Goal: Task Accomplishment & Management: Use online tool/utility

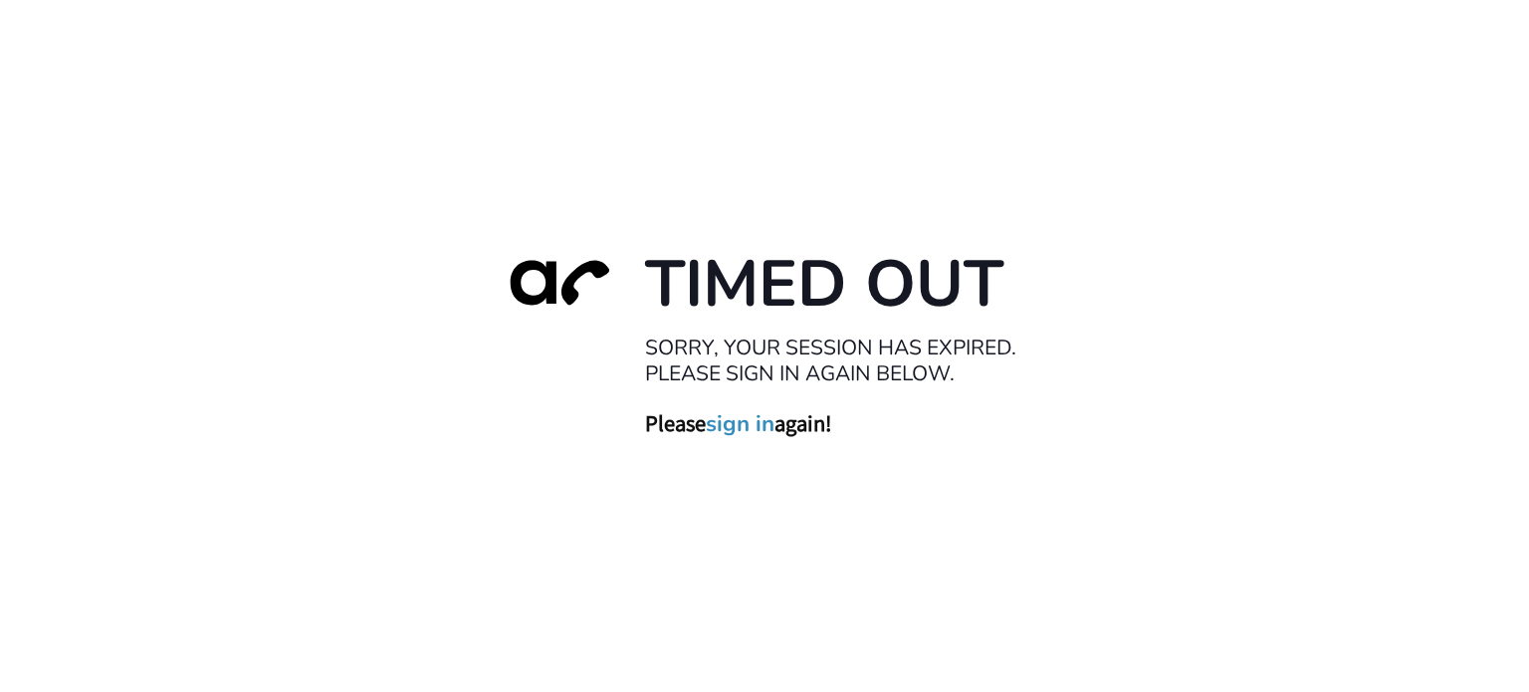
click at [1210, 188] on div "Timed Out Sorry, your session has expired. Please sign in again below. Please s…" at bounding box center [764, 346] width 1529 height 692
click at [465, 143] on div "Timed Out Sorry, your session has expired. Please sign in again below. Please s…" at bounding box center [764, 346] width 1529 height 692
drag, startPoint x: 386, startPoint y: 306, endPoint x: 610, endPoint y: 47, distance: 342.2
click at [392, 282] on div "Timed Out Sorry, your session has expired. Please sign in again below. Please s…" at bounding box center [764, 346] width 1529 height 692
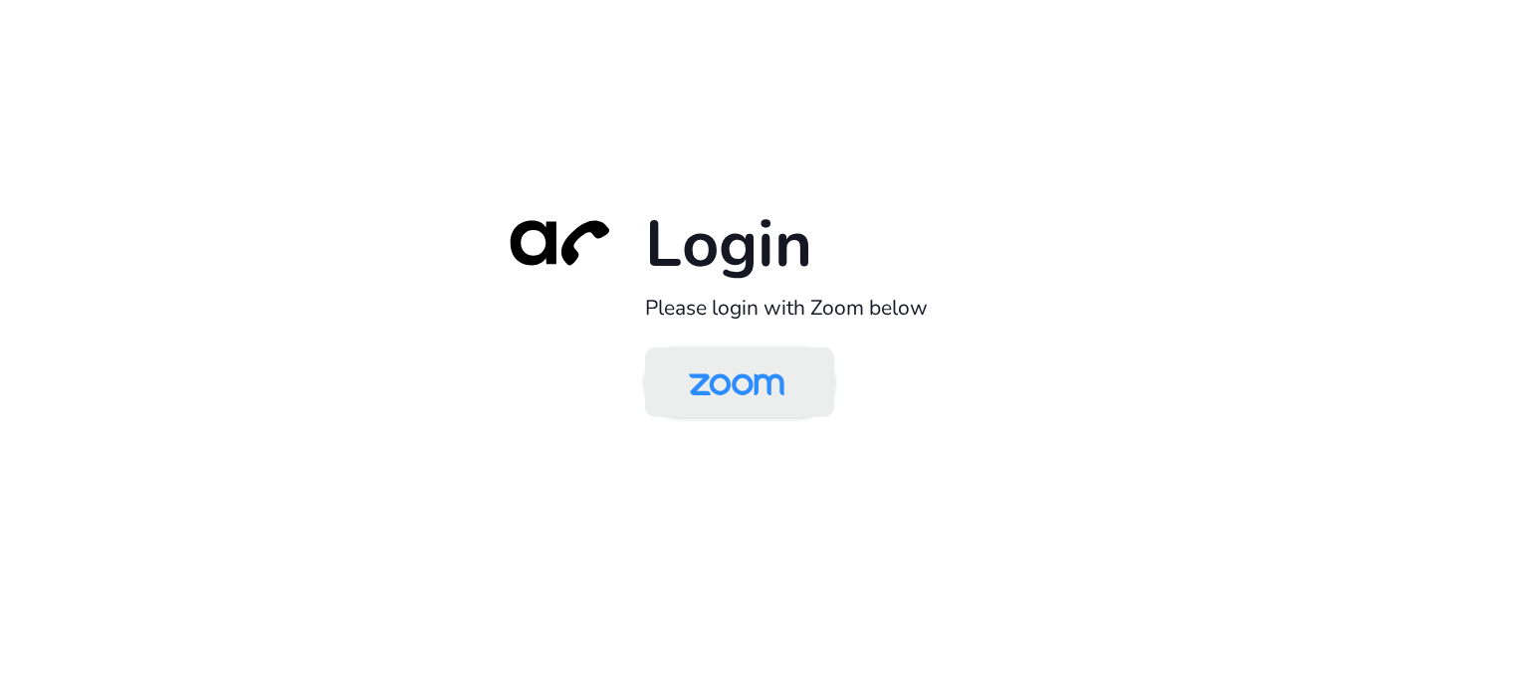
click at [706, 362] on img at bounding box center [736, 383] width 137 height 65
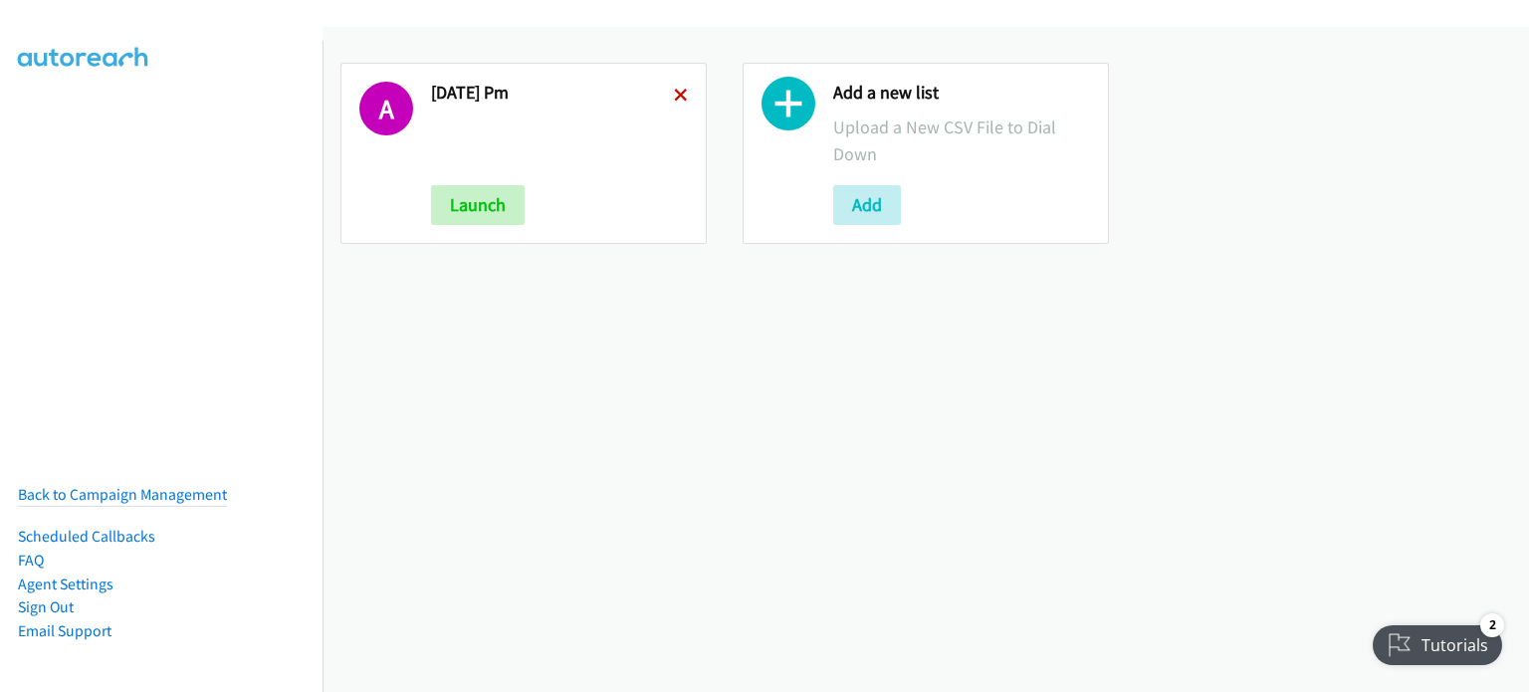
click at [674, 93] on icon at bounding box center [681, 97] width 14 height 14
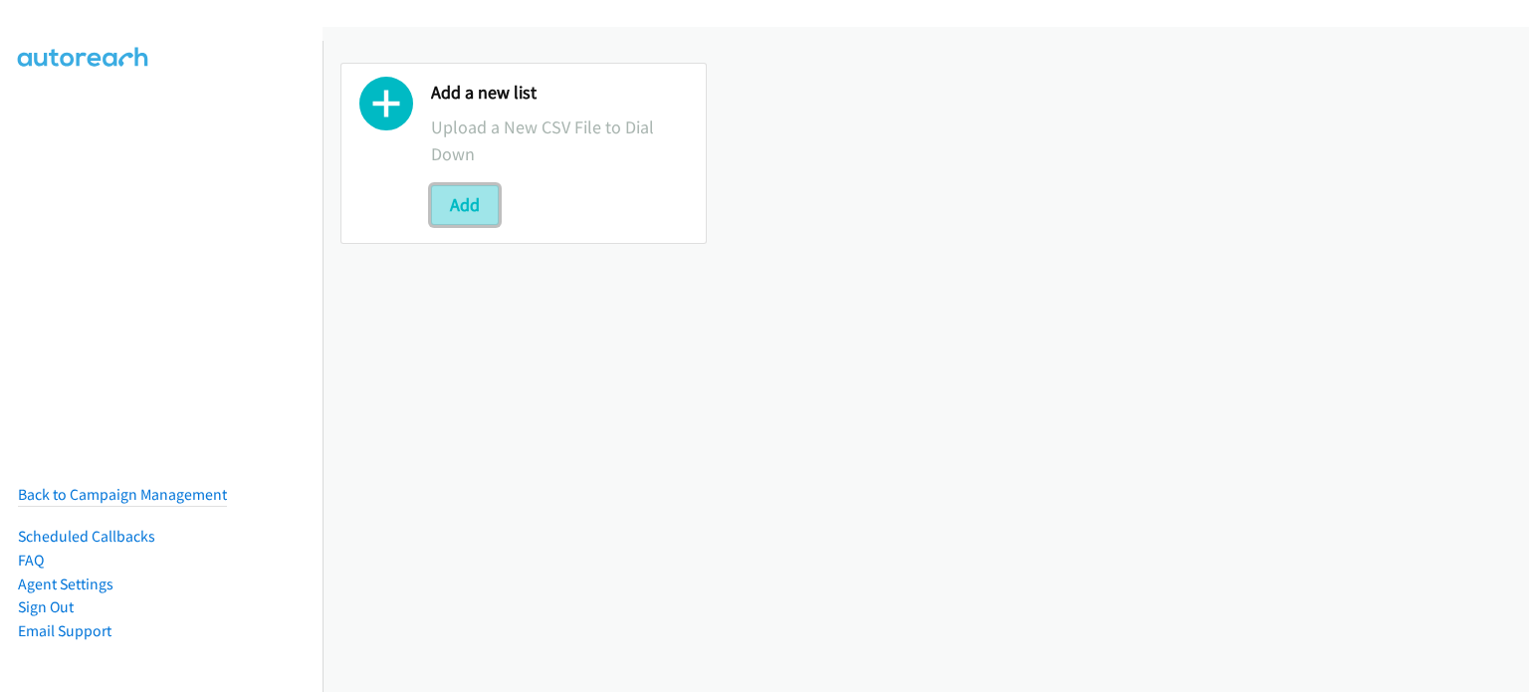
click at [460, 210] on button "Add" at bounding box center [465, 205] width 68 height 40
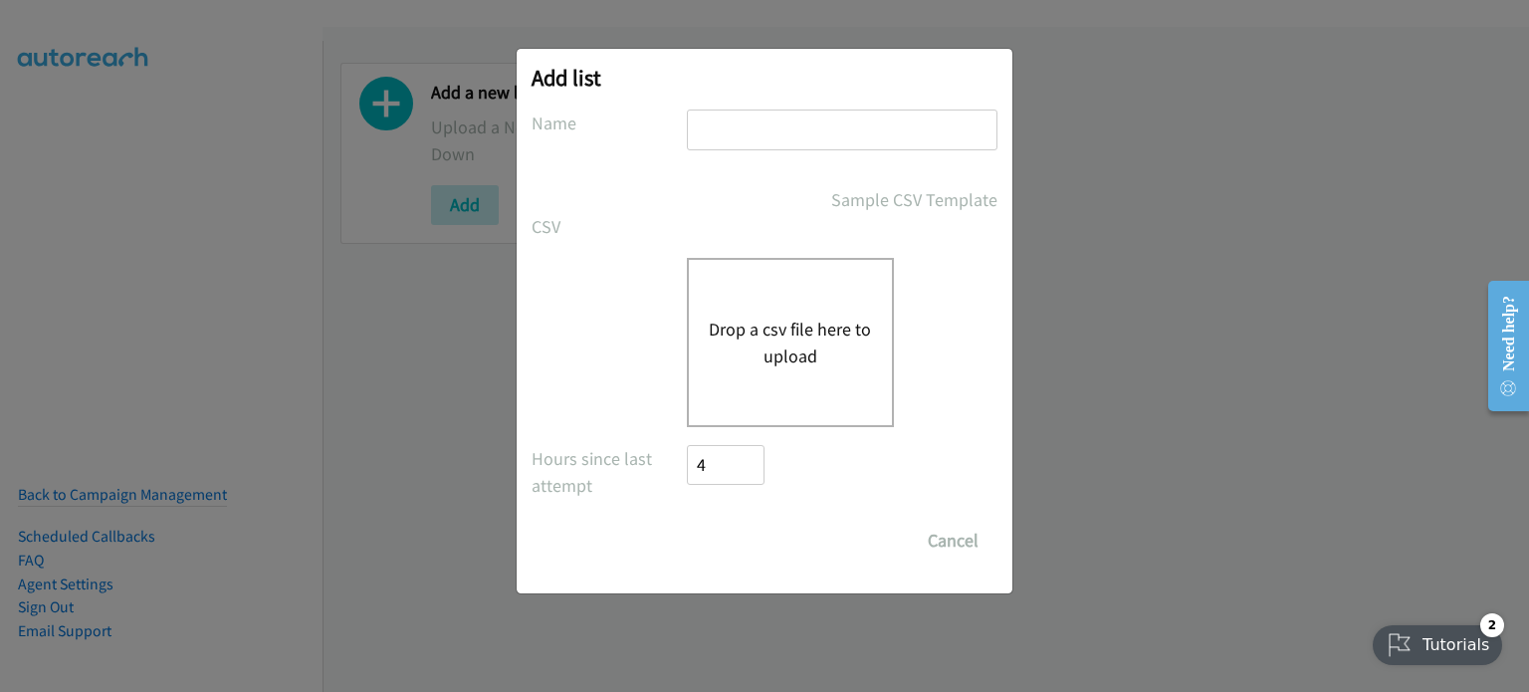
click at [842, 346] on button "Drop a csv file here to upload" at bounding box center [790, 342] width 163 height 54
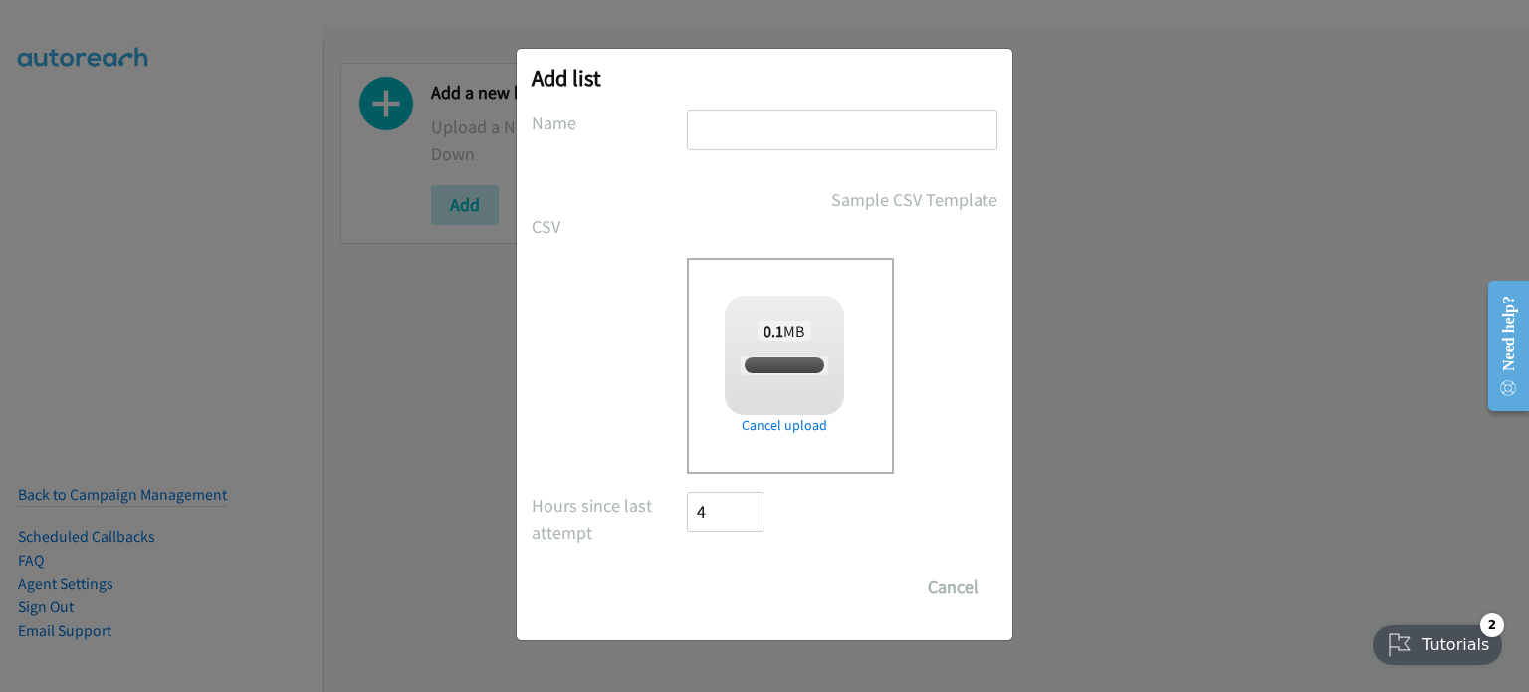
checkbox input "true"
click at [768, 116] on input "text" at bounding box center [842, 129] width 311 height 41
type input "aug 13 am"
click at [752, 584] on input "Save List" at bounding box center [739, 587] width 105 height 40
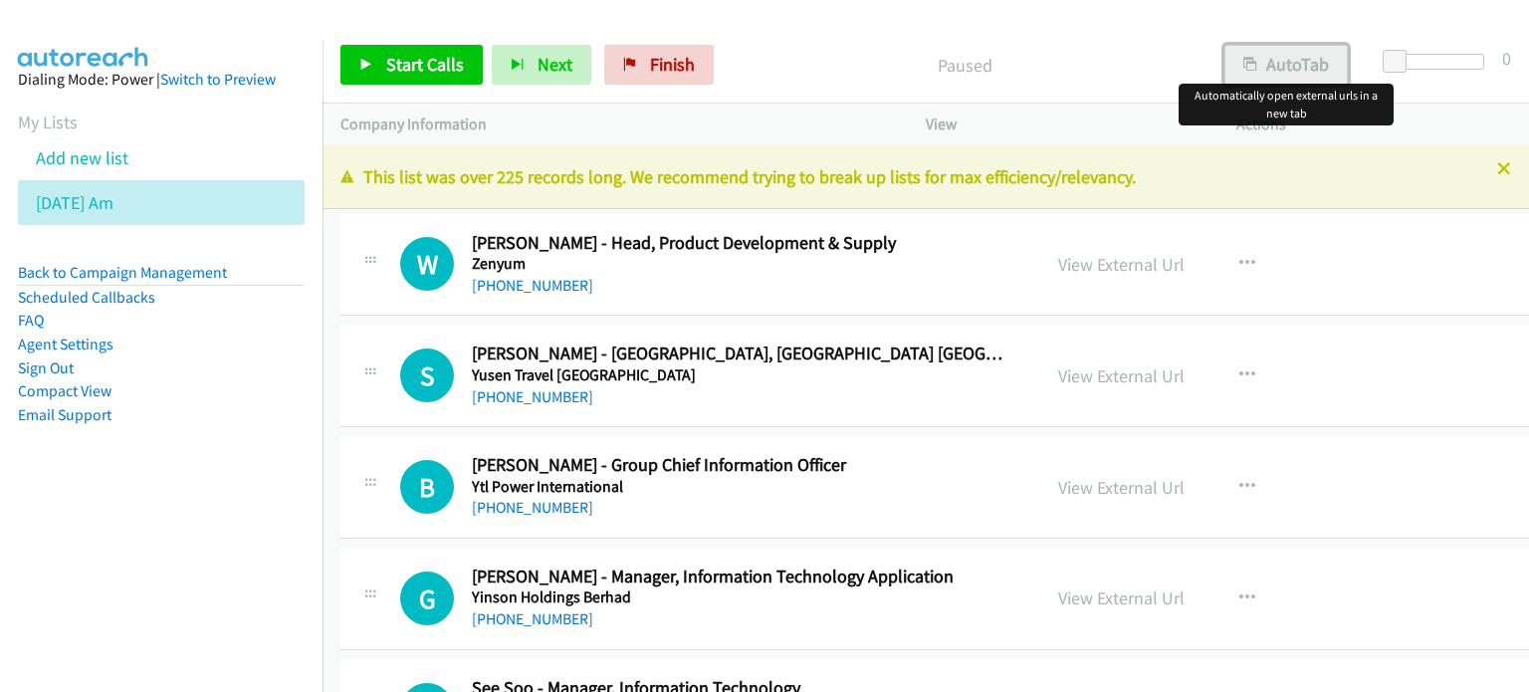
click at [1304, 59] on button "AutoTab" at bounding box center [1285, 65] width 123 height 40
click at [1070, 260] on link "View External Url" at bounding box center [1121, 264] width 126 height 23
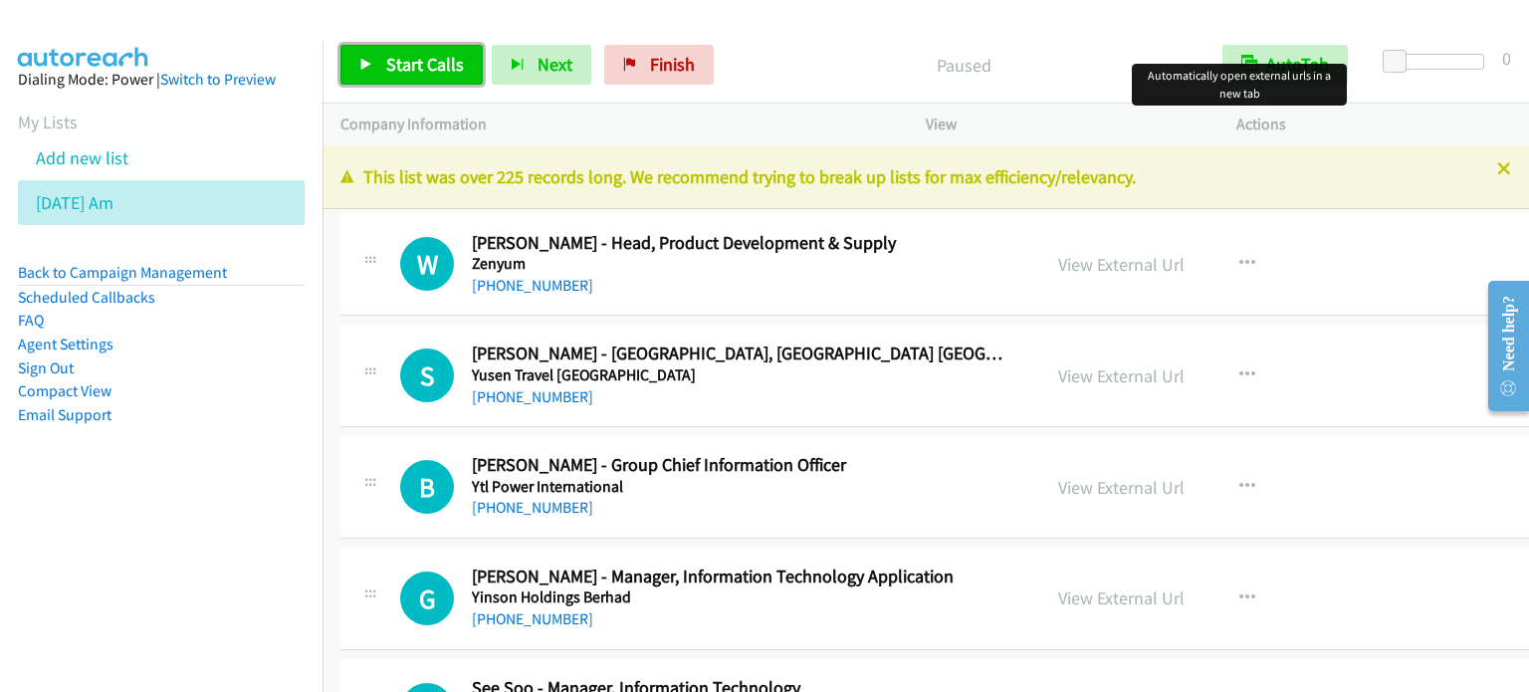
click at [409, 63] on span "Start Calls" at bounding box center [425, 64] width 78 height 23
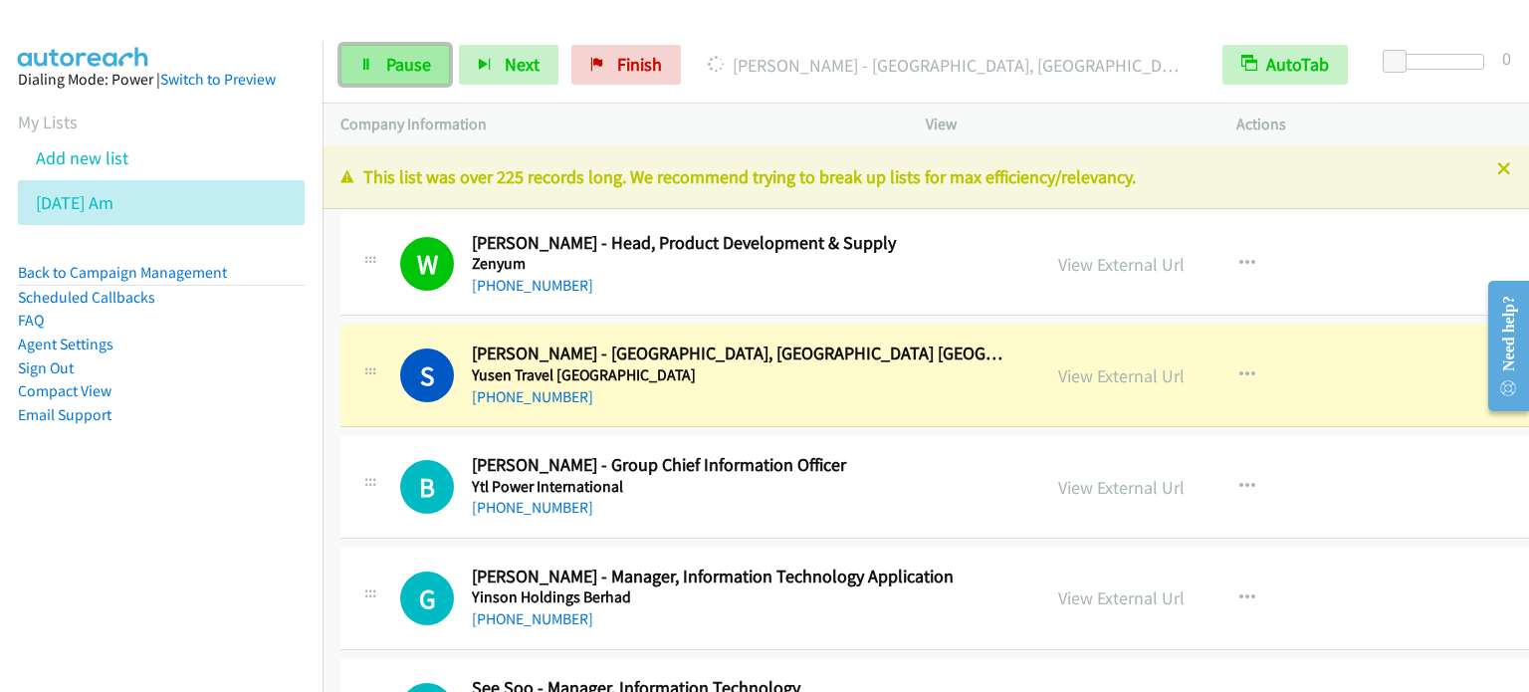
click at [397, 63] on span "Pause" at bounding box center [408, 64] width 45 height 23
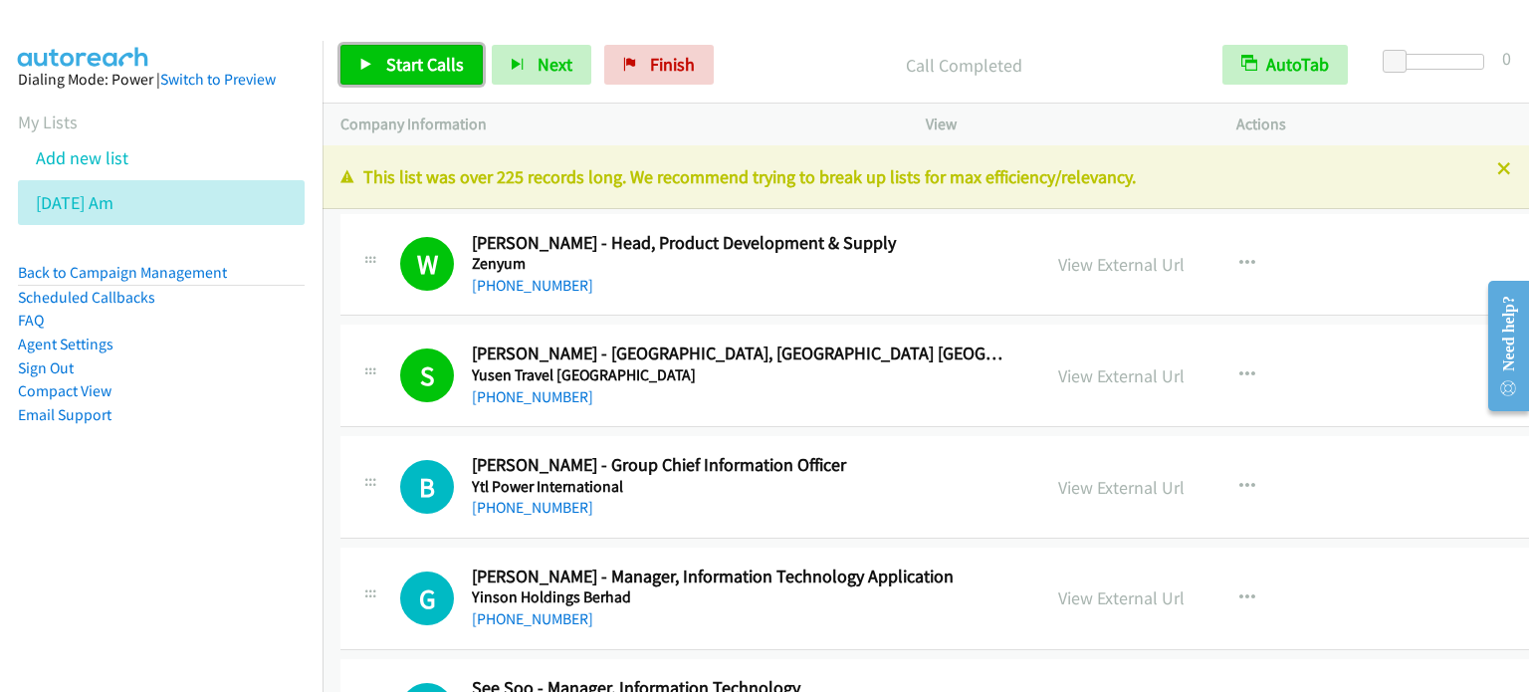
click at [434, 57] on span "Start Calls" at bounding box center [425, 64] width 78 height 23
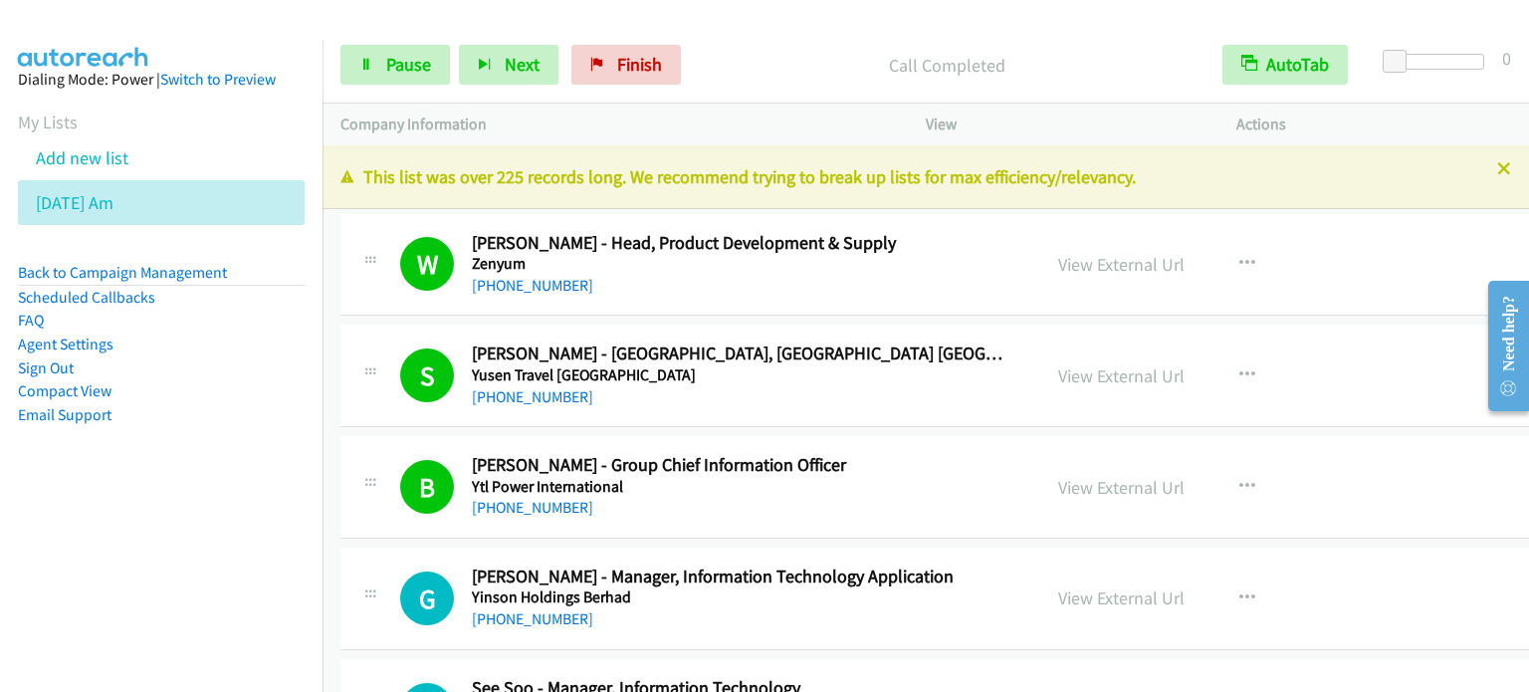
click at [143, 585] on nav "Dialing Mode: Power | Switch to Preview My Lists Add new list Aug 13 Am Back to…" at bounding box center [161, 387] width 323 height 692
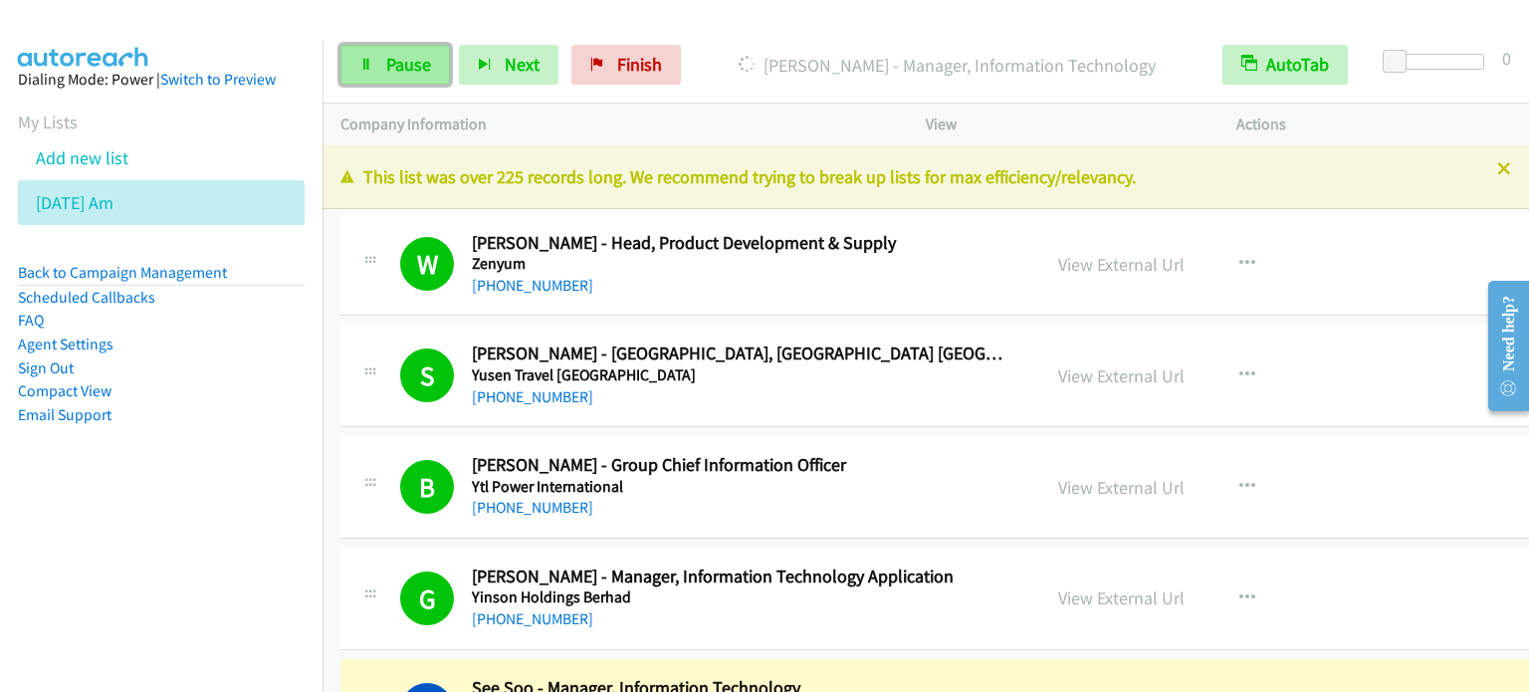
click at [386, 69] on span "Pause" at bounding box center [408, 64] width 45 height 23
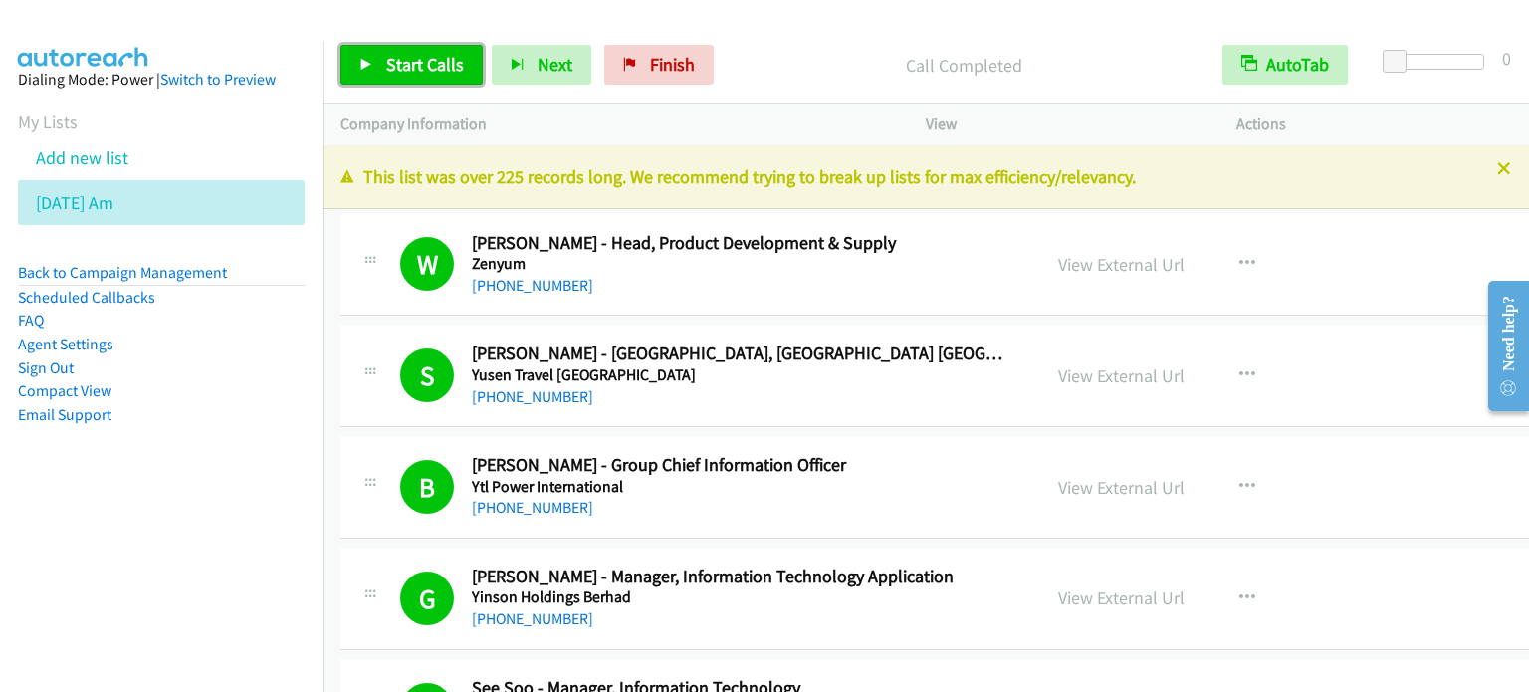
click at [419, 70] on span "Start Calls" at bounding box center [425, 64] width 78 height 23
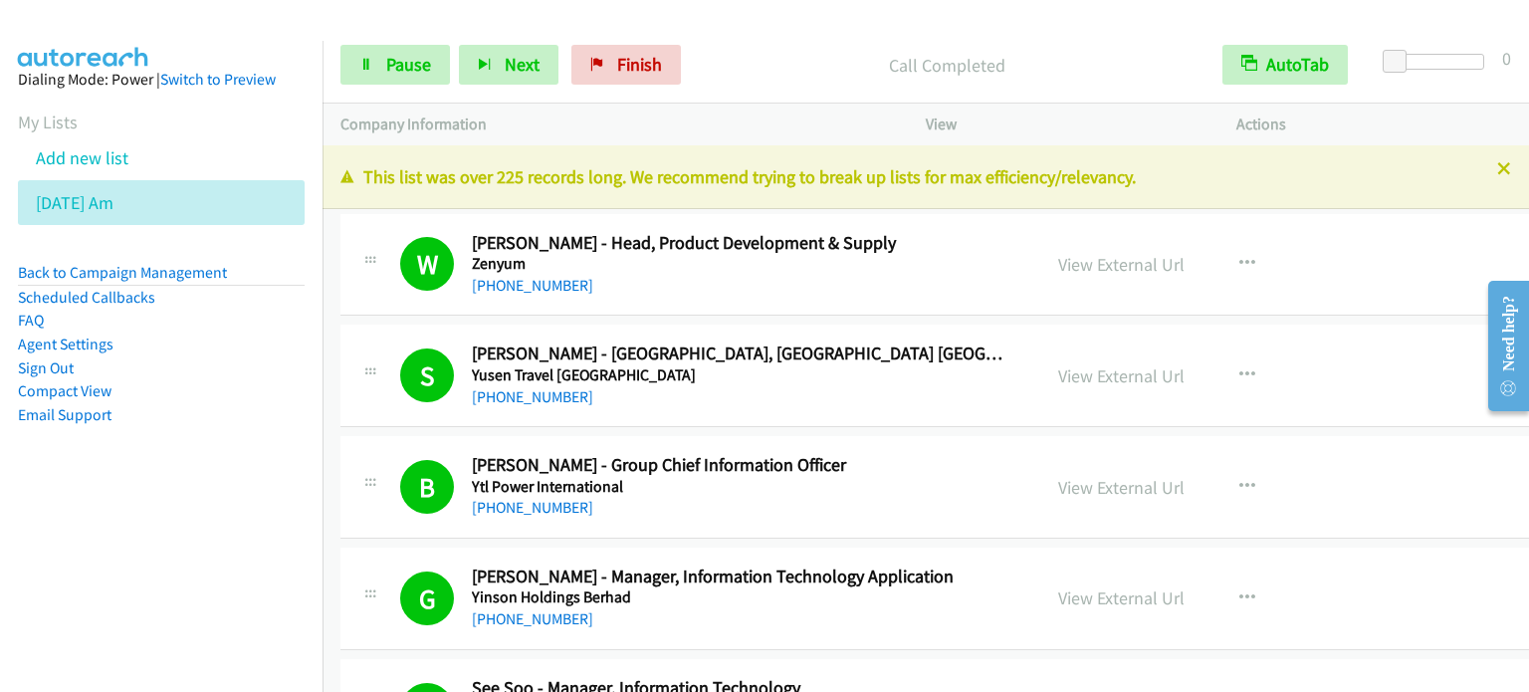
drag, startPoint x: 195, startPoint y: 451, endPoint x: 402, endPoint y: 95, distance: 412.1
click at [195, 451] on aside "Dialing Mode: Power | Switch to Preview My Lists Add new list Aug 13 Am Back to…" at bounding box center [161, 279] width 322 height 476
click at [408, 76] on link "Pause" at bounding box center [394, 65] width 109 height 40
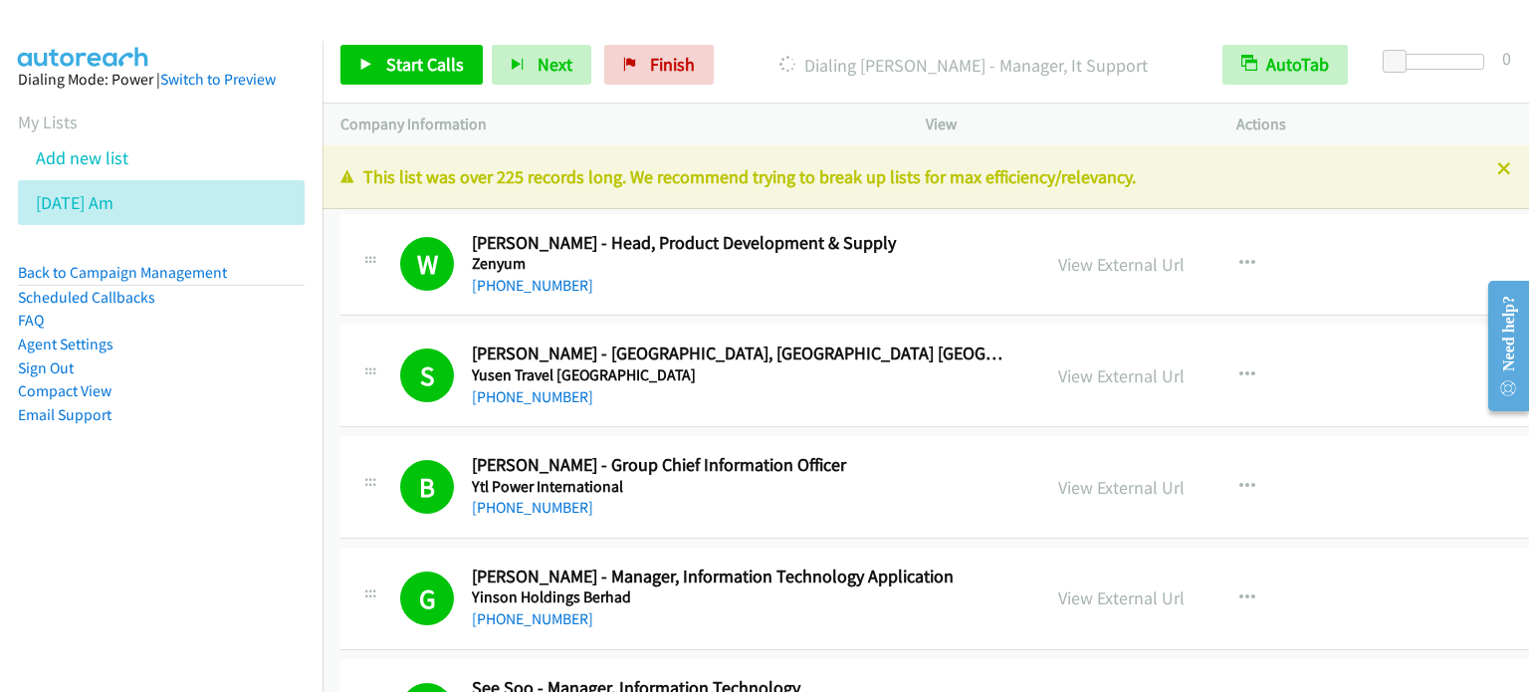
click at [210, 424] on li "Email Support" at bounding box center [161, 415] width 287 height 24
click at [406, 53] on span "Start Calls" at bounding box center [425, 64] width 78 height 23
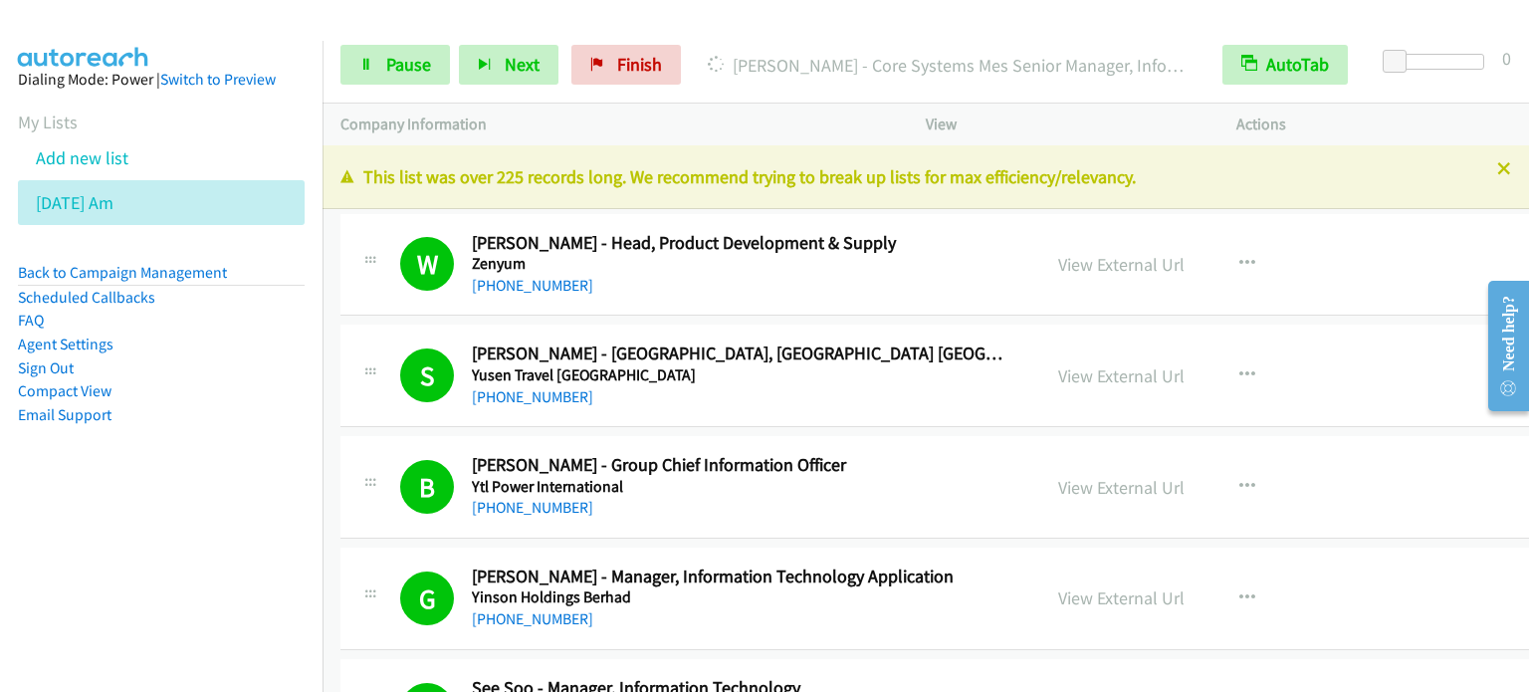
click at [104, 532] on nav "Dialing Mode: Power | Switch to Preview My Lists Add new list Aug 13 Am Back to…" at bounding box center [161, 387] width 323 height 692
click at [356, 75] on link "Pause" at bounding box center [394, 65] width 109 height 40
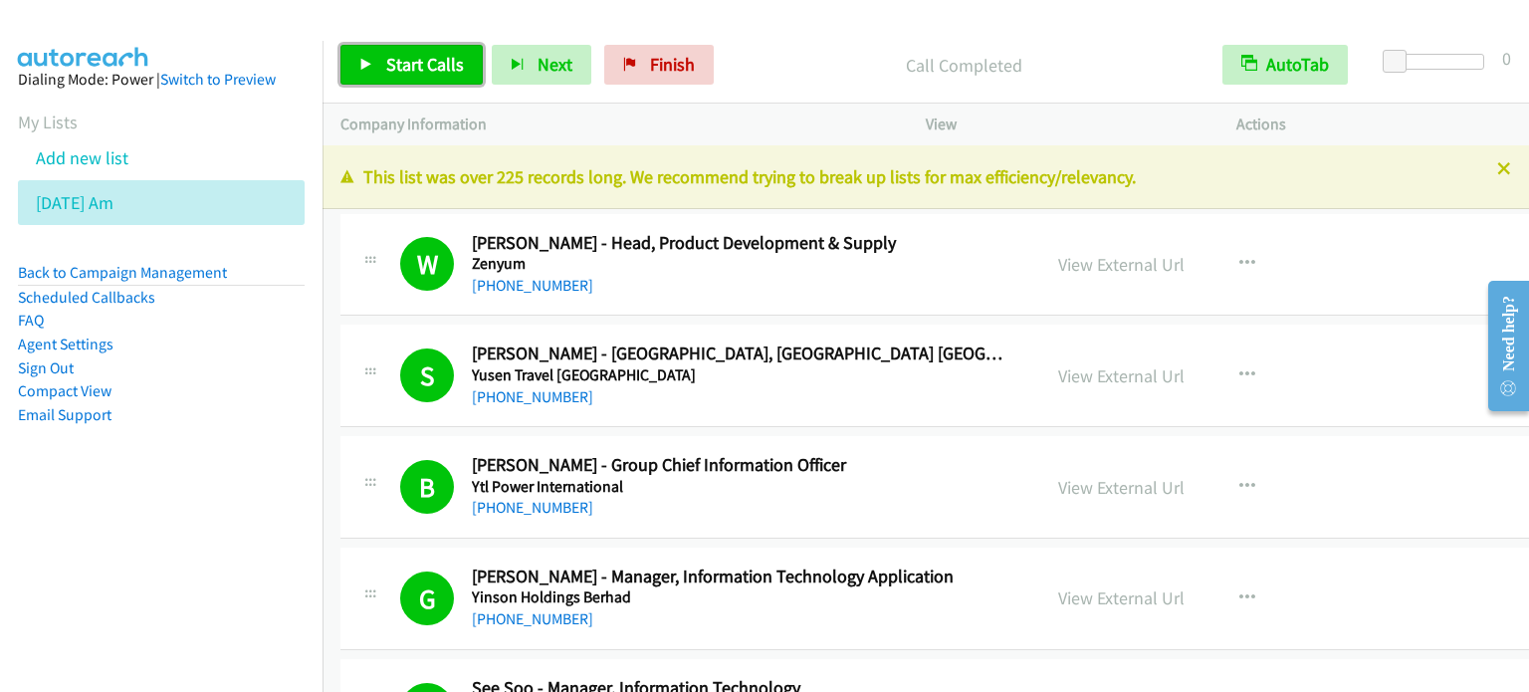
click at [434, 72] on span "Start Calls" at bounding box center [425, 64] width 78 height 23
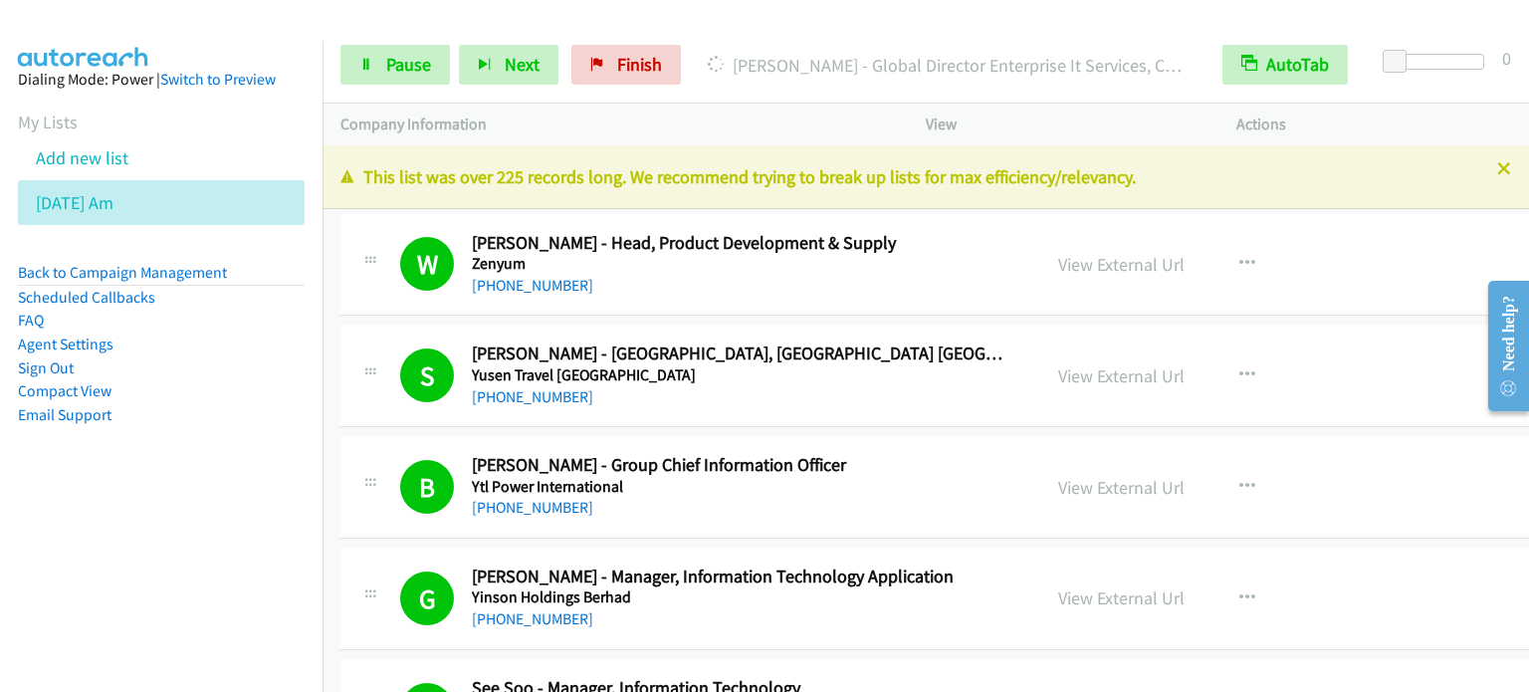
drag, startPoint x: 228, startPoint y: 551, endPoint x: 1173, endPoint y: 528, distance: 945.8
click at [229, 552] on nav "Dialing Mode: Power | Switch to Preview My Lists Add new list Aug 13 Am Back to…" at bounding box center [161, 387] width 323 height 692
click at [421, 66] on span "Pause" at bounding box center [408, 64] width 45 height 23
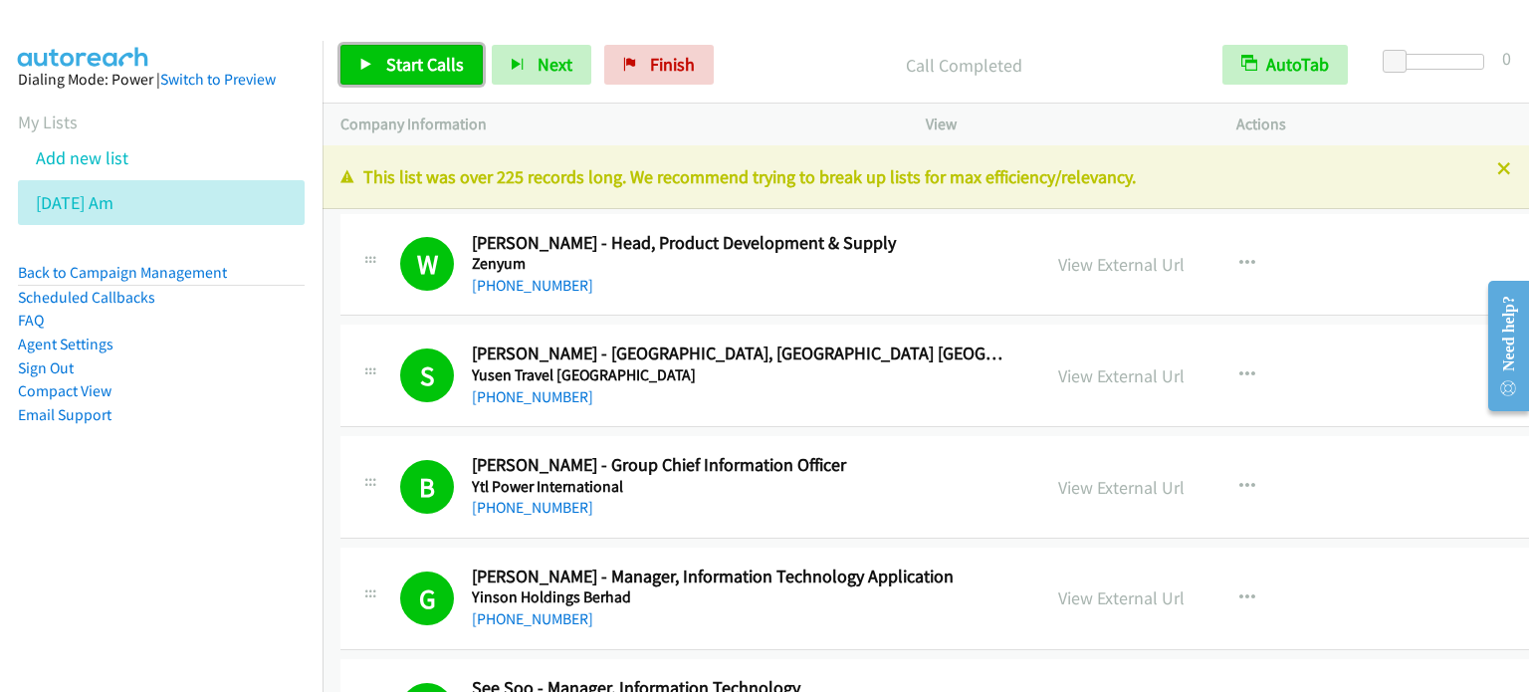
click at [434, 60] on span "Start Calls" at bounding box center [425, 64] width 78 height 23
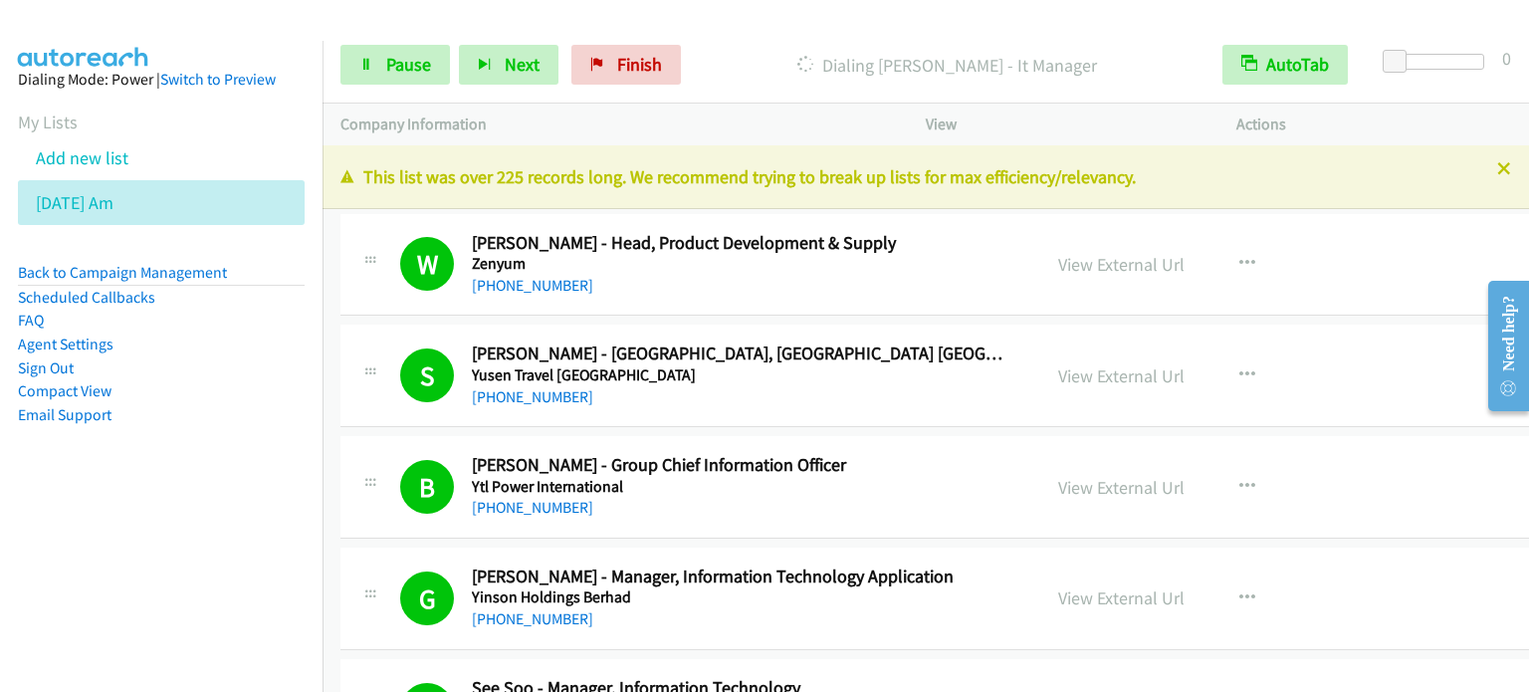
click at [199, 509] on aside "Dialing Mode: Power | Switch to Preview My Lists Add new list Aug 13 Am Back to…" at bounding box center [161, 279] width 322 height 476
click at [419, 55] on span "Pause" at bounding box center [408, 64] width 45 height 23
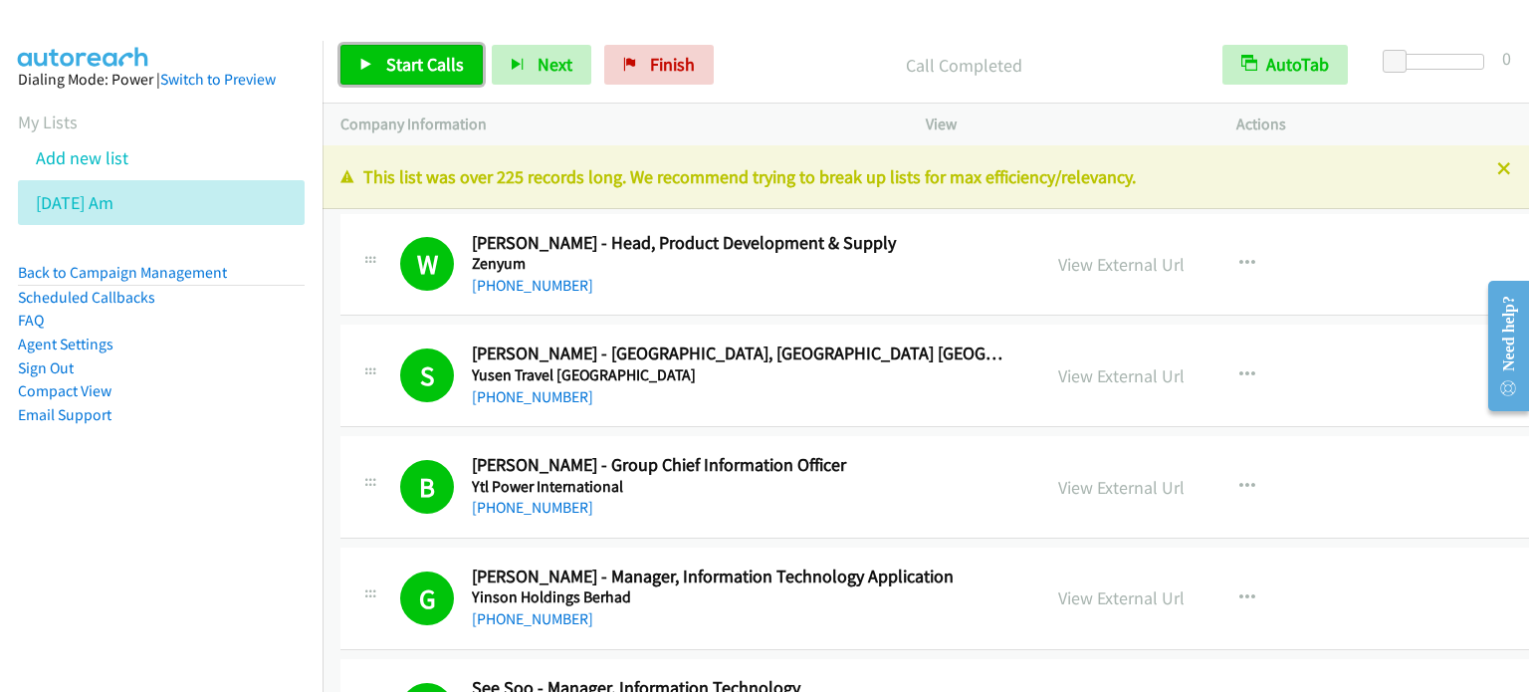
click at [434, 63] on span "Start Calls" at bounding box center [425, 64] width 78 height 23
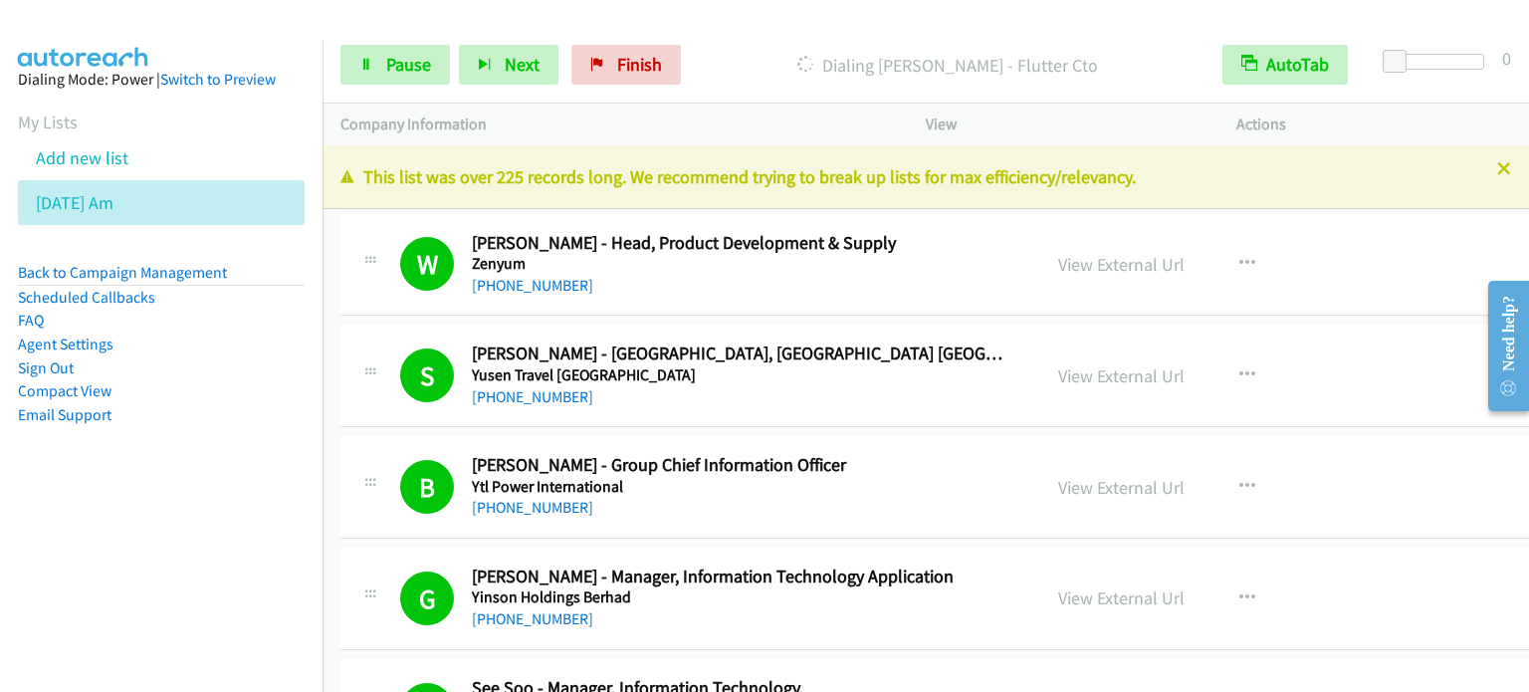
click at [121, 573] on nav "Dialing Mode: Power | Switch to Preview My Lists Add new list Aug 13 Am Back to…" at bounding box center [161, 387] width 323 height 692
click at [400, 85] on div "Start Calls Pause Next Finish Dialing Delfino Liau - Information Technology Man…" at bounding box center [925, 65] width 1206 height 77
click at [404, 58] on span "Pause" at bounding box center [408, 64] width 45 height 23
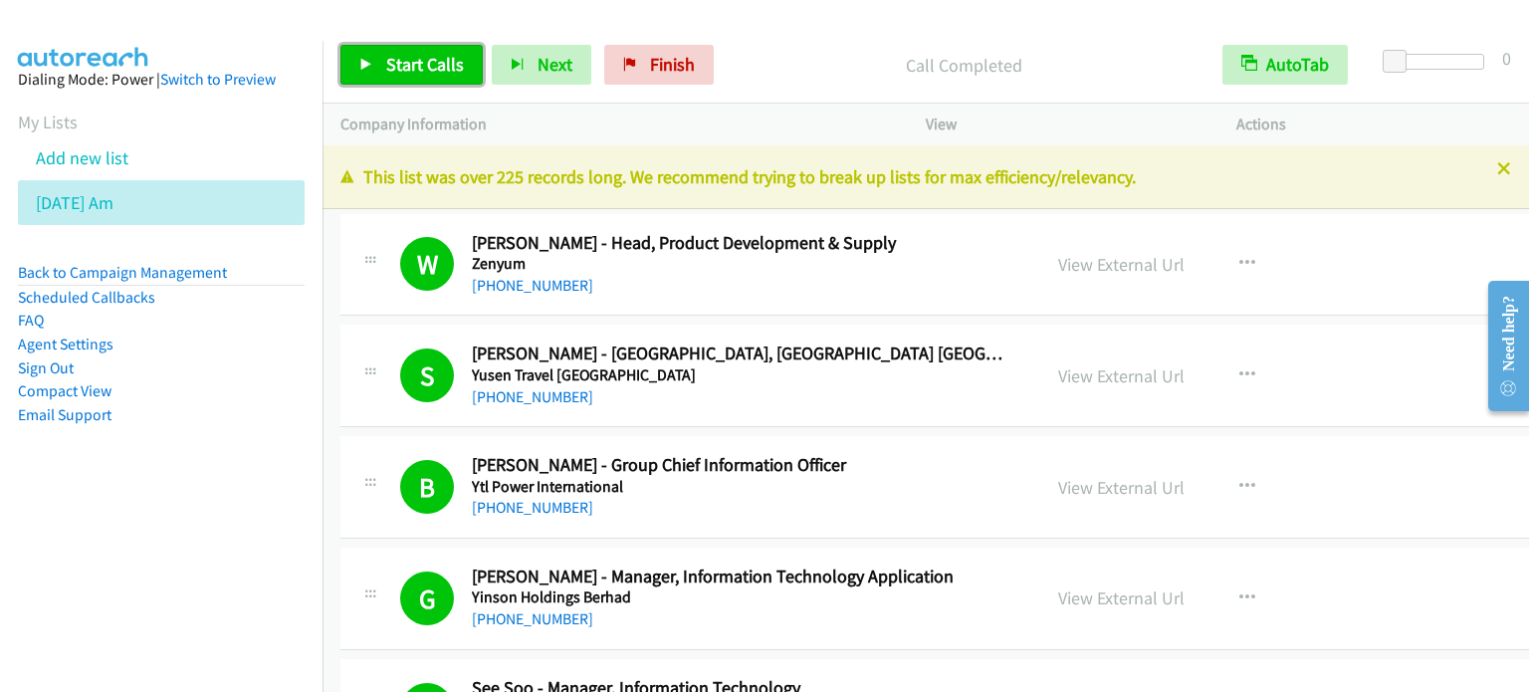
click at [418, 57] on span "Start Calls" at bounding box center [425, 64] width 78 height 23
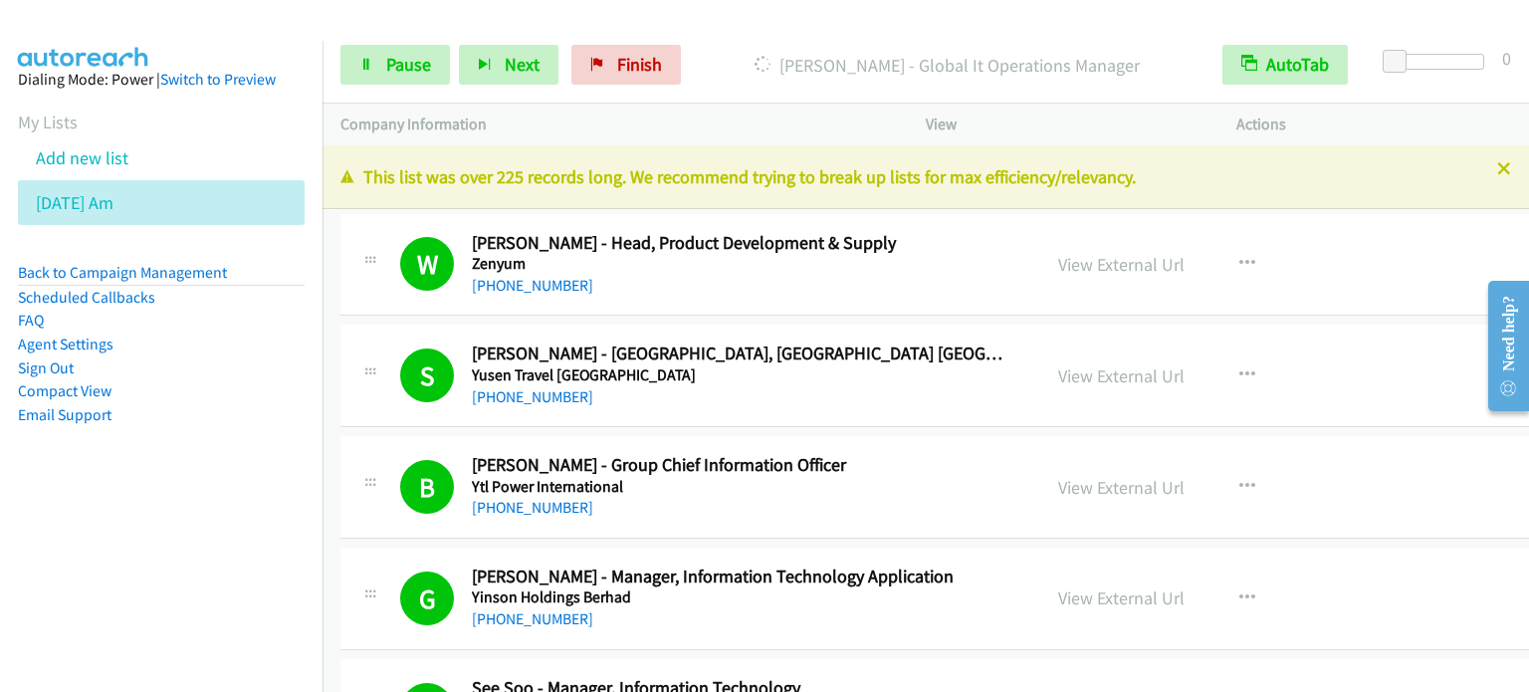
click at [175, 517] on nav "Dialing Mode: Power | Switch to Preview My Lists Add new list Aug 13 Am Back to…" at bounding box center [161, 387] width 323 height 692
click at [389, 67] on span "Pause" at bounding box center [408, 64] width 45 height 23
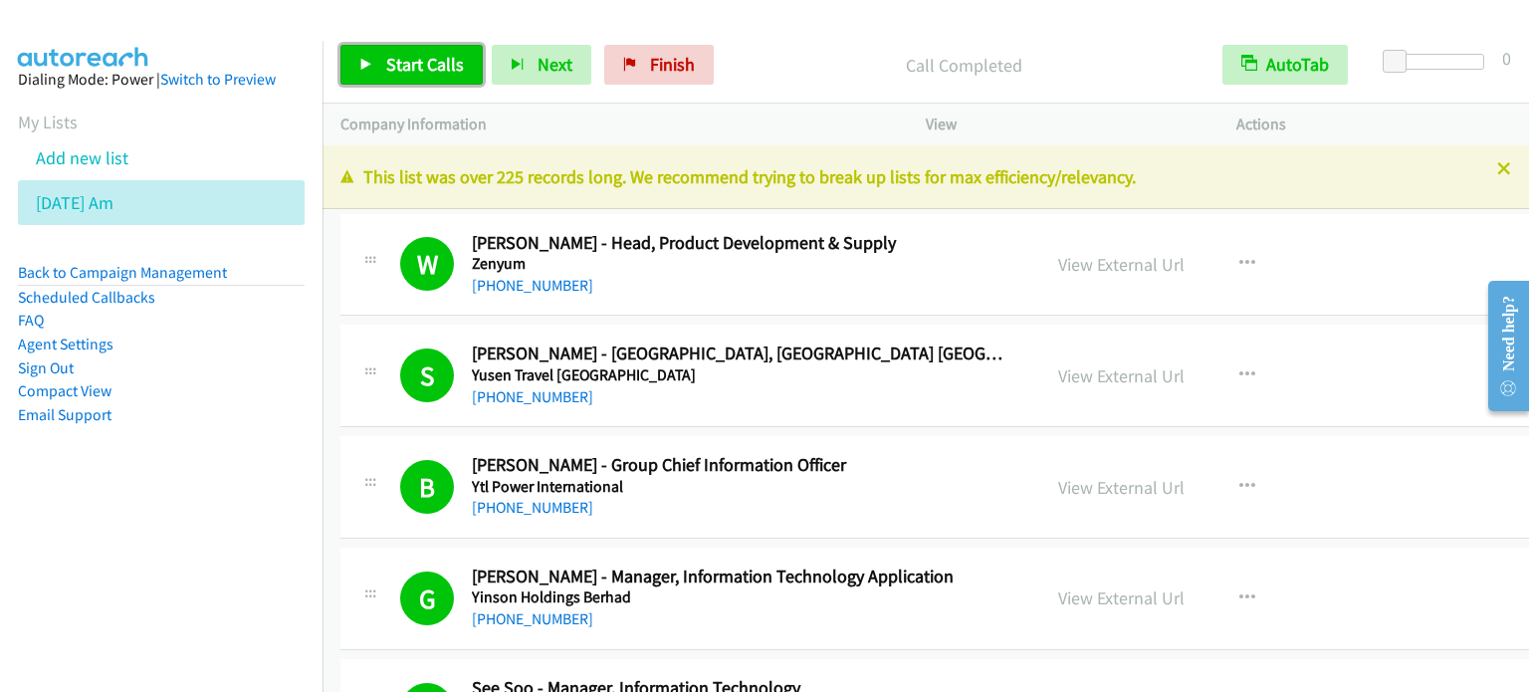
click at [426, 51] on link "Start Calls" at bounding box center [411, 65] width 142 height 40
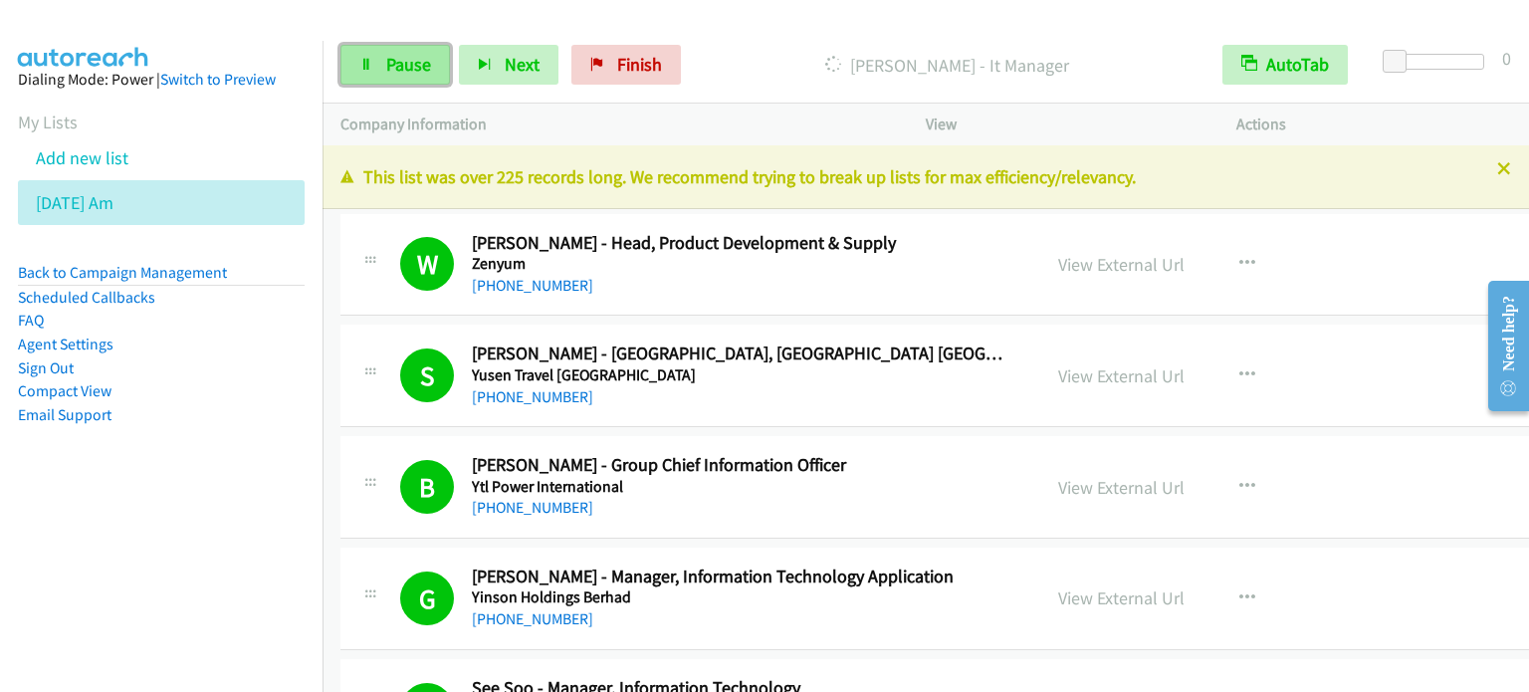
click at [394, 75] on link "Pause" at bounding box center [394, 65] width 109 height 40
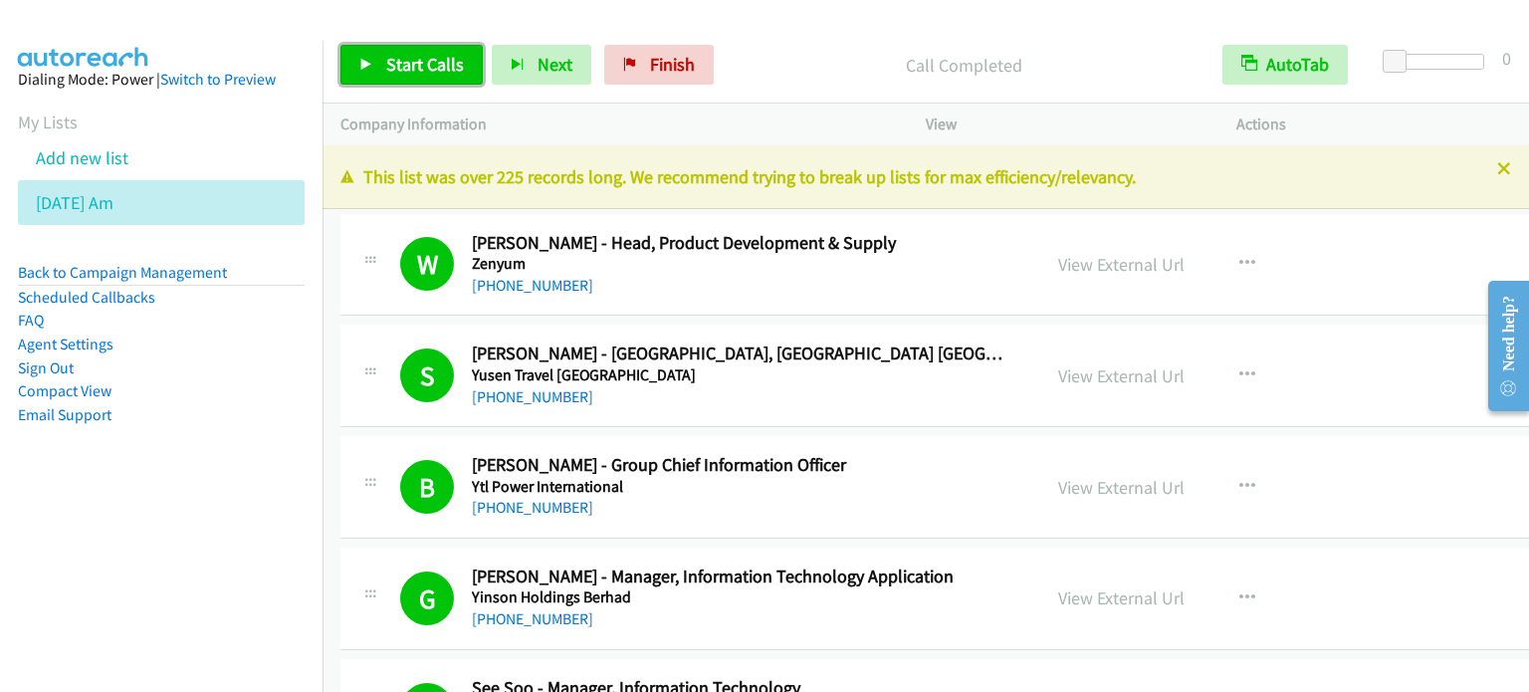
click at [432, 61] on span "Start Calls" at bounding box center [425, 64] width 78 height 23
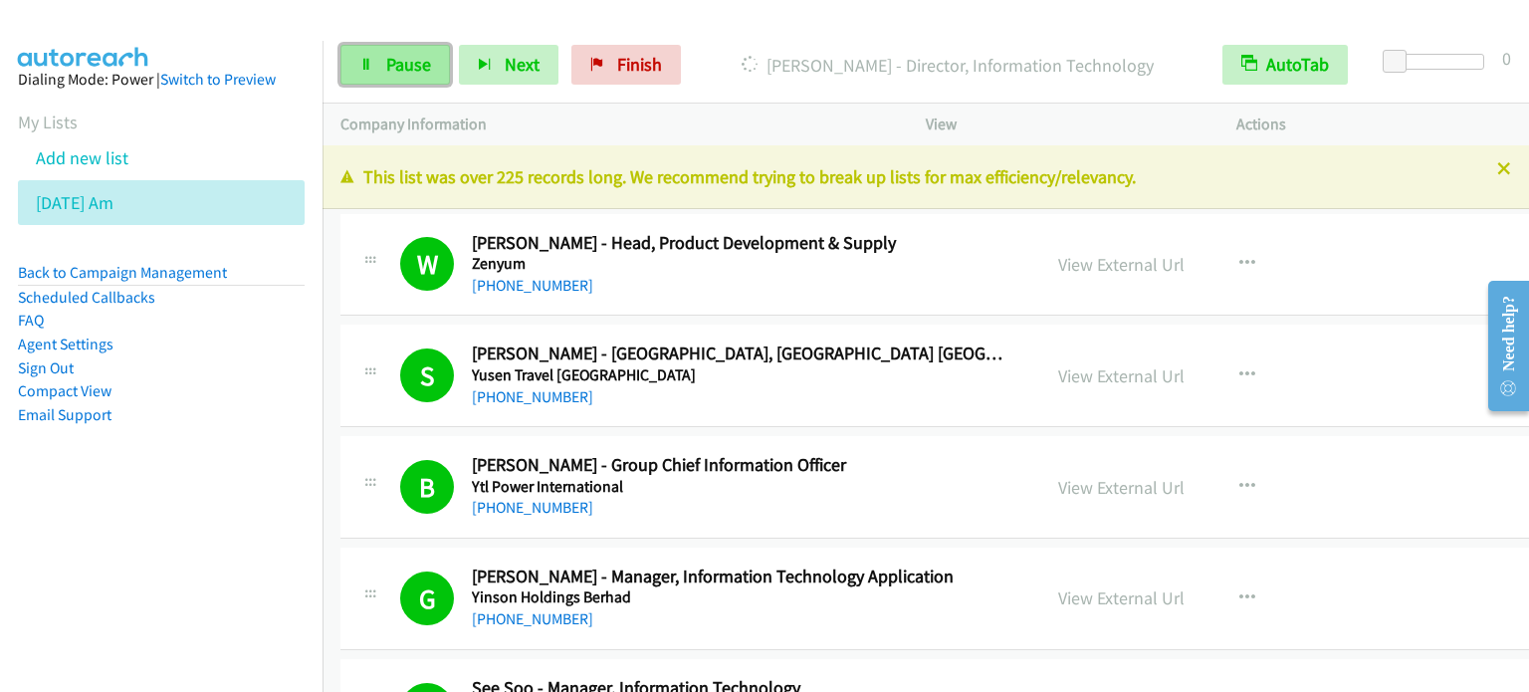
click at [414, 64] on span "Pause" at bounding box center [408, 64] width 45 height 23
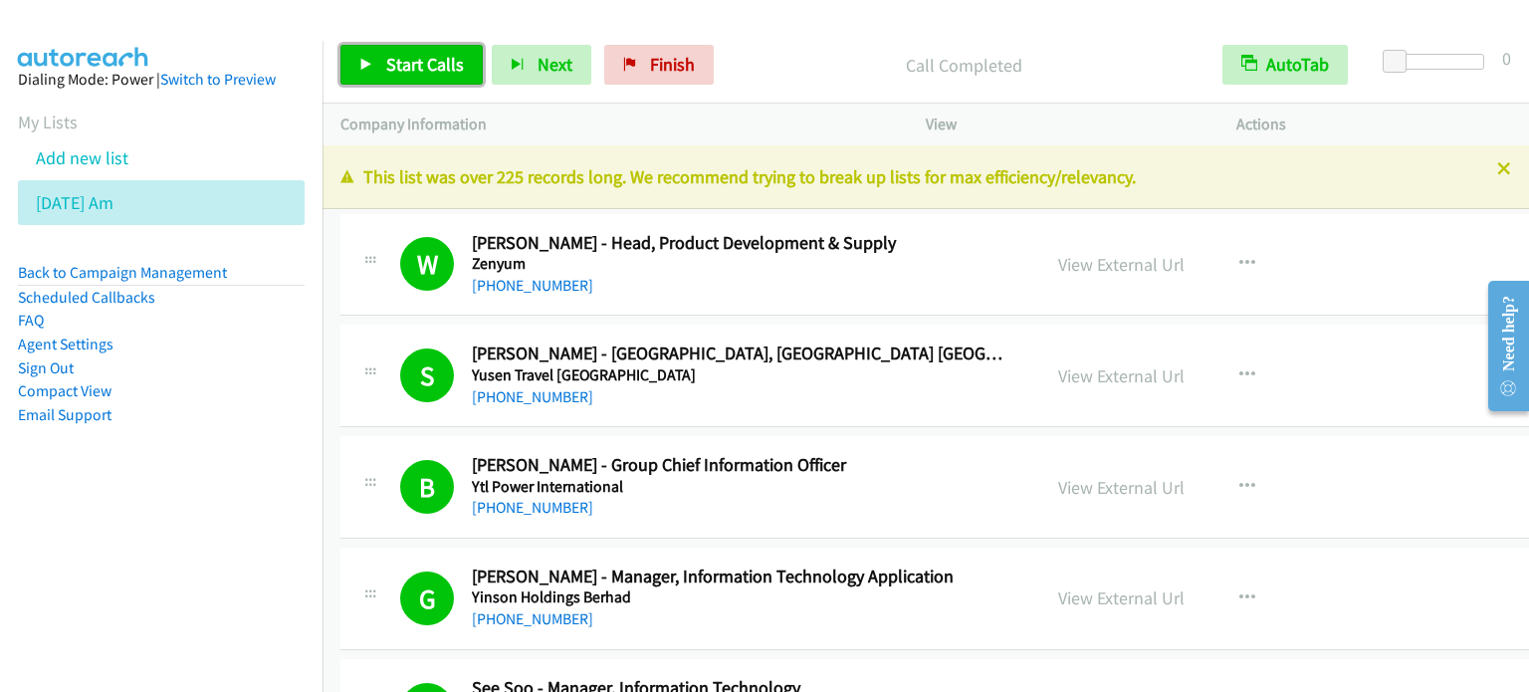
click at [426, 62] on span "Start Calls" at bounding box center [425, 64] width 78 height 23
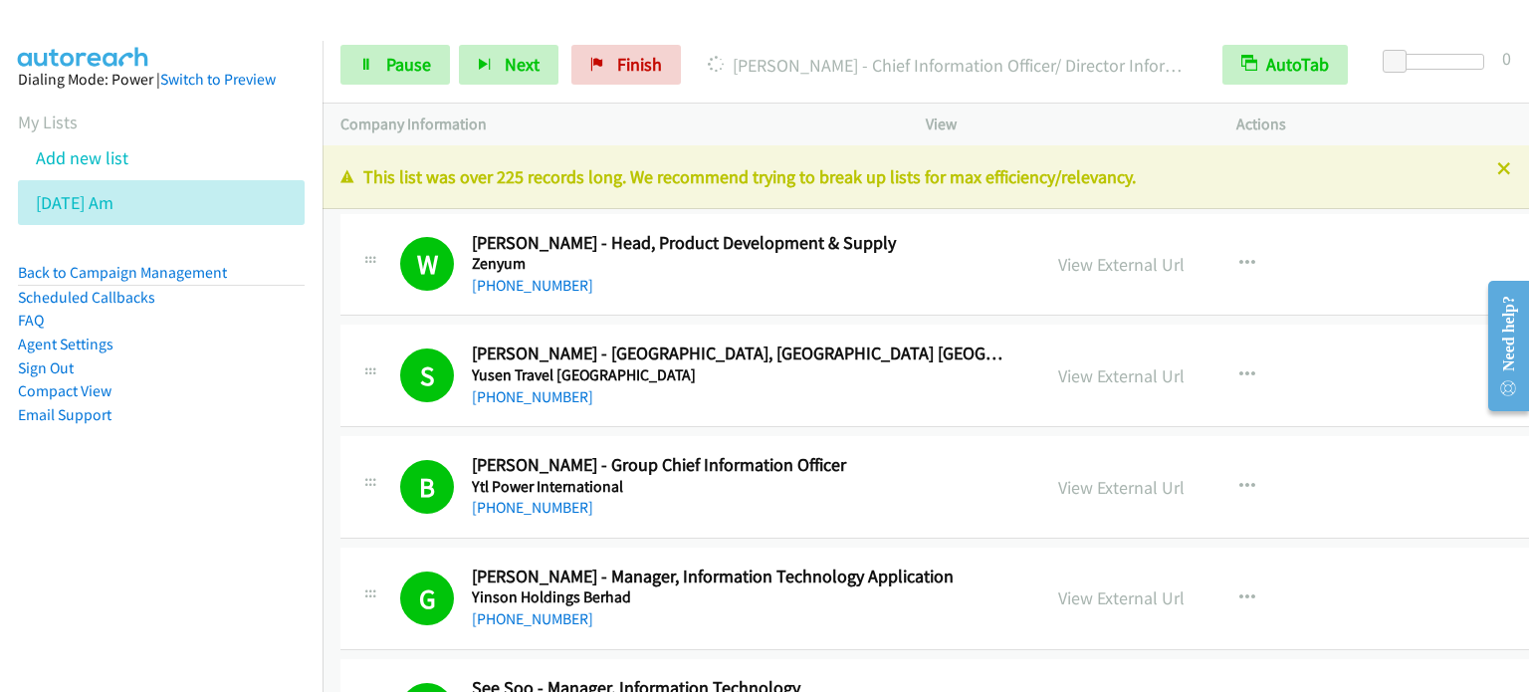
click at [201, 518] on nav "Dialing Mode: Power | Switch to Preview My Lists Add new list Aug 13 Am Back to…" at bounding box center [161, 387] width 323 height 692
click at [174, 549] on nav "Dialing Mode: Power | Switch to Preview My Lists Add new list Aug 13 Am Back to…" at bounding box center [161, 387] width 323 height 692
click at [383, 52] on link "Pause" at bounding box center [394, 65] width 109 height 40
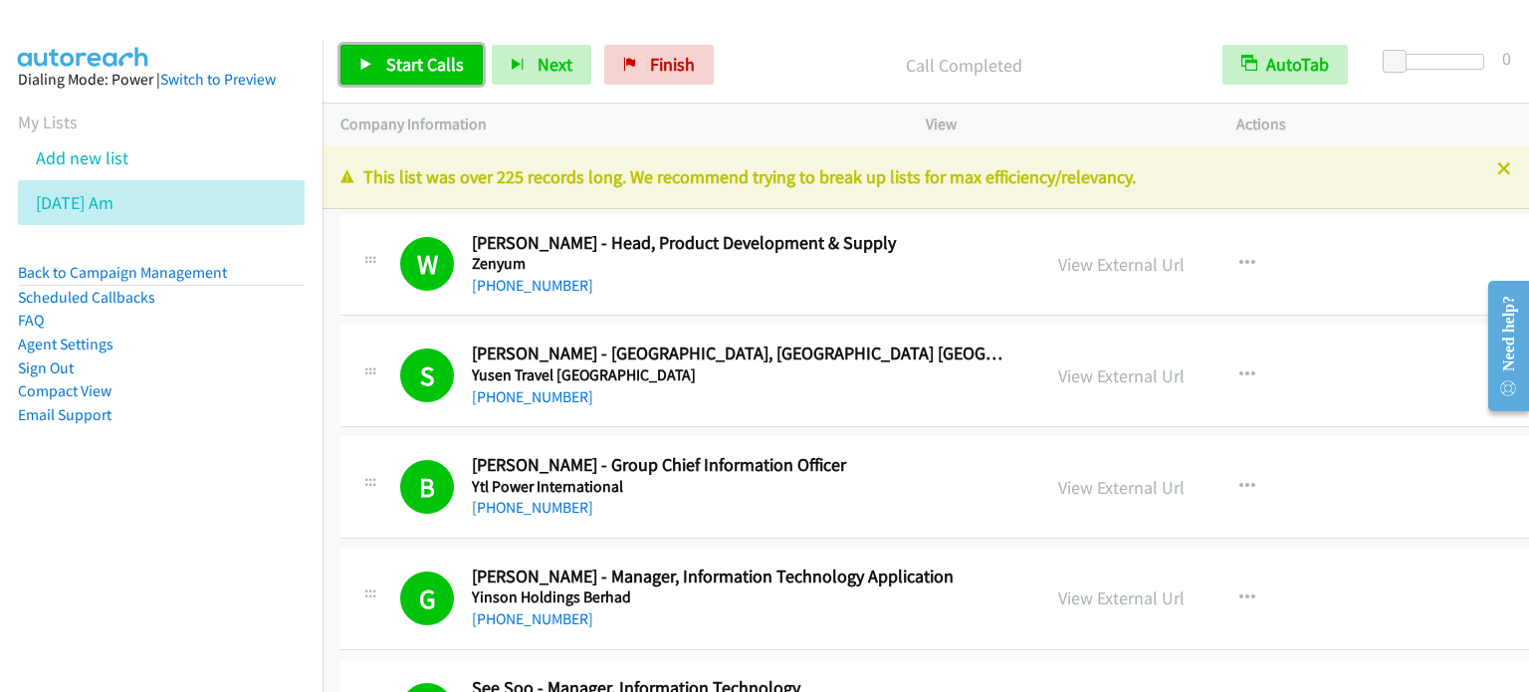
click at [394, 69] on span "Start Calls" at bounding box center [425, 64] width 78 height 23
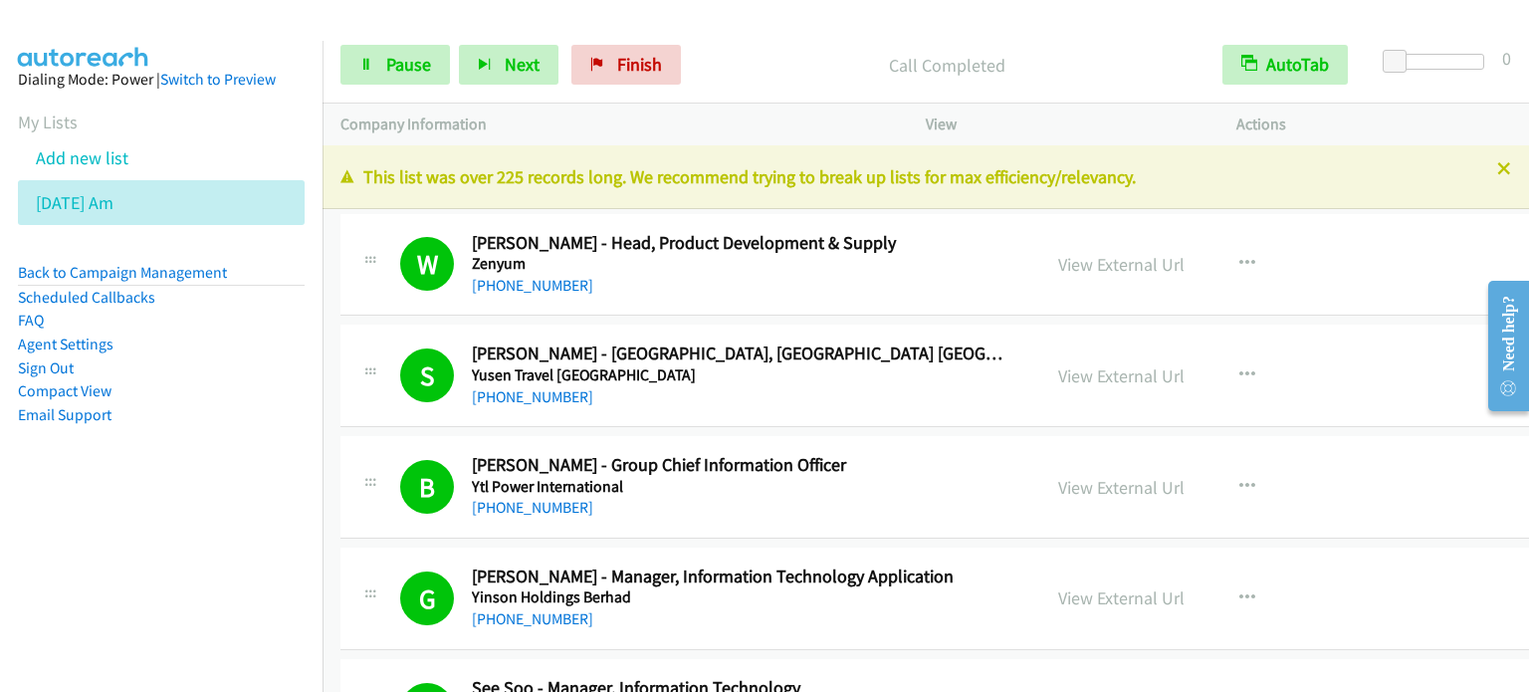
click at [145, 495] on aside "Dialing Mode: Power | Switch to Preview My Lists Add new list Aug 13 Am Back to…" at bounding box center [161, 279] width 322 height 476
drag, startPoint x: 222, startPoint y: 502, endPoint x: 222, endPoint y: 464, distance: 37.8
click at [222, 502] on aside "Dialing Mode: Power | Switch to Preview My Lists Add new list Aug 13 Am Back to…" at bounding box center [161, 279] width 322 height 476
click at [402, 57] on span "Pause" at bounding box center [408, 64] width 45 height 23
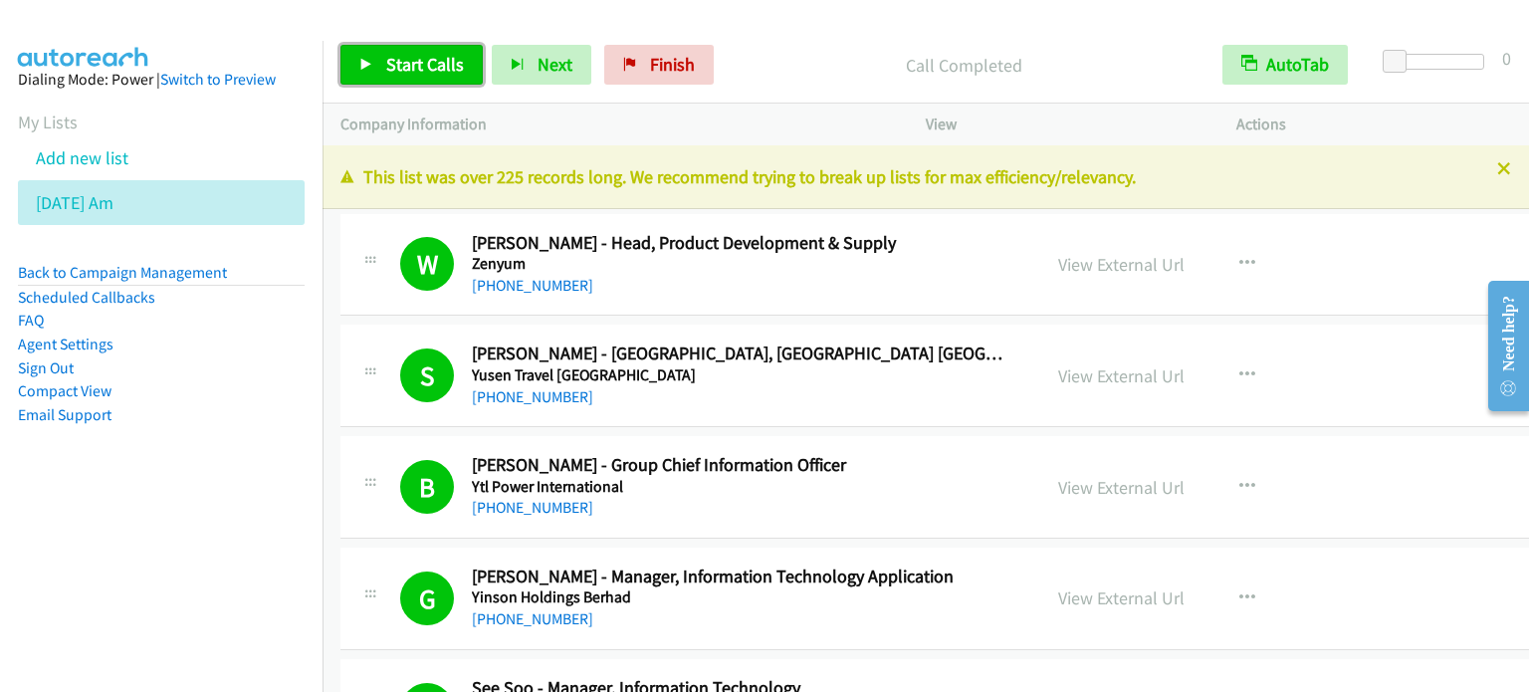
click at [435, 59] on span "Start Calls" at bounding box center [425, 64] width 78 height 23
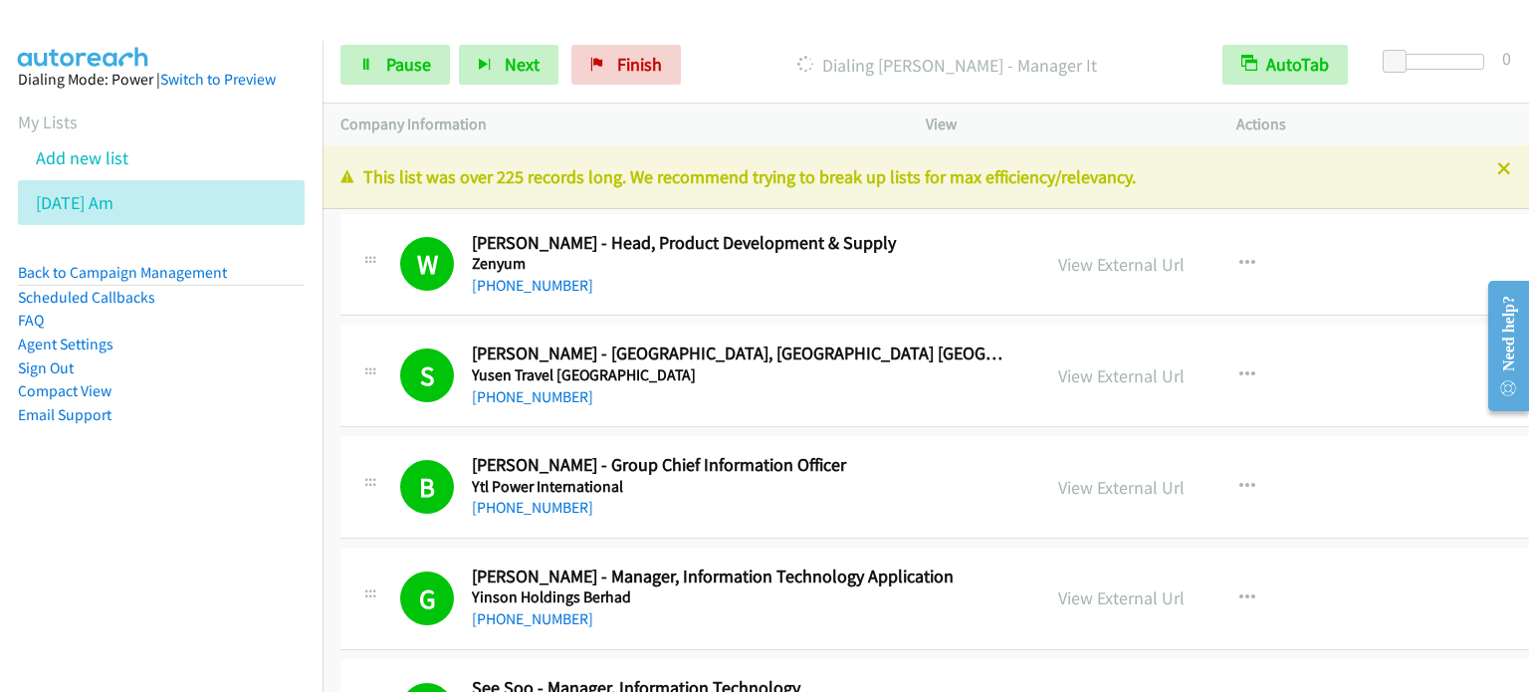
click at [157, 551] on nav "Dialing Mode: Power | Switch to Preview My Lists Add new list Aug 13 Am Back to…" at bounding box center [161, 387] width 323 height 692
click at [415, 57] on span "Pause" at bounding box center [408, 64] width 45 height 23
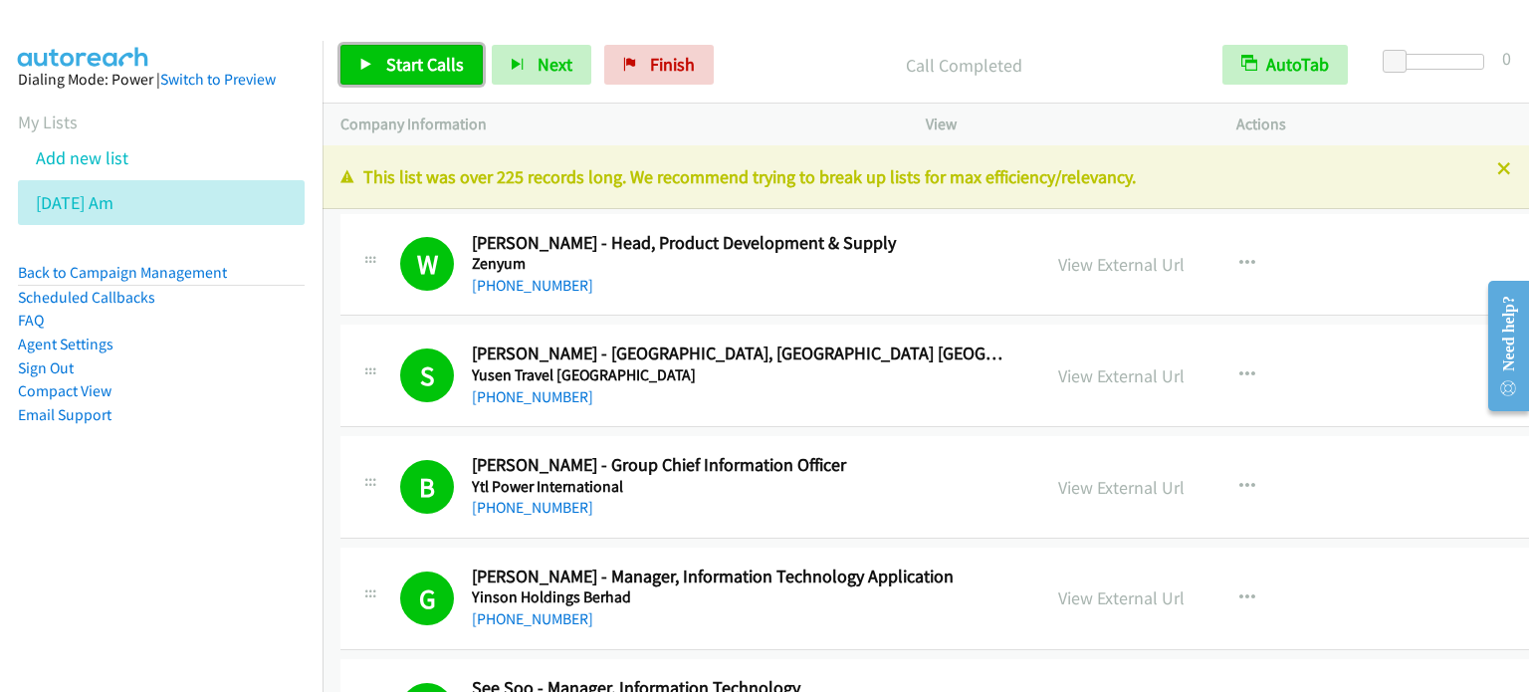
click at [402, 66] on span "Start Calls" at bounding box center [425, 64] width 78 height 23
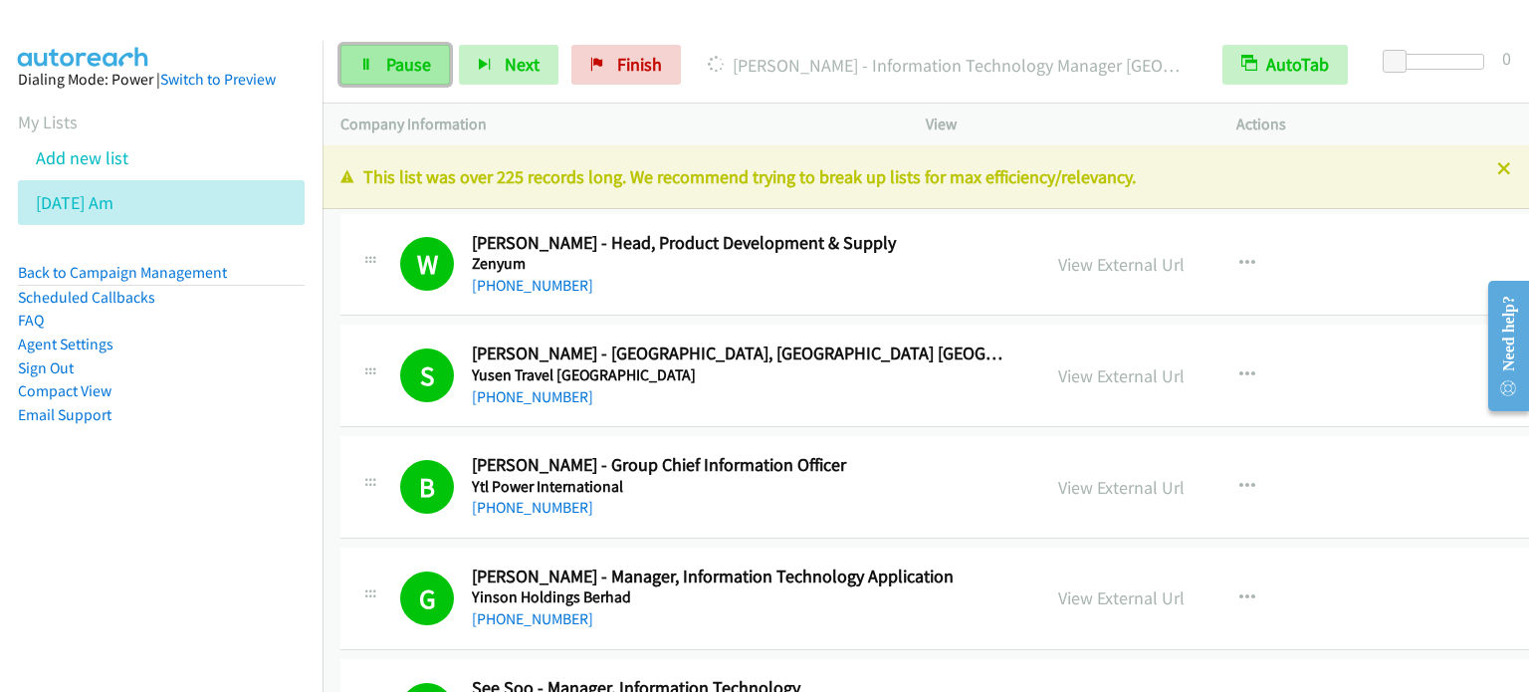
click at [392, 58] on span "Pause" at bounding box center [408, 64] width 45 height 23
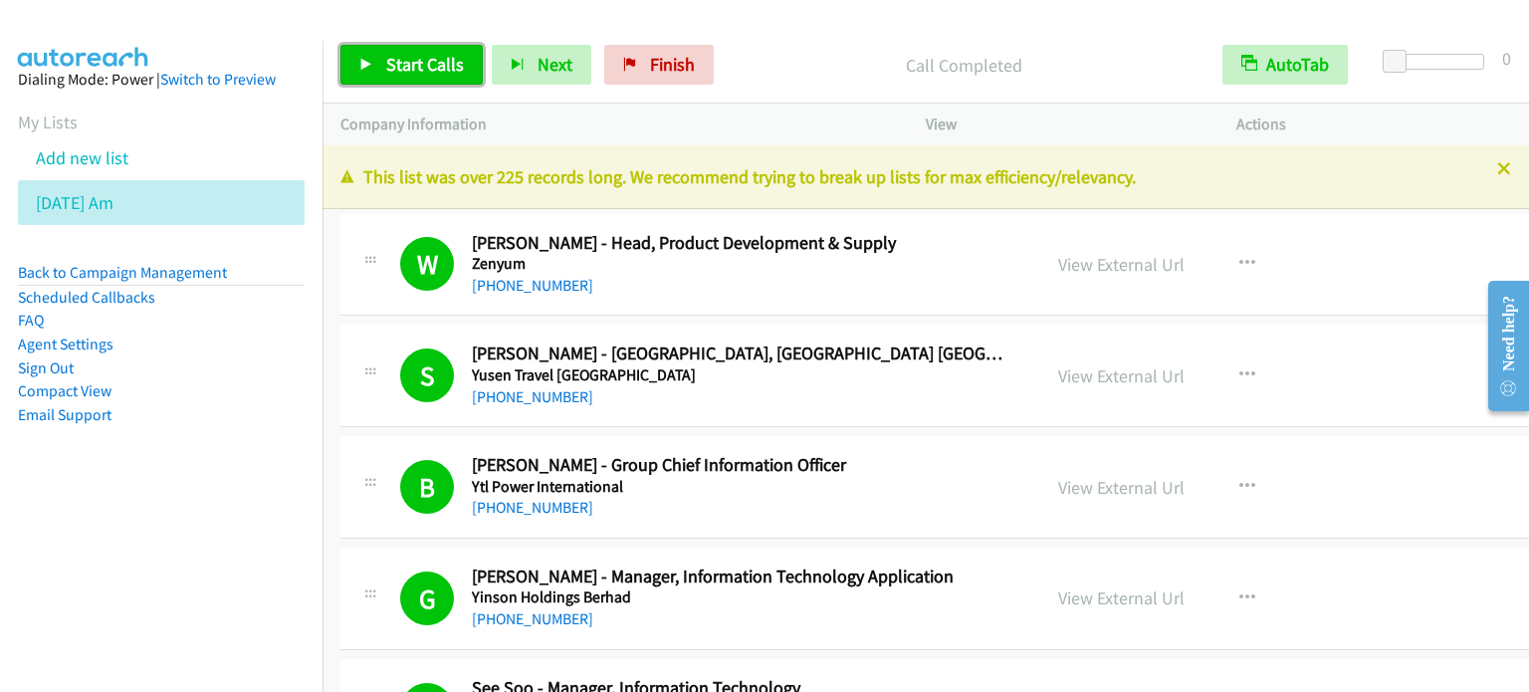
click at [390, 67] on span "Start Calls" at bounding box center [425, 64] width 78 height 23
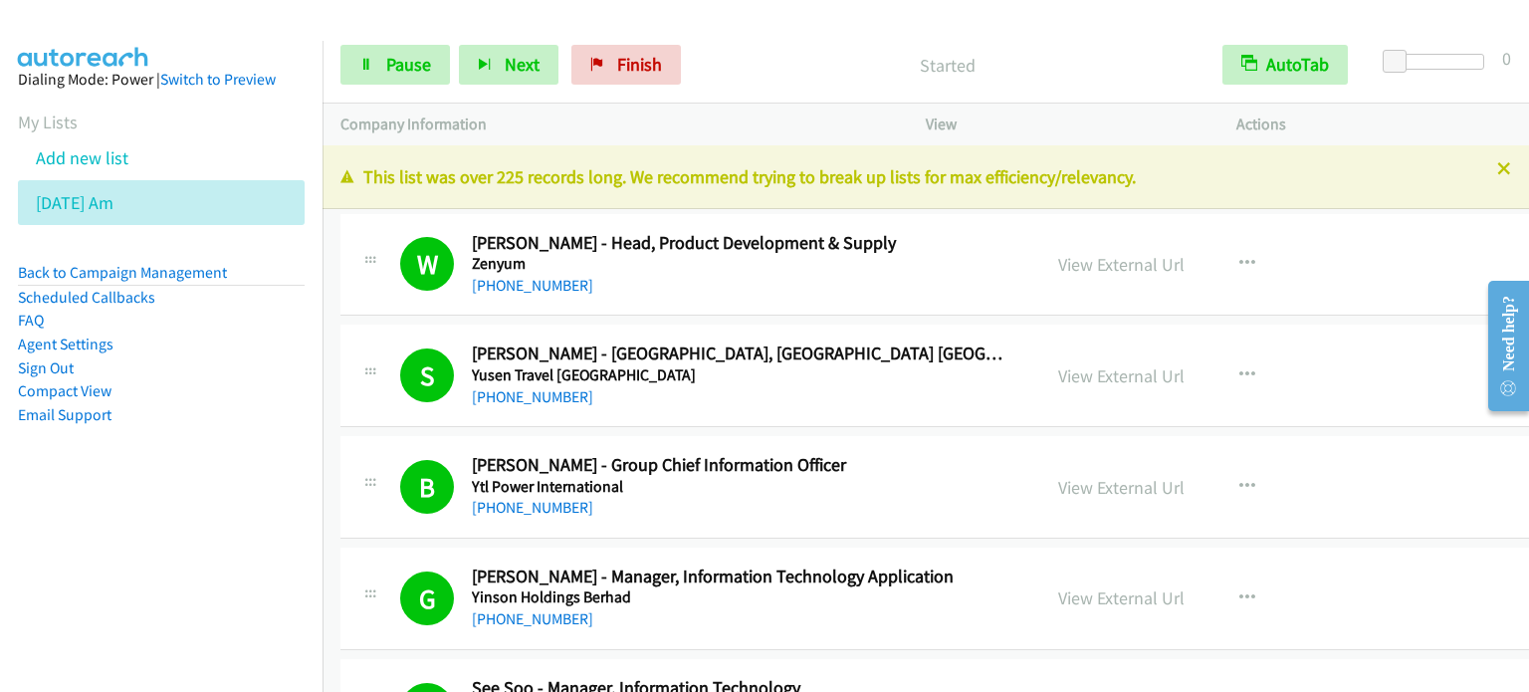
drag, startPoint x: 176, startPoint y: 510, endPoint x: 294, endPoint y: 337, distance: 208.4
click at [176, 510] on aside "Dialing Mode: Power | Switch to Preview My Lists Add new list Aug 13 Am Back to…" at bounding box center [161, 279] width 322 height 476
click at [405, 59] on span "Pause" at bounding box center [408, 64] width 45 height 23
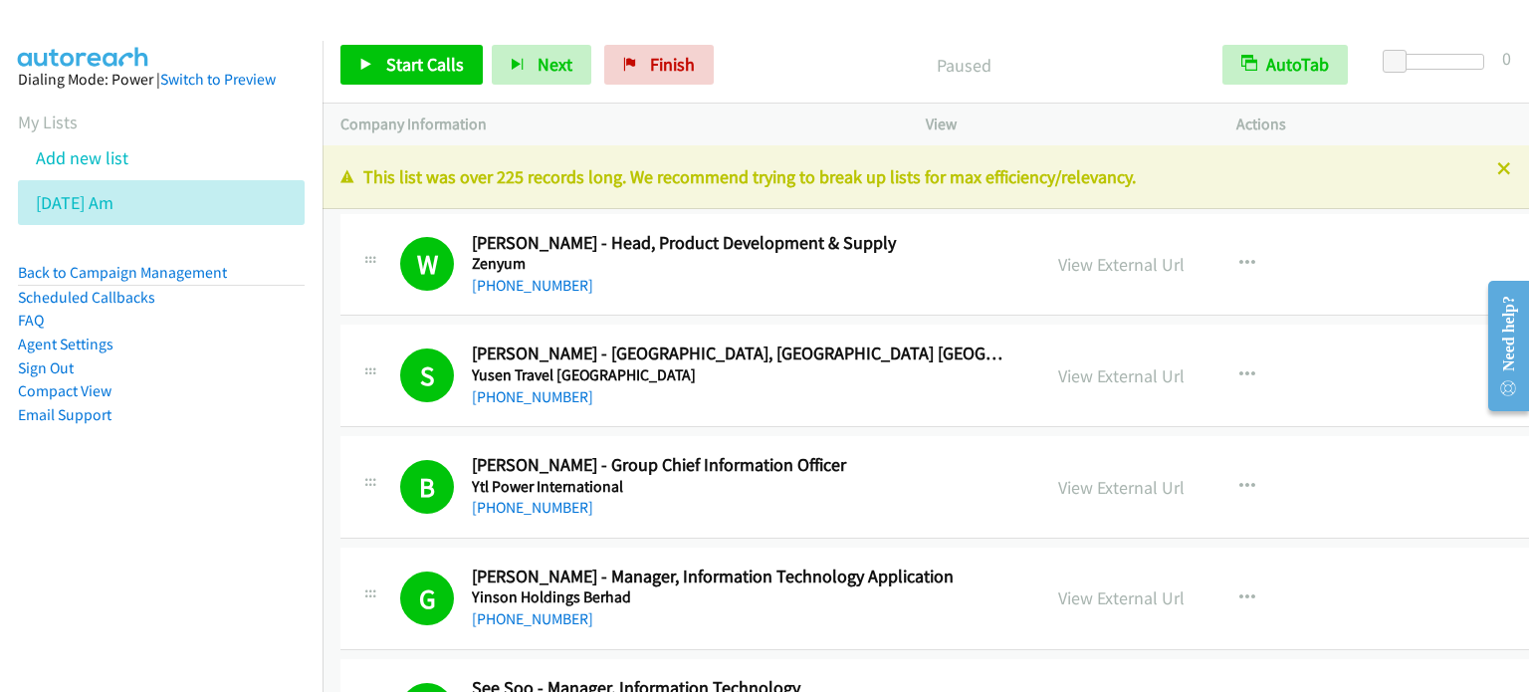
click at [139, 512] on aside "Dialing Mode: Power | Switch to Preview My Lists Add new list Aug 13 Am Back to…" at bounding box center [161, 279] width 322 height 476
click at [439, 64] on span "Start Calls" at bounding box center [425, 64] width 78 height 23
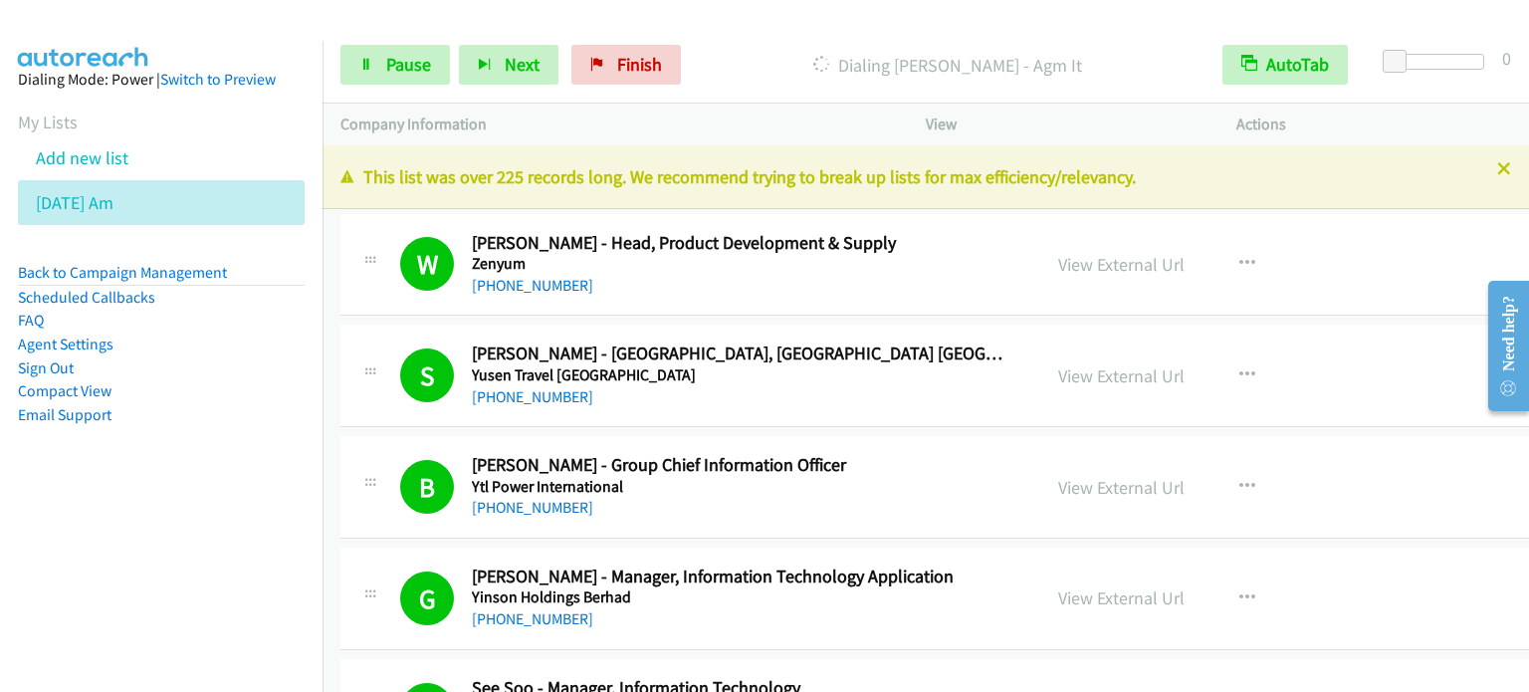
click at [216, 501] on aside "Dialing Mode: Power | Switch to Preview My Lists Add new list Aug 13 Am Back to…" at bounding box center [161, 279] width 322 height 476
click at [219, 437] on aside "Dialing Mode: Power | Switch to Preview My Lists Add new list Aug 13 Am Back to…" at bounding box center [161, 279] width 322 height 476
click at [415, 51] on link "Pause" at bounding box center [394, 65] width 109 height 40
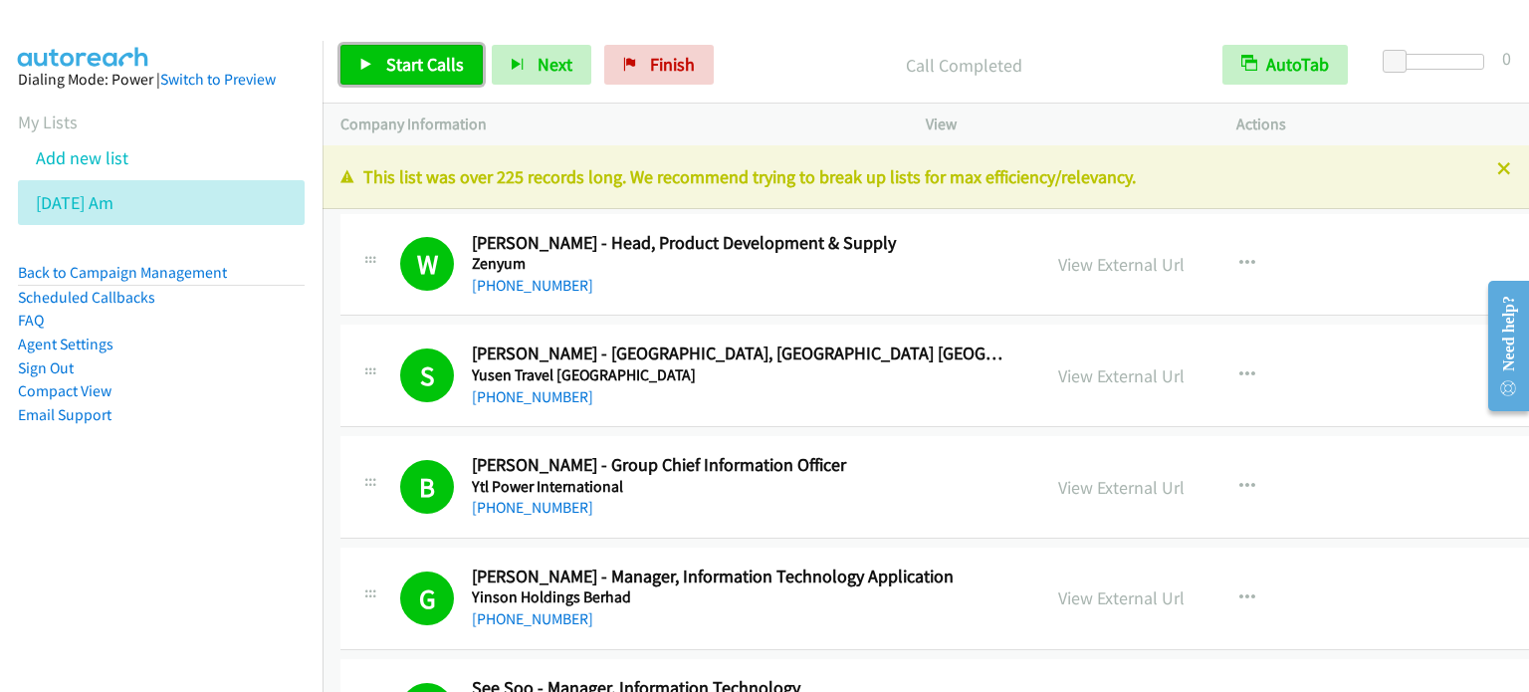
click at [448, 67] on span "Start Calls" at bounding box center [425, 64] width 78 height 23
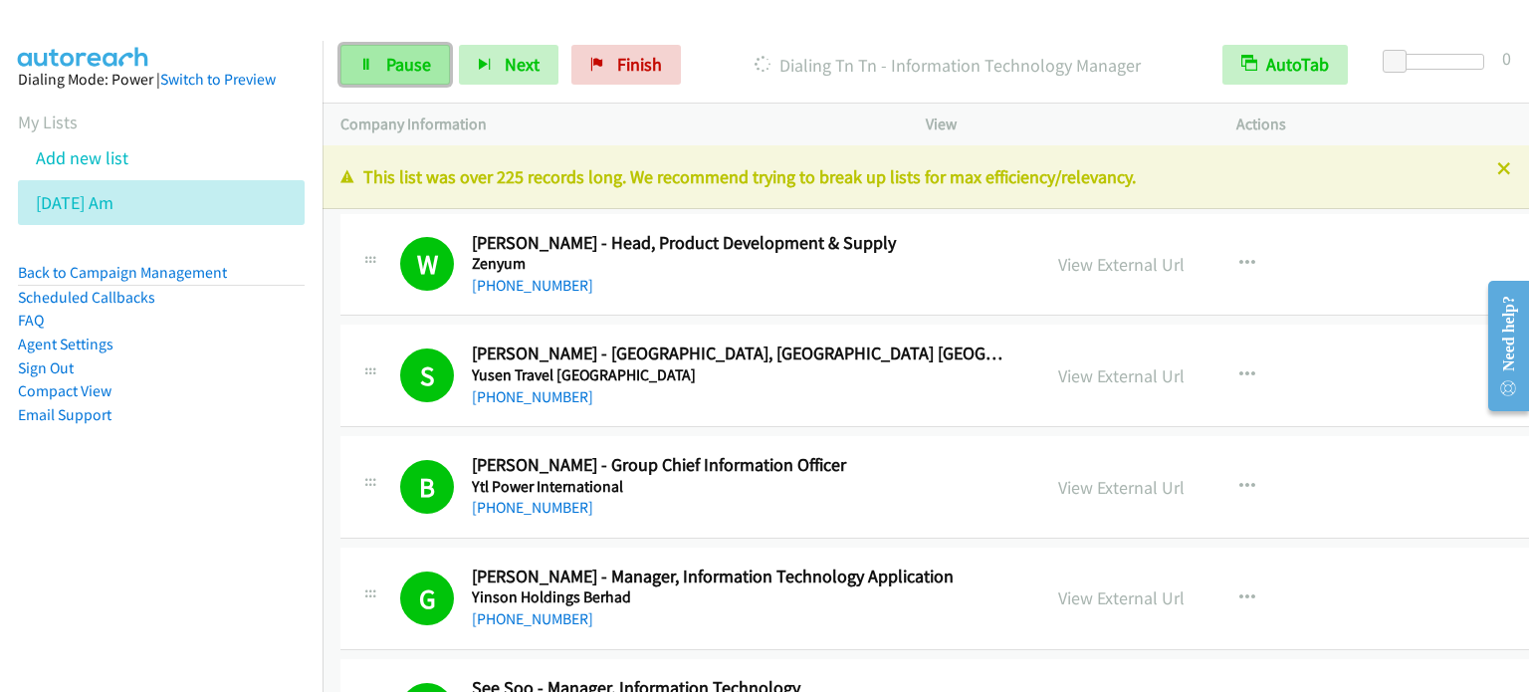
click at [382, 59] on link "Pause" at bounding box center [394, 65] width 109 height 40
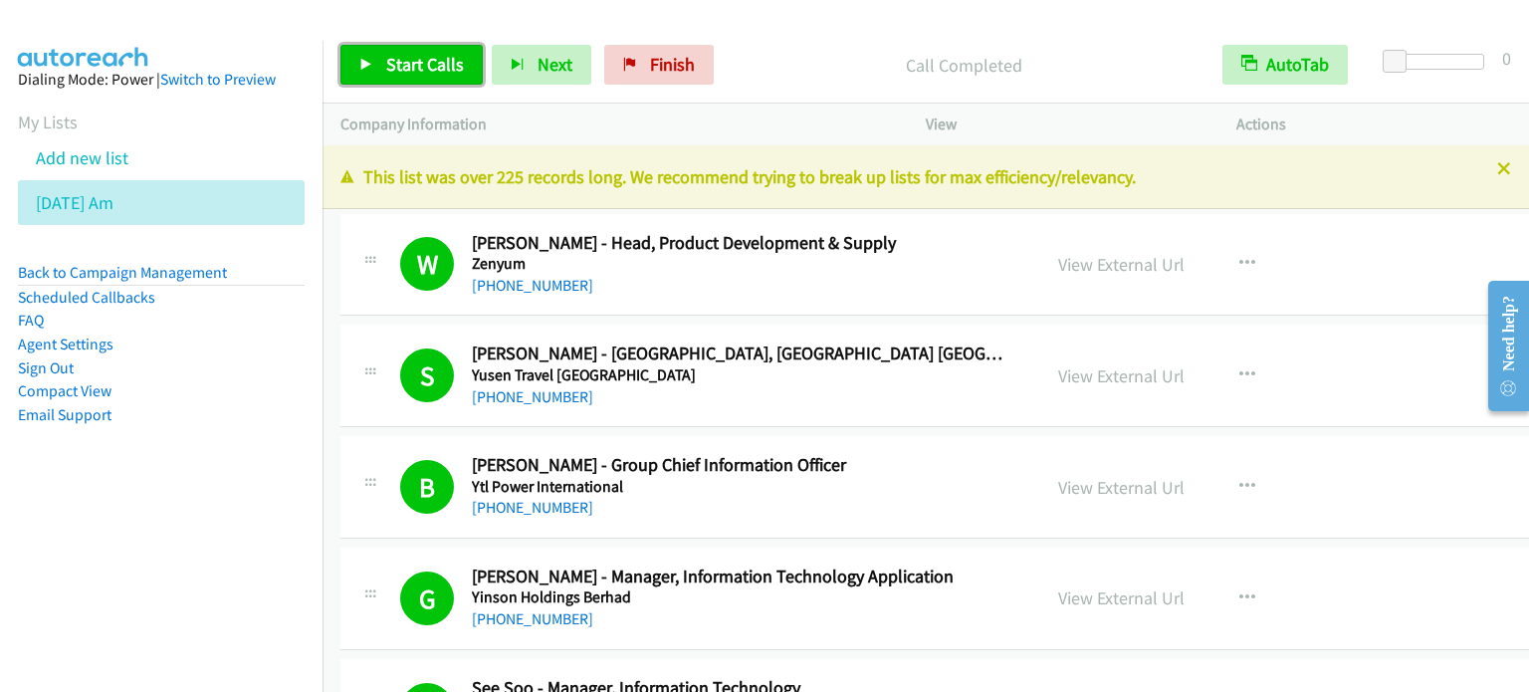
click at [424, 67] on span "Start Calls" at bounding box center [425, 64] width 78 height 23
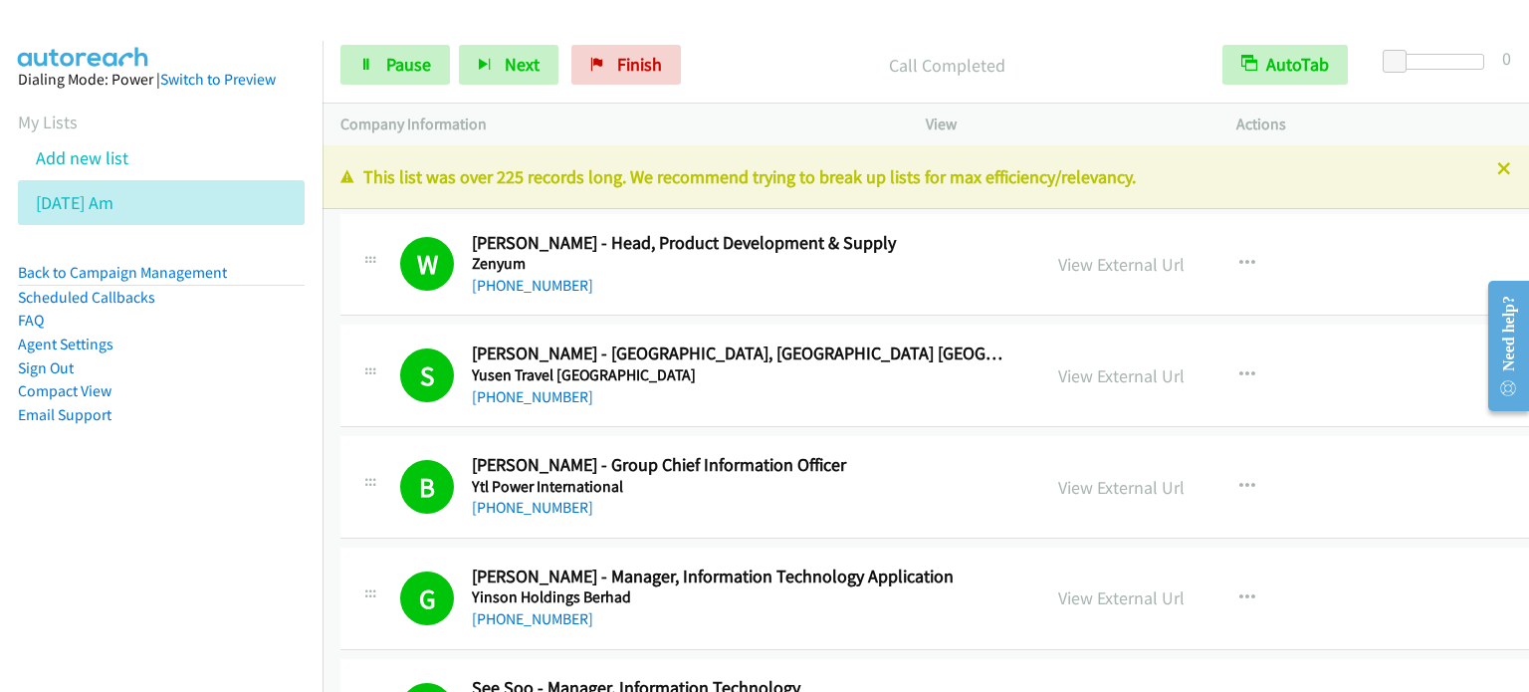
drag, startPoint x: 82, startPoint y: 506, endPoint x: 129, endPoint y: 453, distance: 71.2
click at [82, 506] on aside "Dialing Mode: Power | Switch to Preview My Lists Add new list Aug 13 Am Back to…" at bounding box center [161, 279] width 322 height 476
click at [430, 49] on link "Pause" at bounding box center [394, 65] width 109 height 40
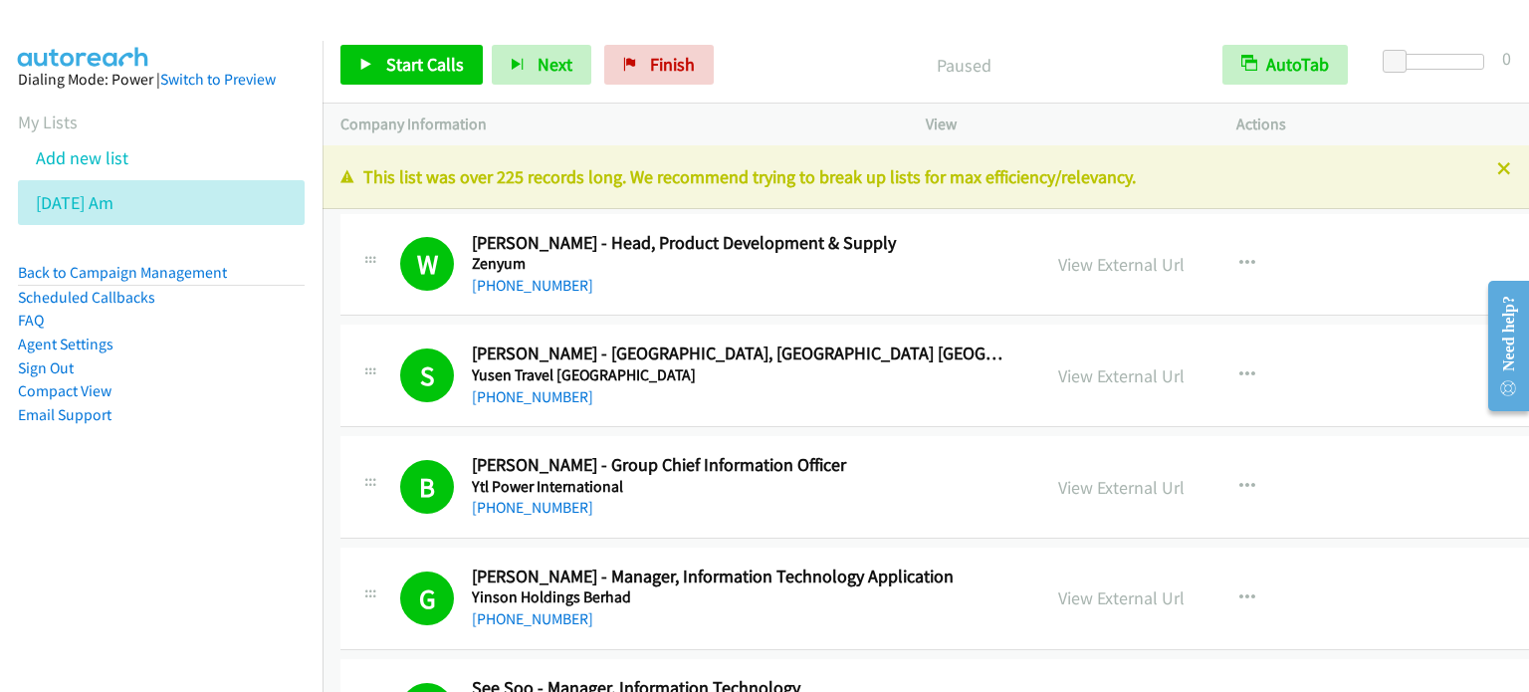
click at [250, 412] on li "Email Support" at bounding box center [161, 415] width 287 height 24
click at [406, 67] on span "Start Calls" at bounding box center [425, 64] width 78 height 23
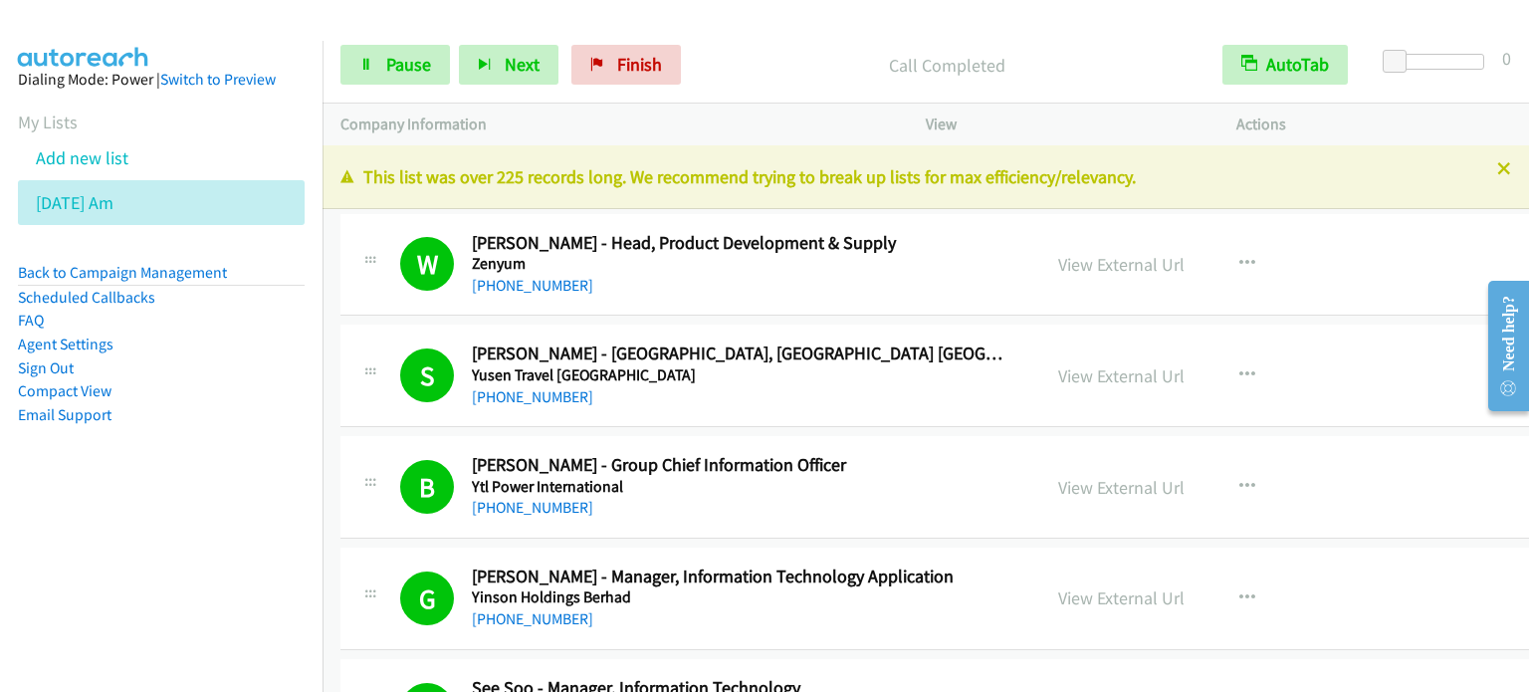
click at [251, 556] on nav "Dialing Mode: Power | Switch to Preview My Lists Add new list Aug 13 Am Back to…" at bounding box center [161, 387] width 323 height 692
click at [418, 77] on link "Pause" at bounding box center [394, 65] width 109 height 40
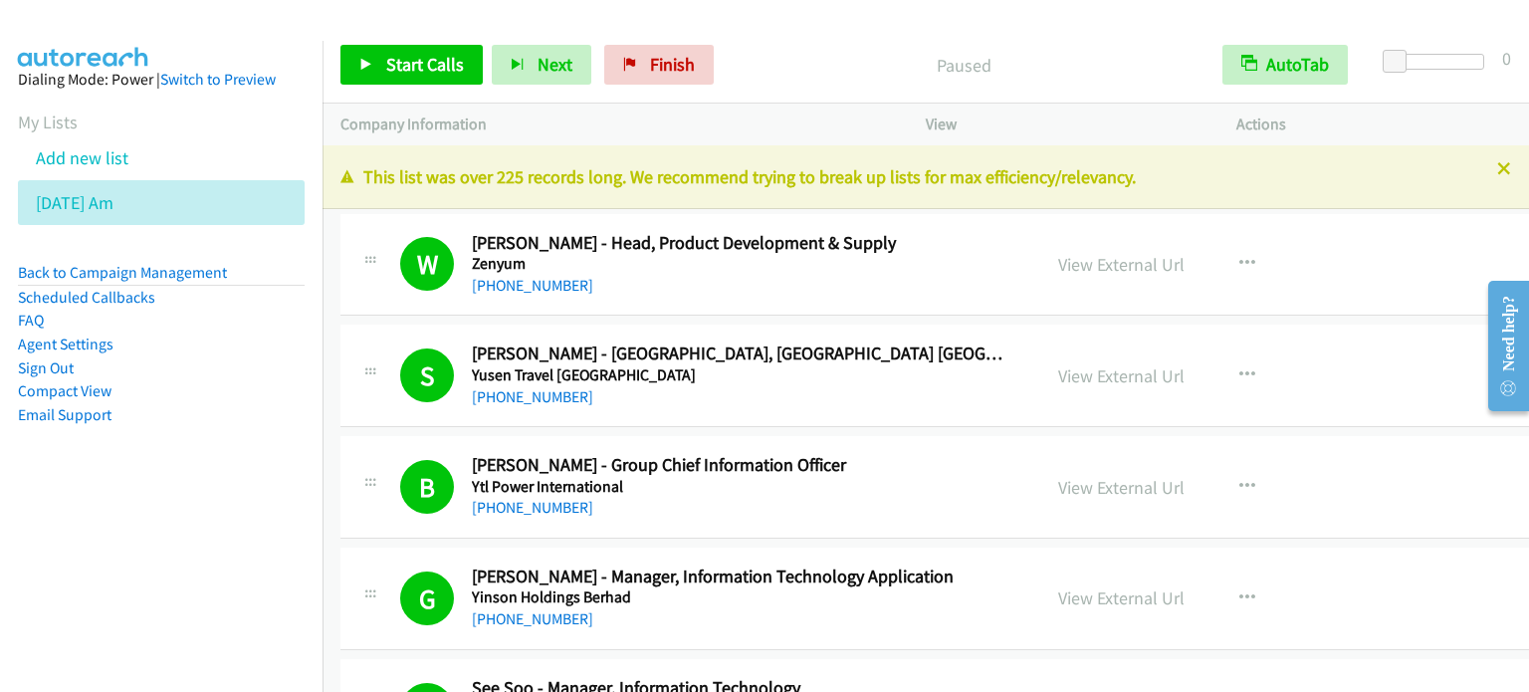
drag, startPoint x: 216, startPoint y: 544, endPoint x: 463, endPoint y: 9, distance: 589.6
click at [217, 544] on nav "Dialing Mode: Power | Switch to Preview My Lists Add new list Aug 13 Am Back to…" at bounding box center [161, 387] width 323 height 692
click at [406, 62] on span "Start Calls" at bounding box center [425, 64] width 78 height 23
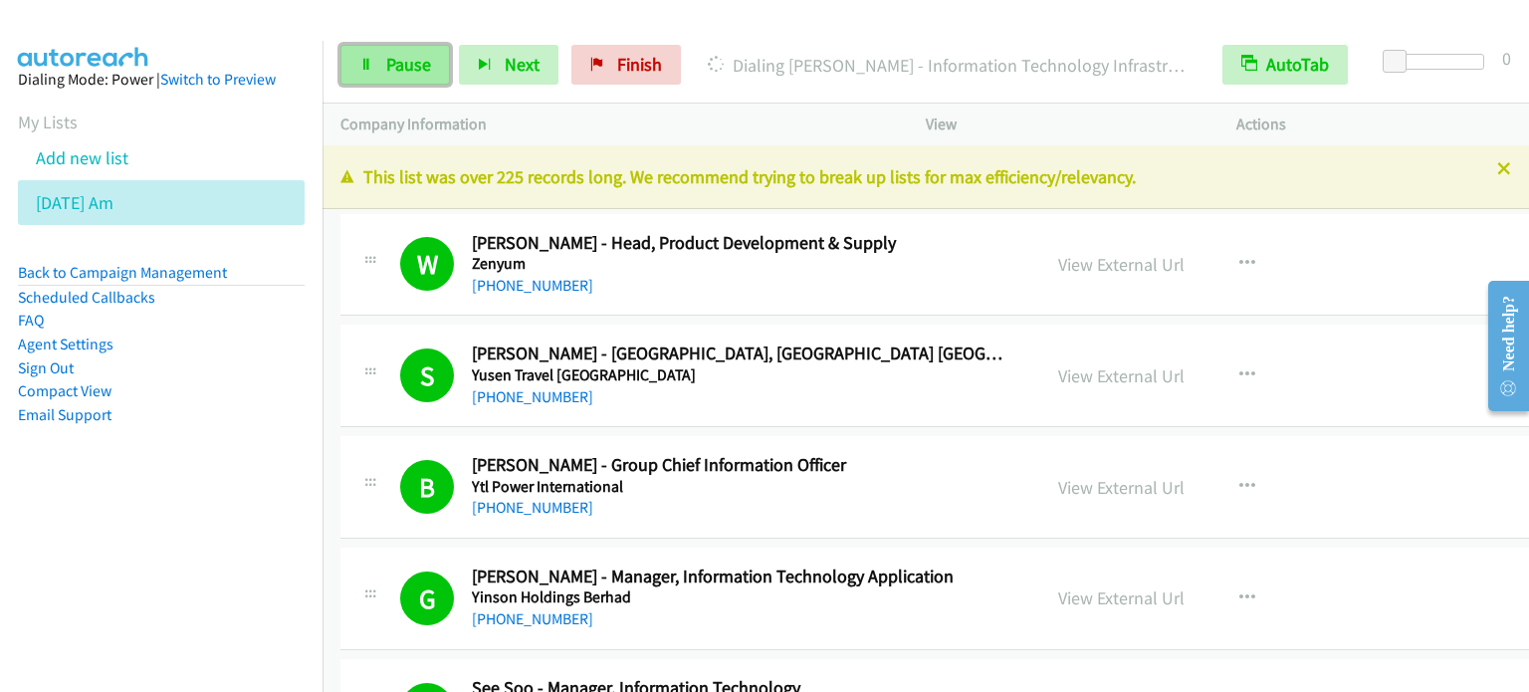
click at [417, 66] on span "Pause" at bounding box center [408, 64] width 45 height 23
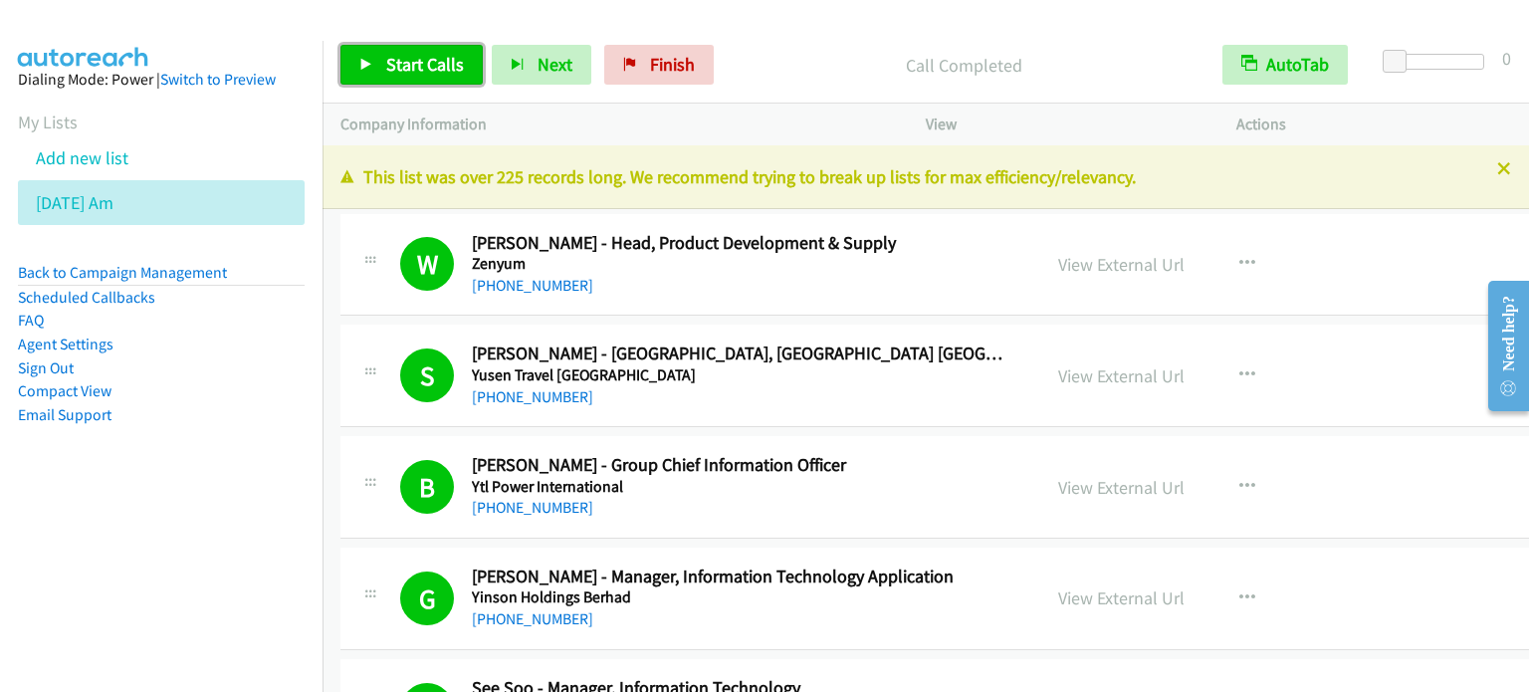
click at [434, 55] on span "Start Calls" at bounding box center [425, 64] width 78 height 23
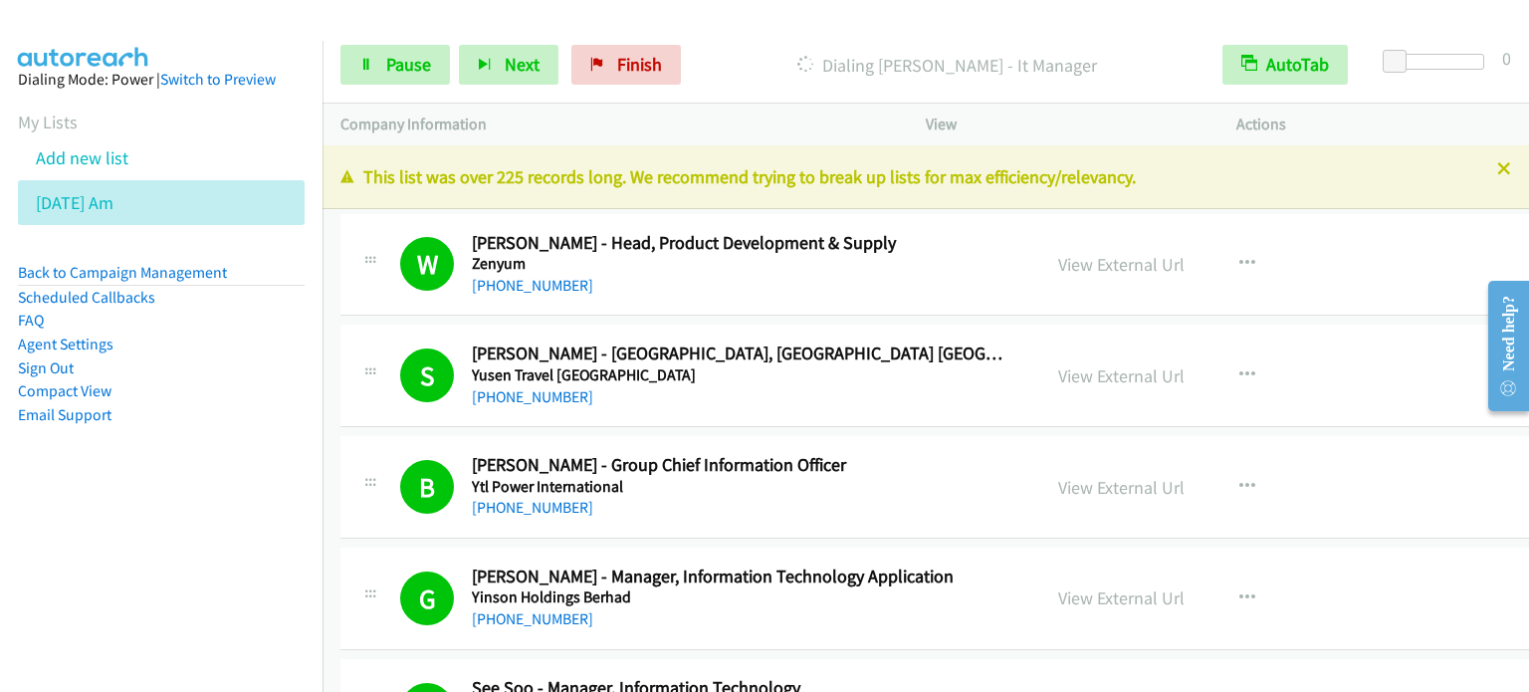
drag, startPoint x: 157, startPoint y: 500, endPoint x: 374, endPoint y: 286, distance: 304.7
click at [157, 501] on aside "Dialing Mode: Power | Switch to Preview My Lists Add new list Aug 13 Am Back to…" at bounding box center [161, 279] width 322 height 476
click at [383, 59] on link "Pause" at bounding box center [394, 65] width 109 height 40
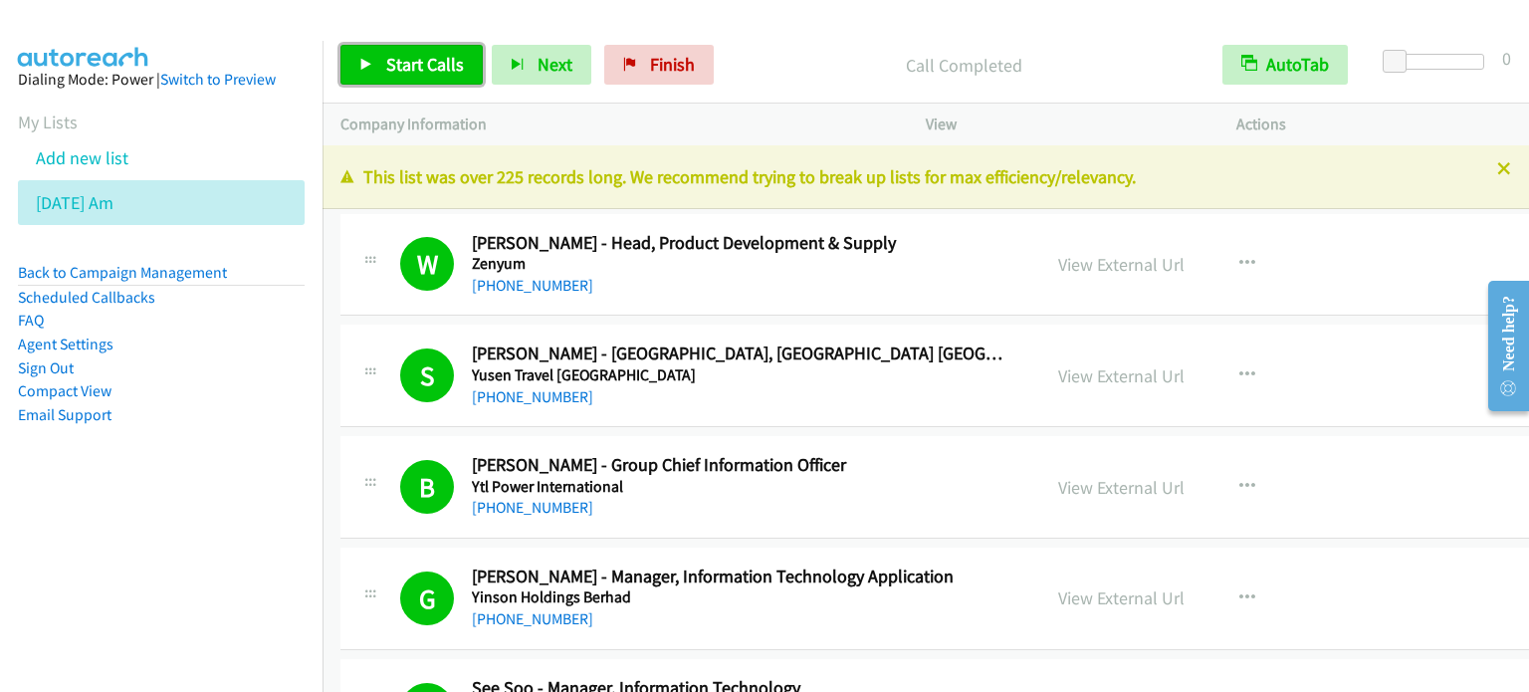
click at [410, 63] on span "Start Calls" at bounding box center [425, 64] width 78 height 23
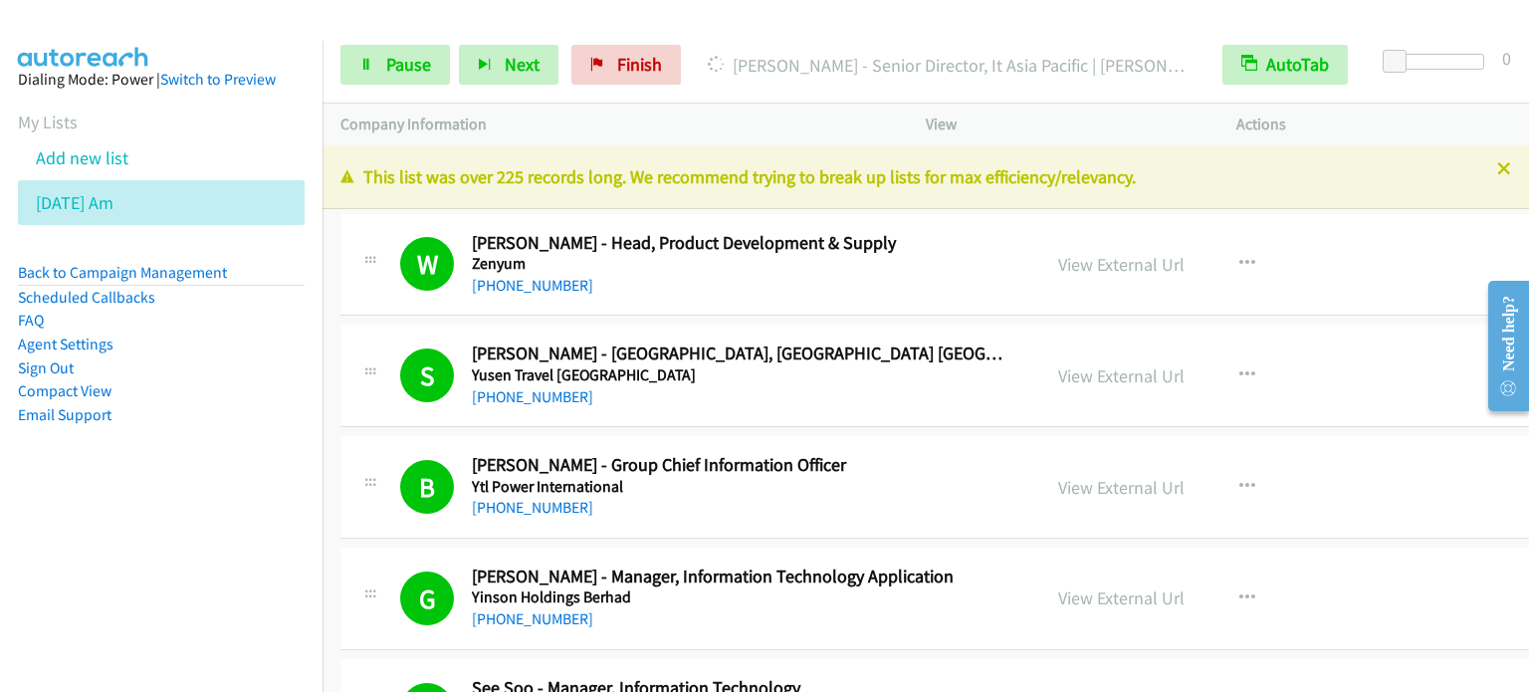
drag, startPoint x: 180, startPoint y: 551, endPoint x: 380, endPoint y: 121, distance: 474.2
click at [180, 551] on nav "Dialing Mode: Power | Switch to Preview My Lists Add new list Aug 13 Am Back to…" at bounding box center [161, 387] width 323 height 692
drag, startPoint x: 386, startPoint y: 67, endPoint x: 403, endPoint y: 50, distance: 23.9
click at [386, 67] on span "Pause" at bounding box center [408, 64] width 45 height 23
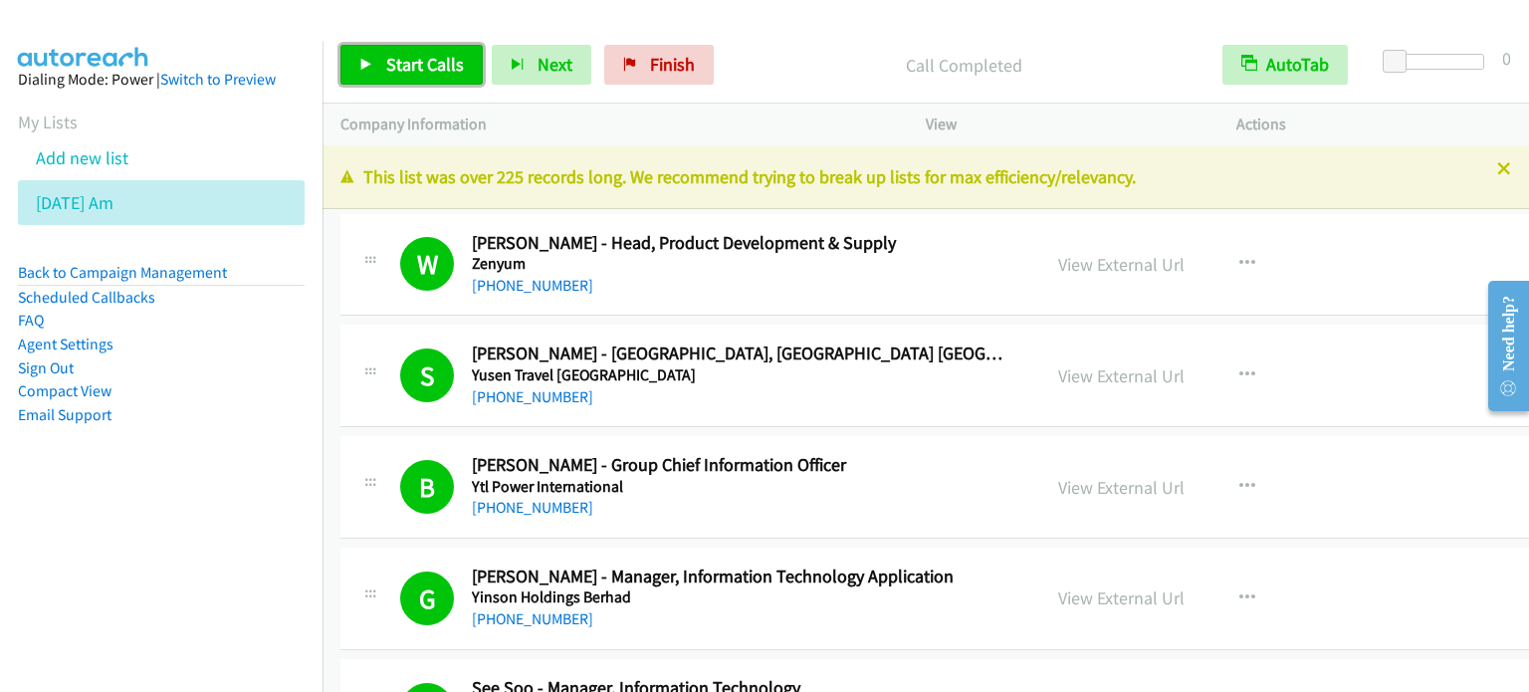
click at [392, 57] on span "Start Calls" at bounding box center [425, 64] width 78 height 23
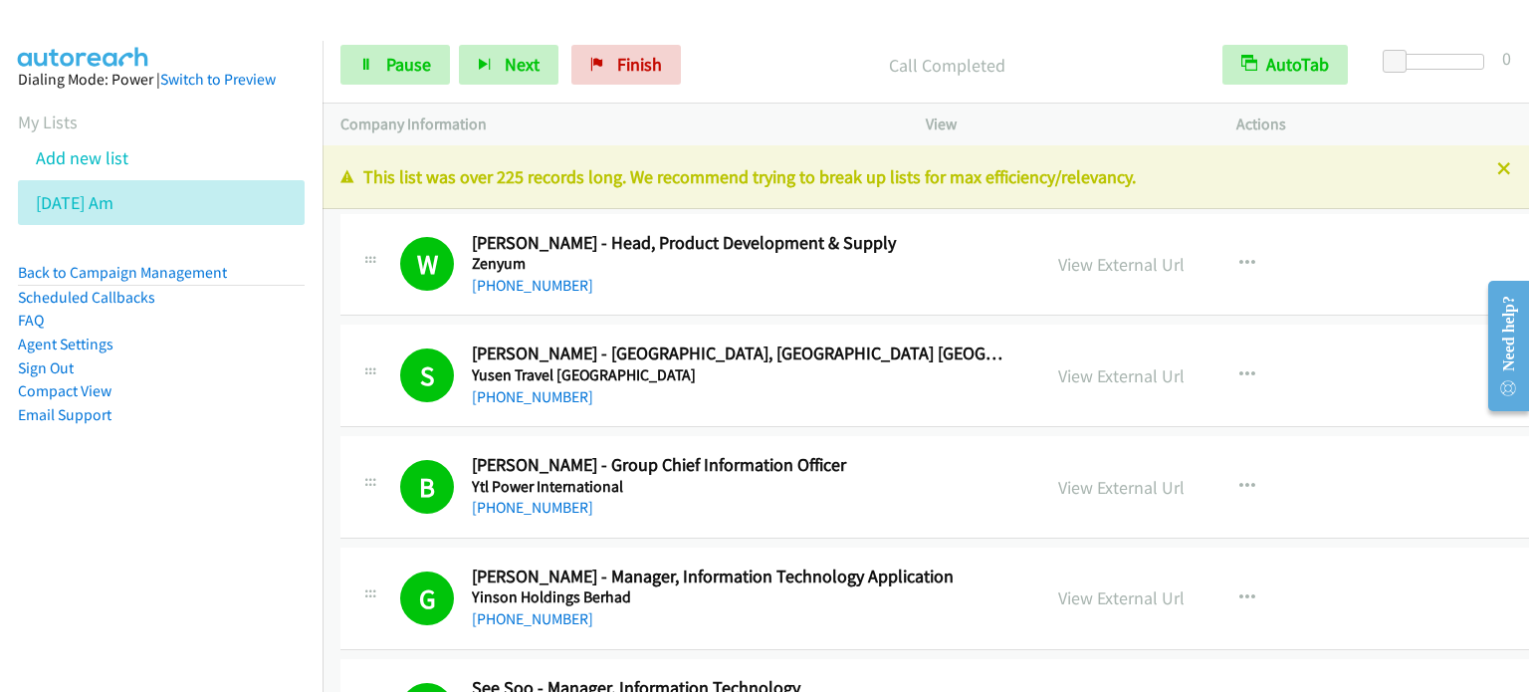
click at [193, 493] on aside "Dialing Mode: Power | Switch to Preview My Lists Add new list Aug 13 Am Back to…" at bounding box center [161, 279] width 322 height 476
click at [412, 57] on span "Pause" at bounding box center [408, 64] width 45 height 23
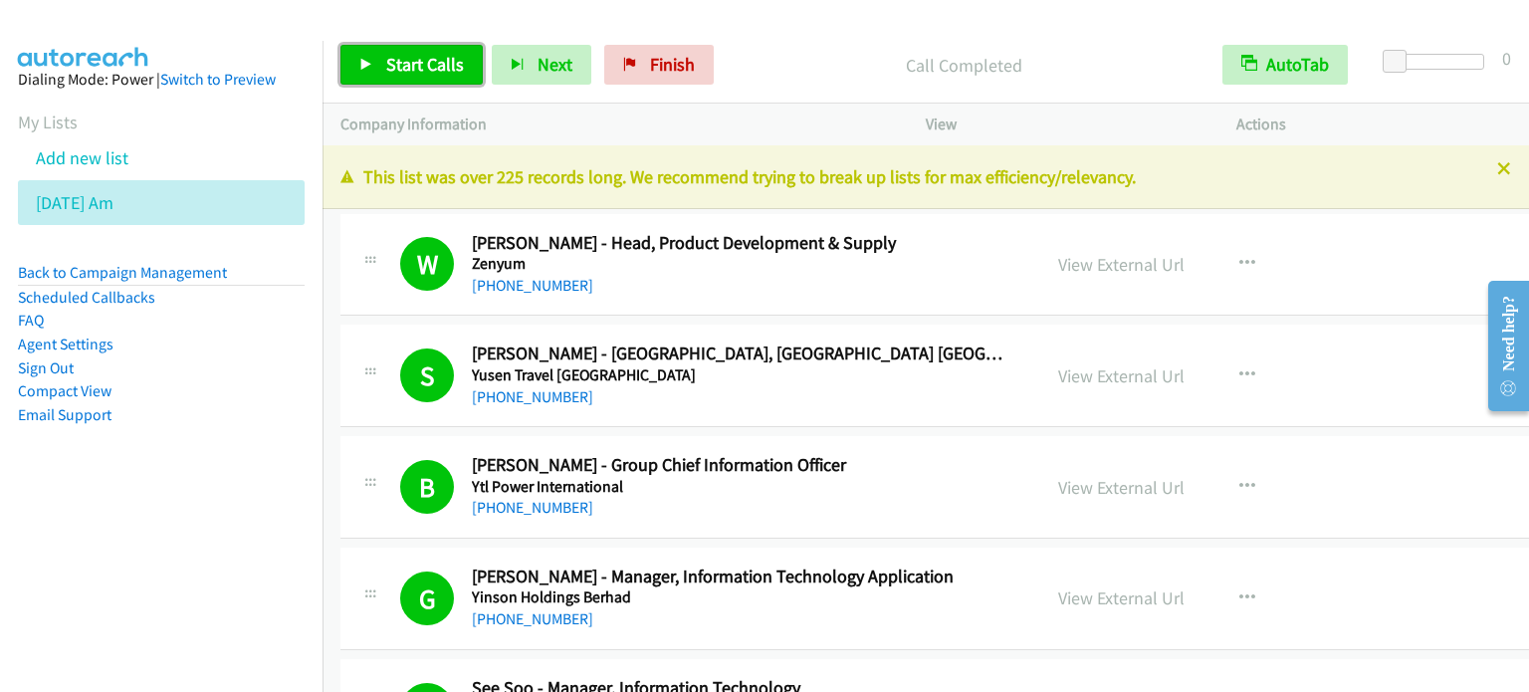
click at [454, 60] on span "Start Calls" at bounding box center [425, 64] width 78 height 23
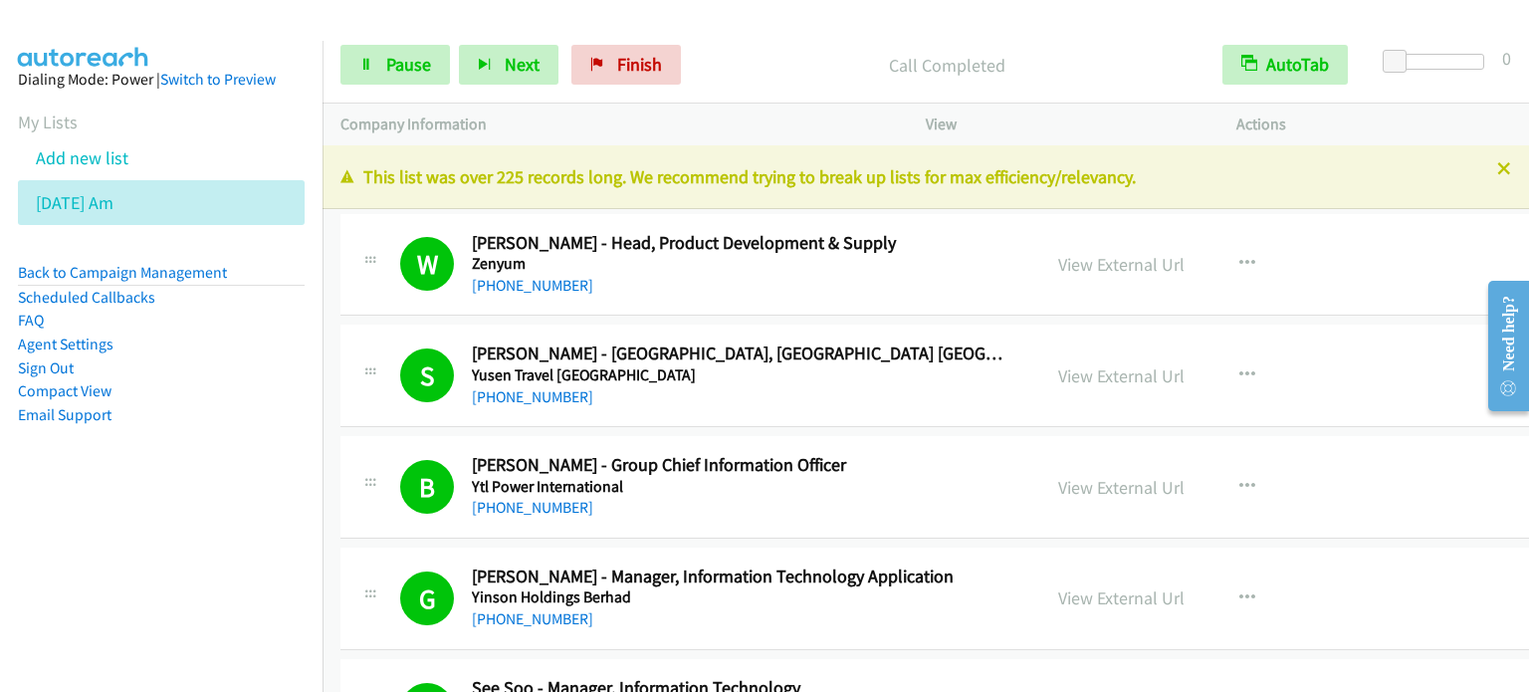
click at [123, 516] on nav "Dialing Mode: Power | Switch to Preview My Lists Add new list Aug 13 Am Back to…" at bounding box center [161, 387] width 323 height 692
click at [426, 53] on span "Pause" at bounding box center [408, 64] width 45 height 23
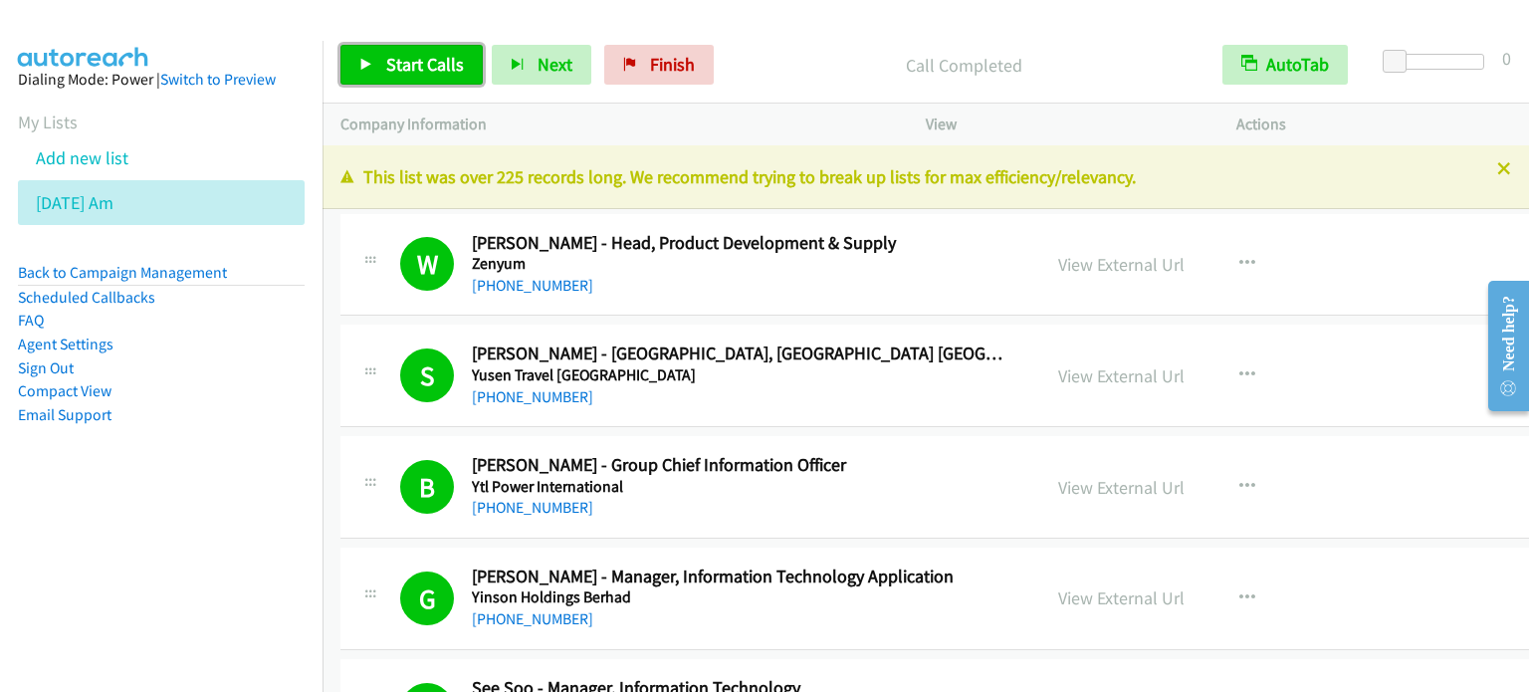
click at [414, 65] on span "Start Calls" at bounding box center [425, 64] width 78 height 23
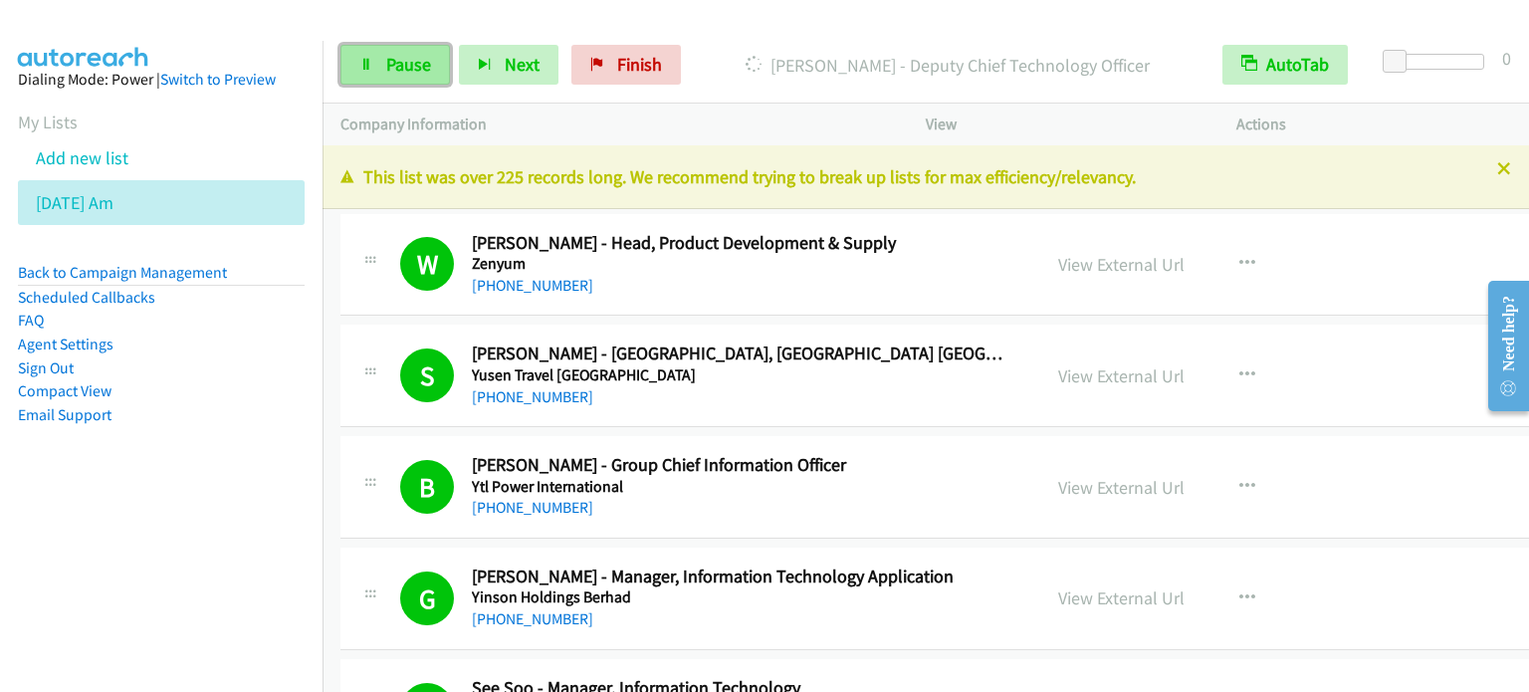
click at [372, 68] on link "Pause" at bounding box center [394, 65] width 109 height 40
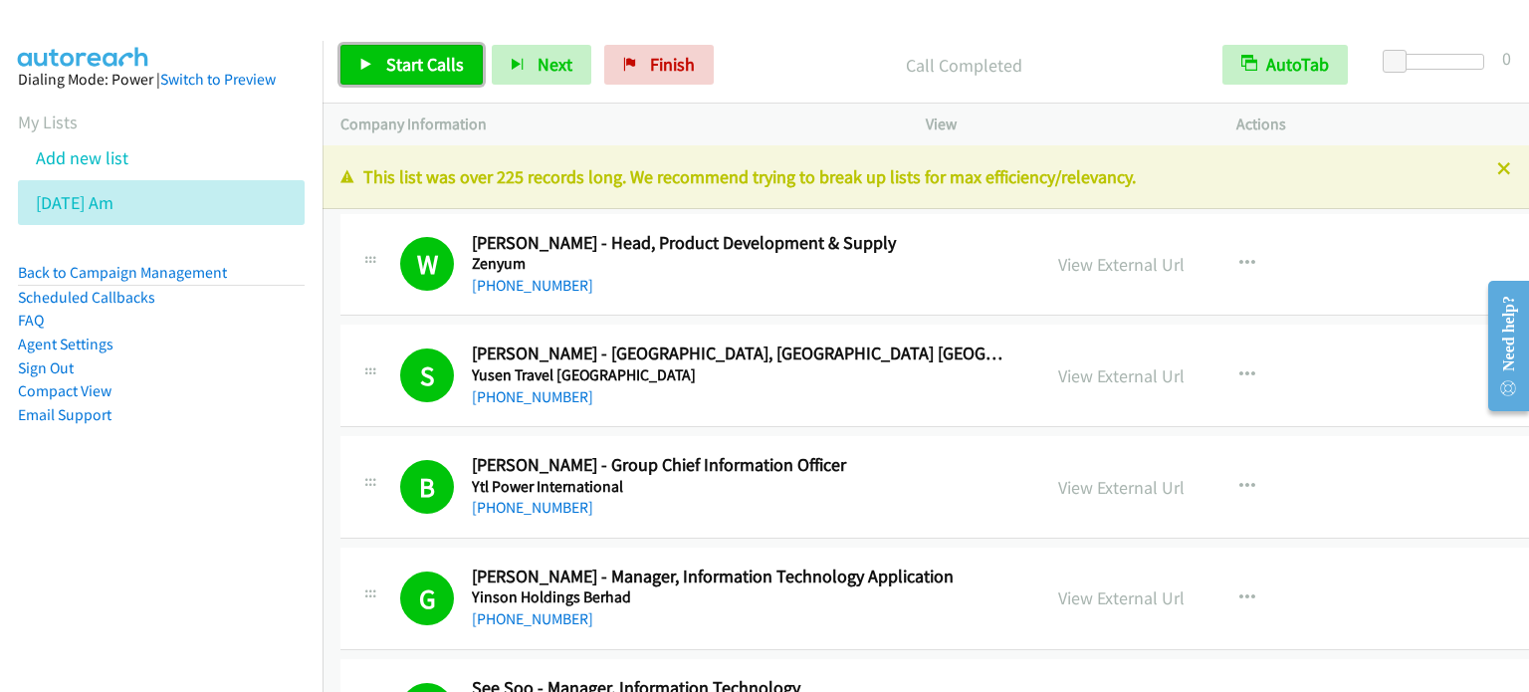
click at [403, 73] on span "Start Calls" at bounding box center [425, 64] width 78 height 23
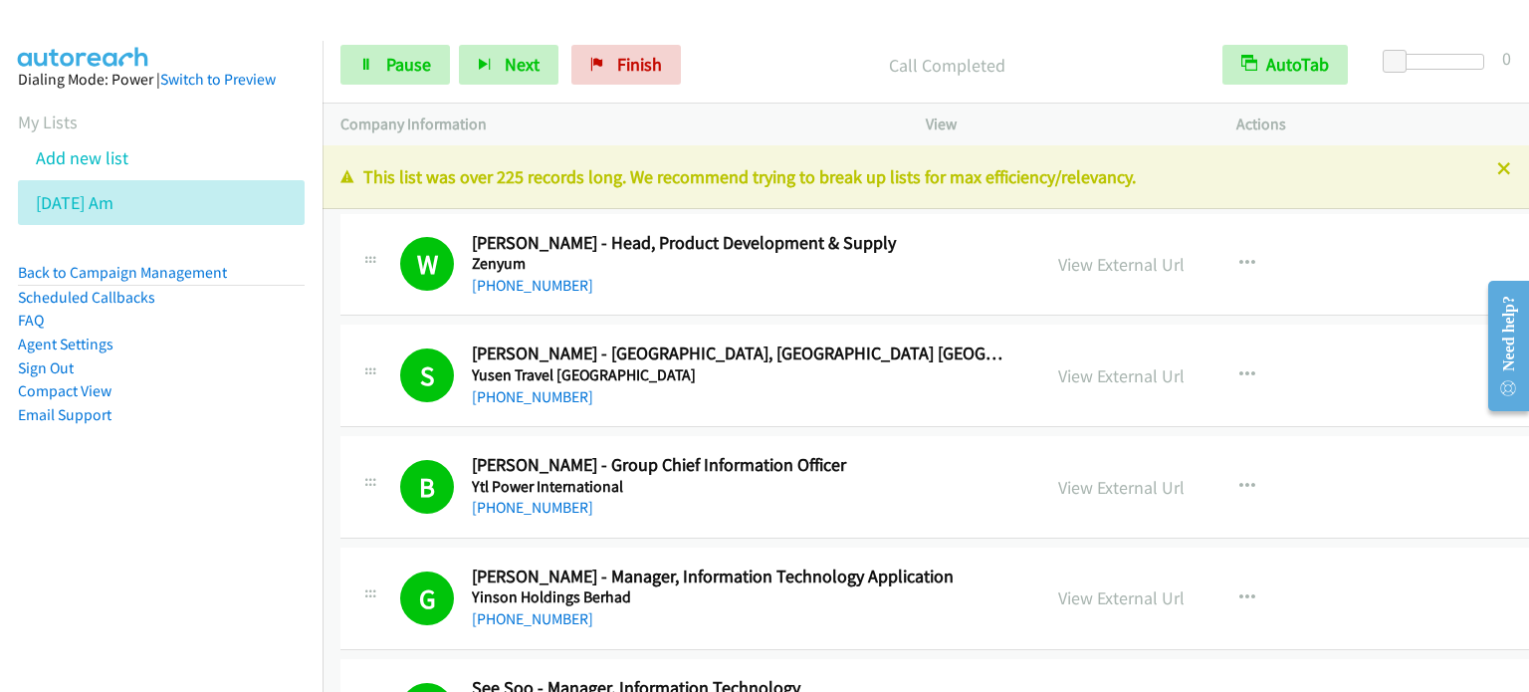
drag, startPoint x: 259, startPoint y: 390, endPoint x: 528, endPoint y: 11, distance: 465.3
click at [260, 388] on li "Compact View" at bounding box center [161, 391] width 287 height 24
click at [395, 67] on span "Pause" at bounding box center [408, 64] width 45 height 23
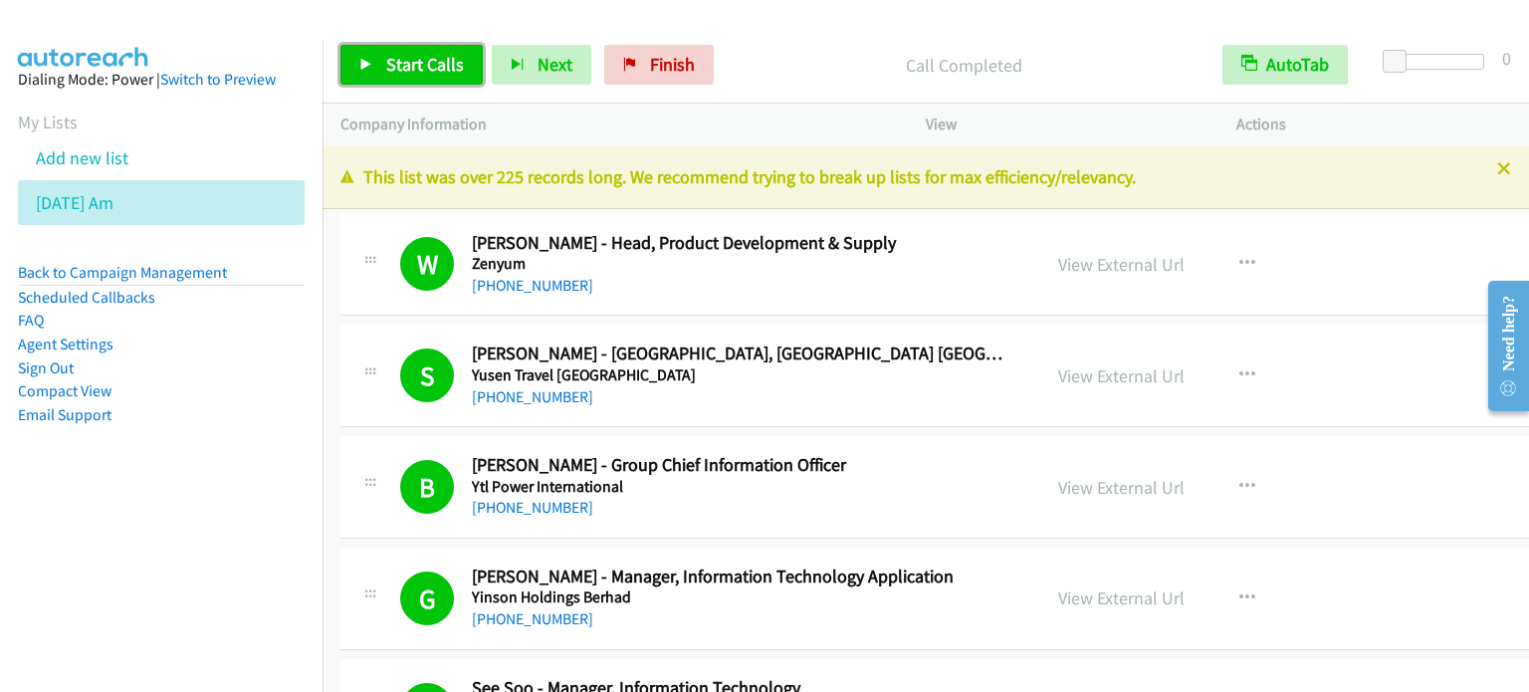
click at [390, 60] on span "Start Calls" at bounding box center [425, 64] width 78 height 23
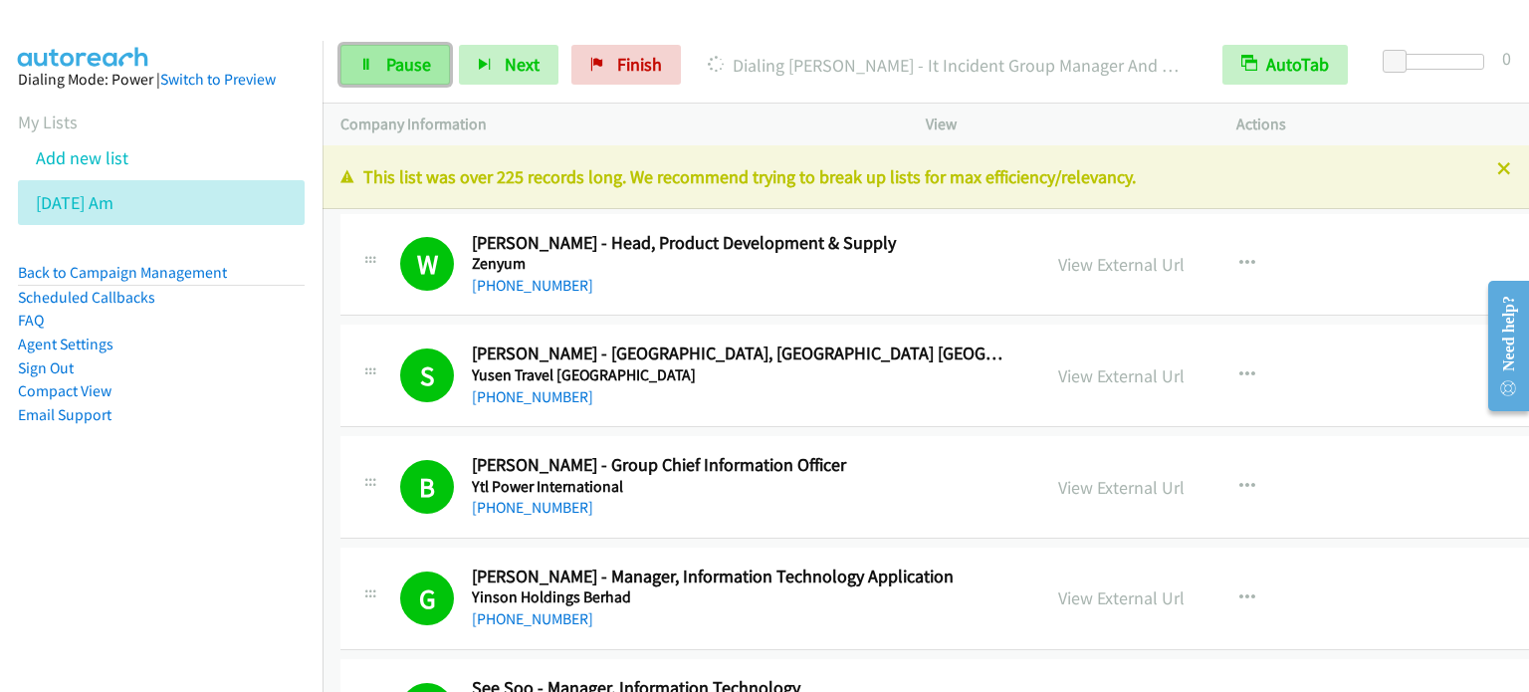
click at [362, 63] on icon at bounding box center [366, 66] width 14 height 14
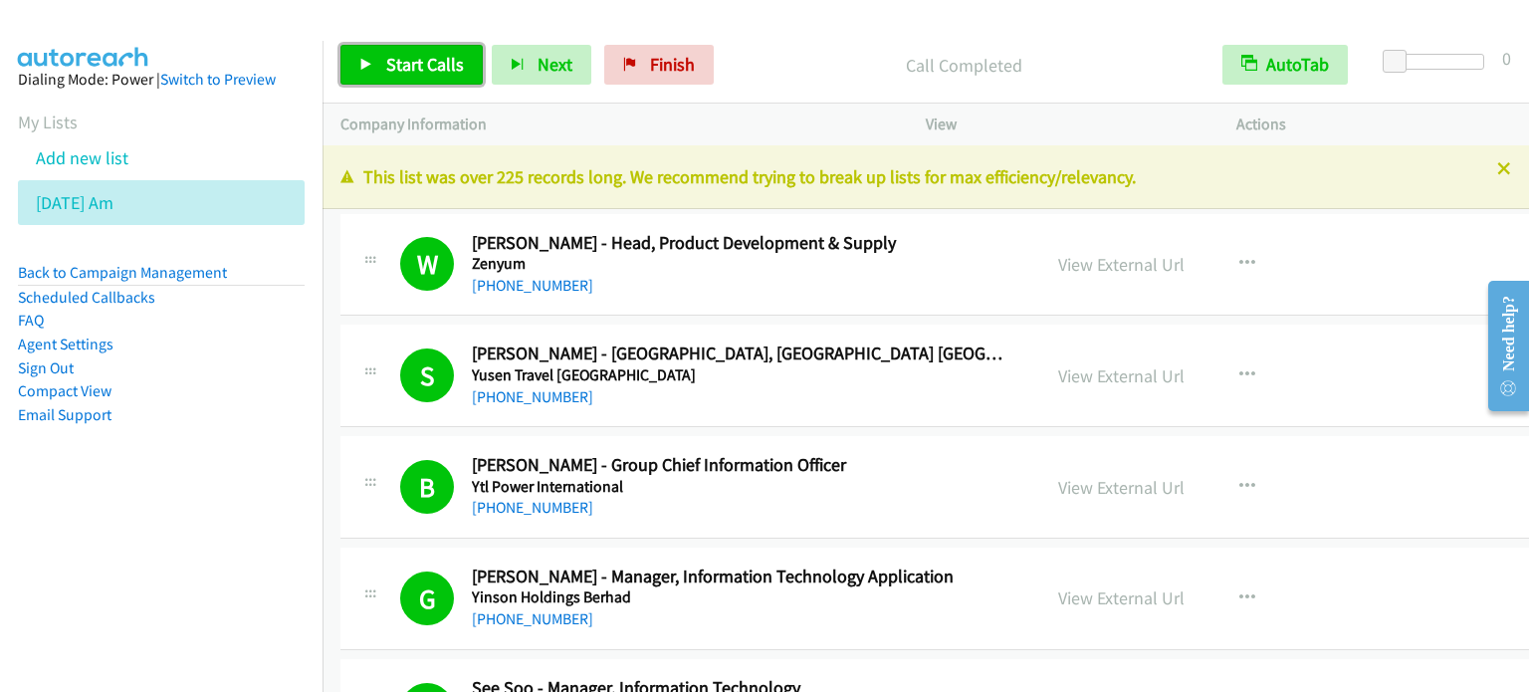
click at [406, 60] on span "Start Calls" at bounding box center [425, 64] width 78 height 23
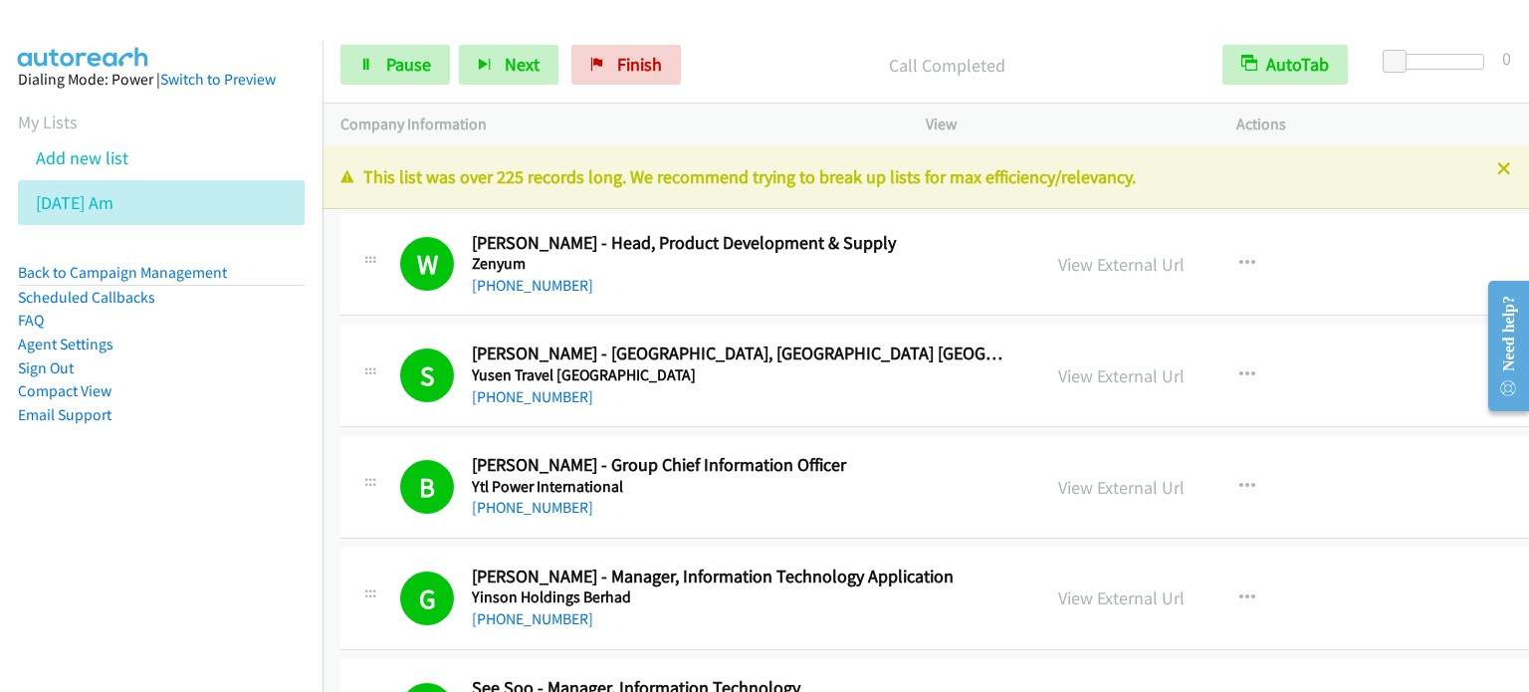
click at [227, 488] on aside "Dialing Mode: Power | Switch to Preview My Lists Add new list Aug 13 Am Back to…" at bounding box center [161, 279] width 322 height 476
click at [402, 65] on span "Pause" at bounding box center [408, 64] width 45 height 23
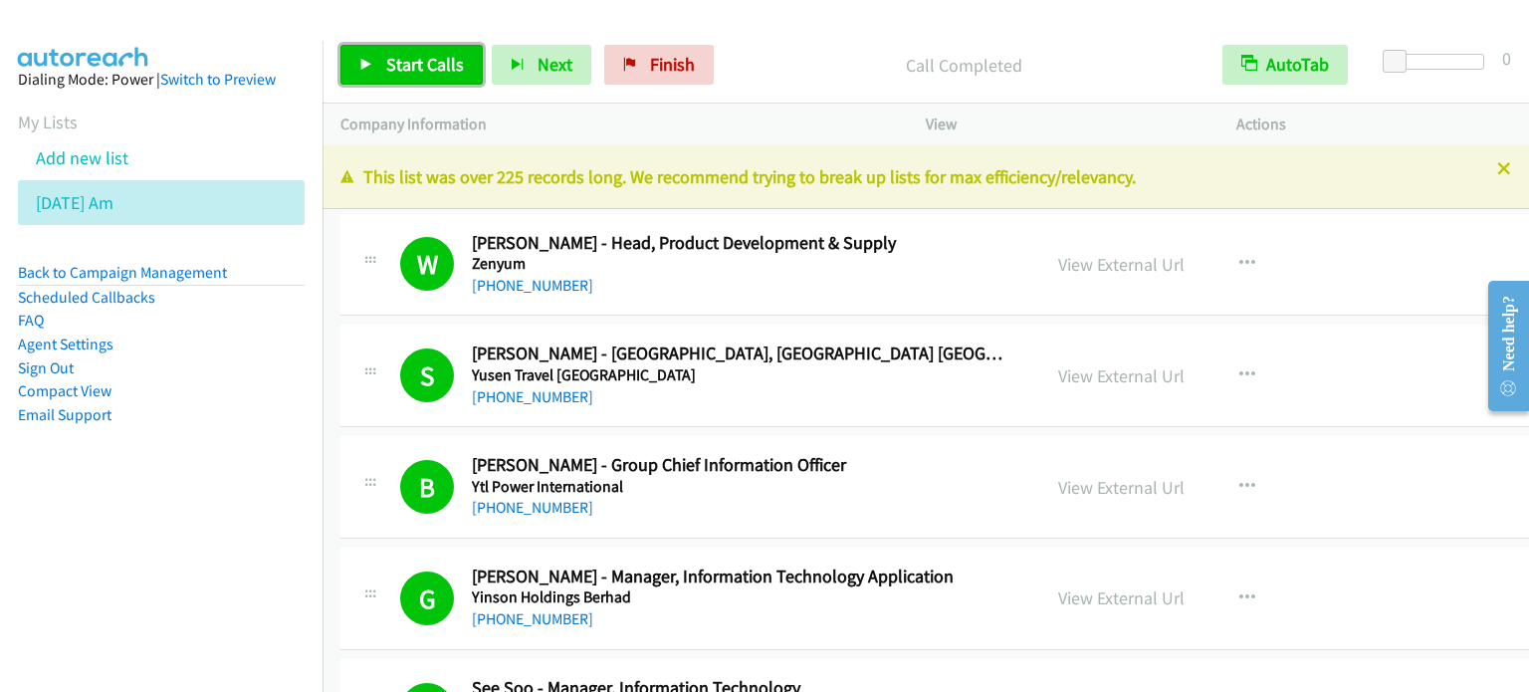
click at [437, 59] on span "Start Calls" at bounding box center [425, 64] width 78 height 23
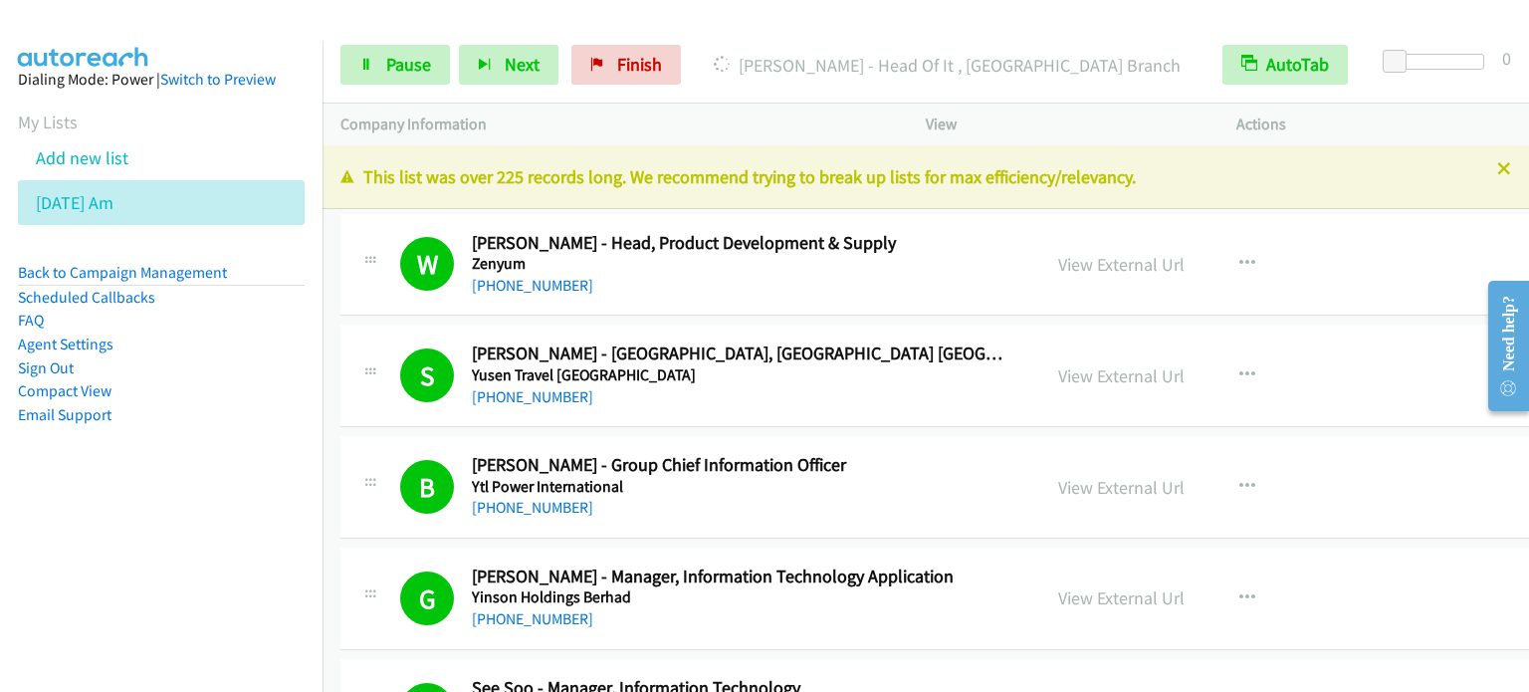
click at [287, 636] on nav "Dialing Mode: Power | Switch to Preview My Lists Add new list Aug 13 Am Back to…" at bounding box center [161, 387] width 323 height 692
click at [187, 560] on nav "Dialing Mode: Power | Switch to Preview My Lists Add new list Aug 13 Am Back to…" at bounding box center [161, 387] width 323 height 692
click at [204, 540] on nav "Dialing Mode: Power | Switch to Preview My Lists Add new list Aug 13 Am Back to…" at bounding box center [161, 387] width 323 height 692
click at [1094, 39] on div "Start Calls Pause Next Finish Call Completed AutoTab AutoTab 0" at bounding box center [925, 65] width 1206 height 77
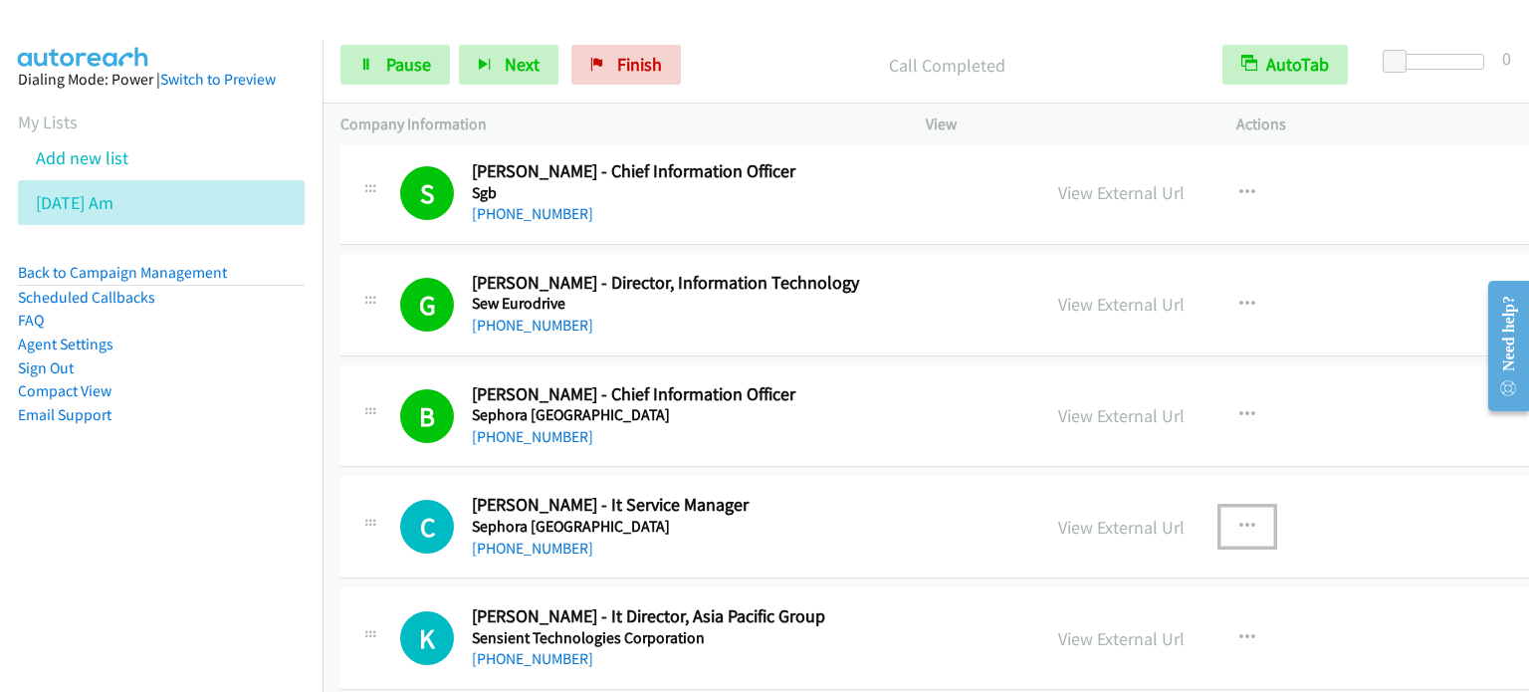
click at [1239, 519] on icon "button" at bounding box center [1247, 527] width 16 height 16
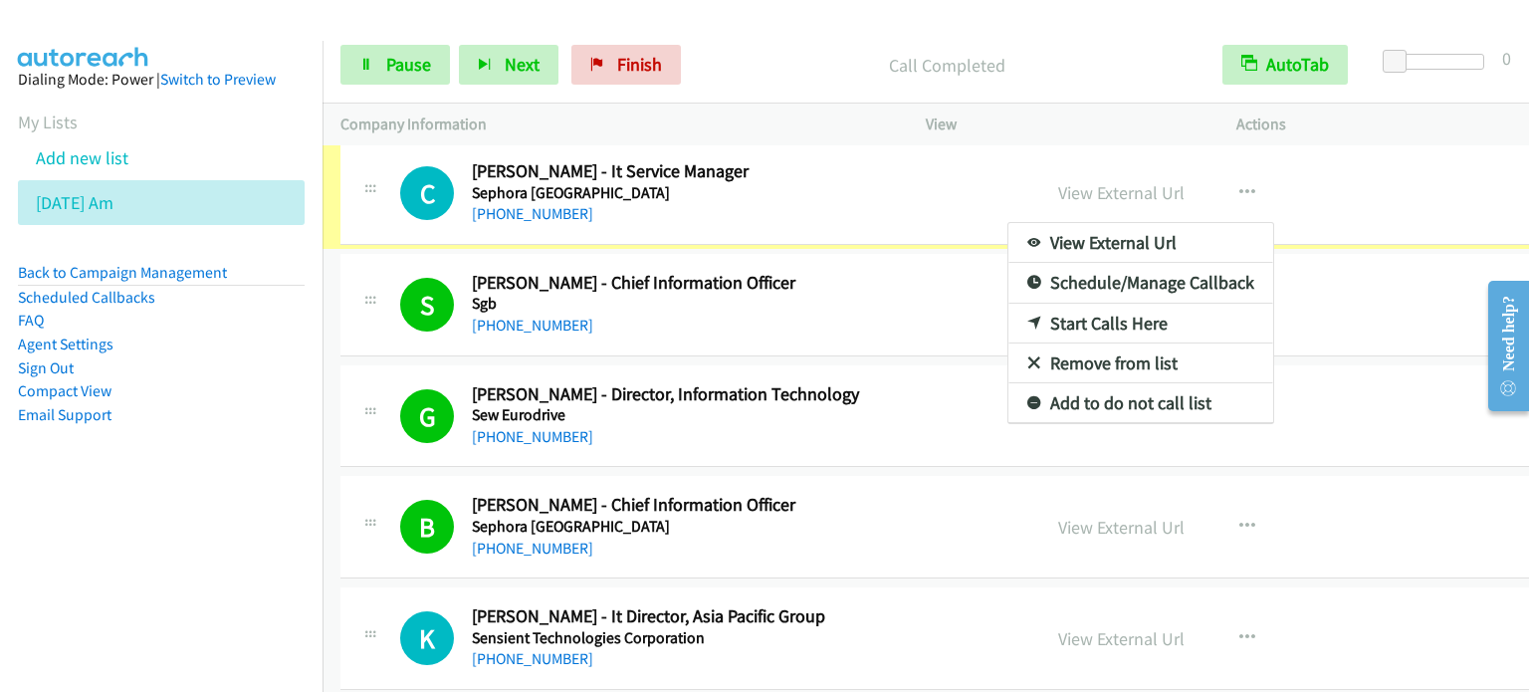
scroll to position [13496, 0]
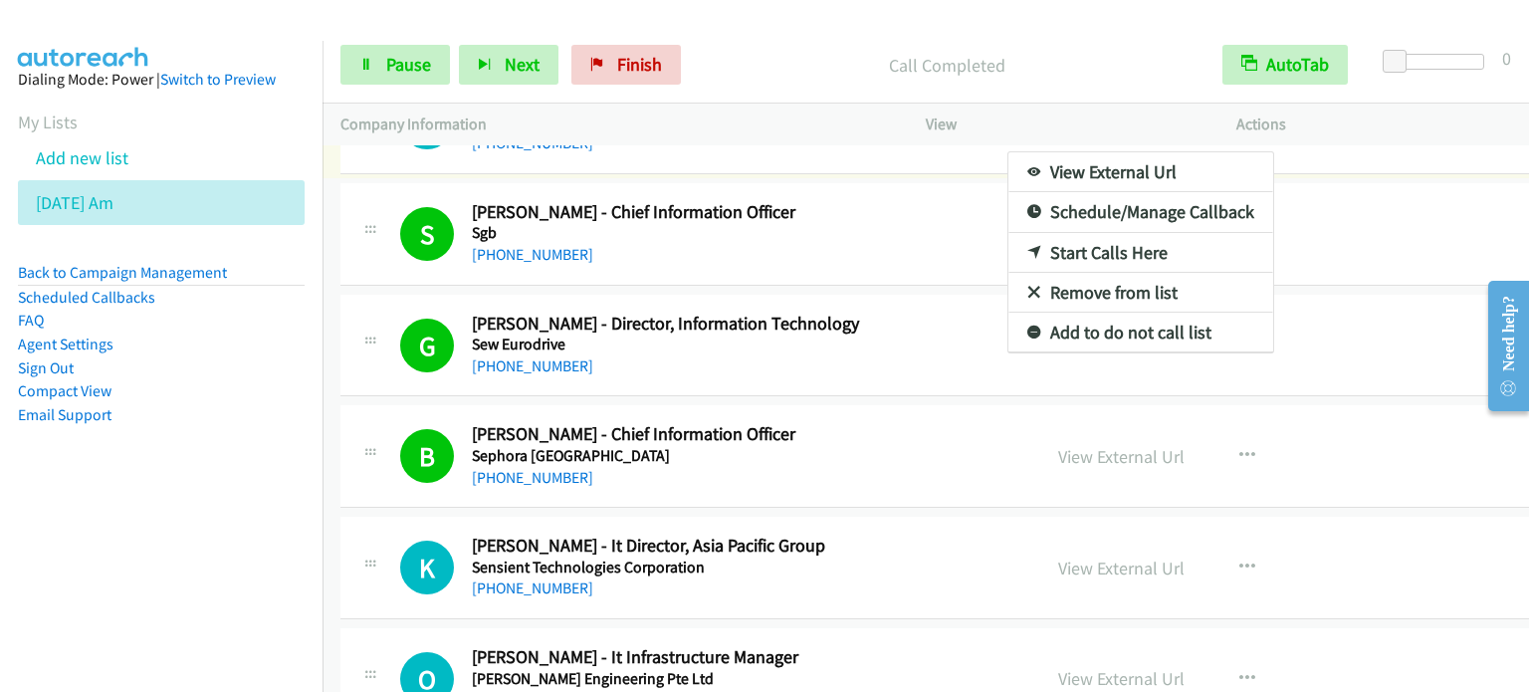
click at [401, 66] on div at bounding box center [764, 346] width 1529 height 692
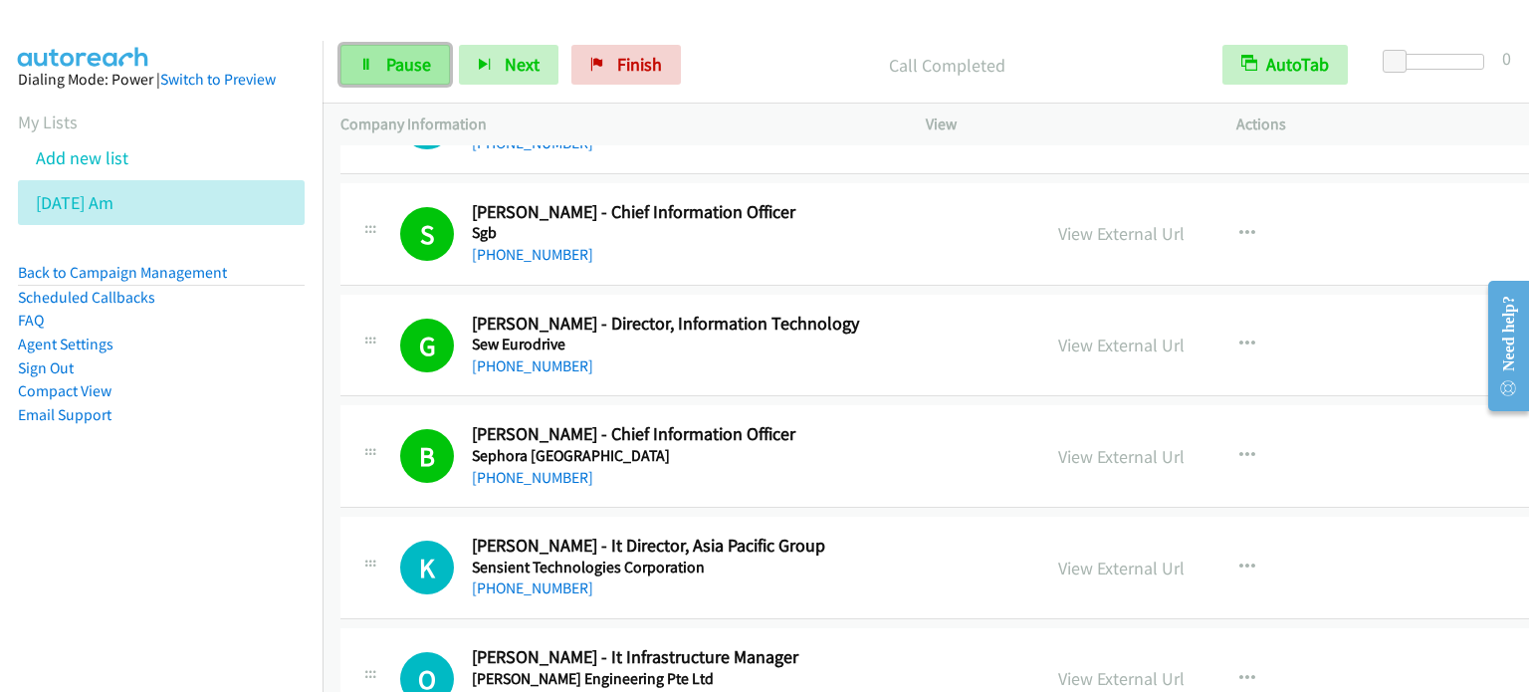
click at [405, 65] on span "Pause" at bounding box center [408, 64] width 45 height 23
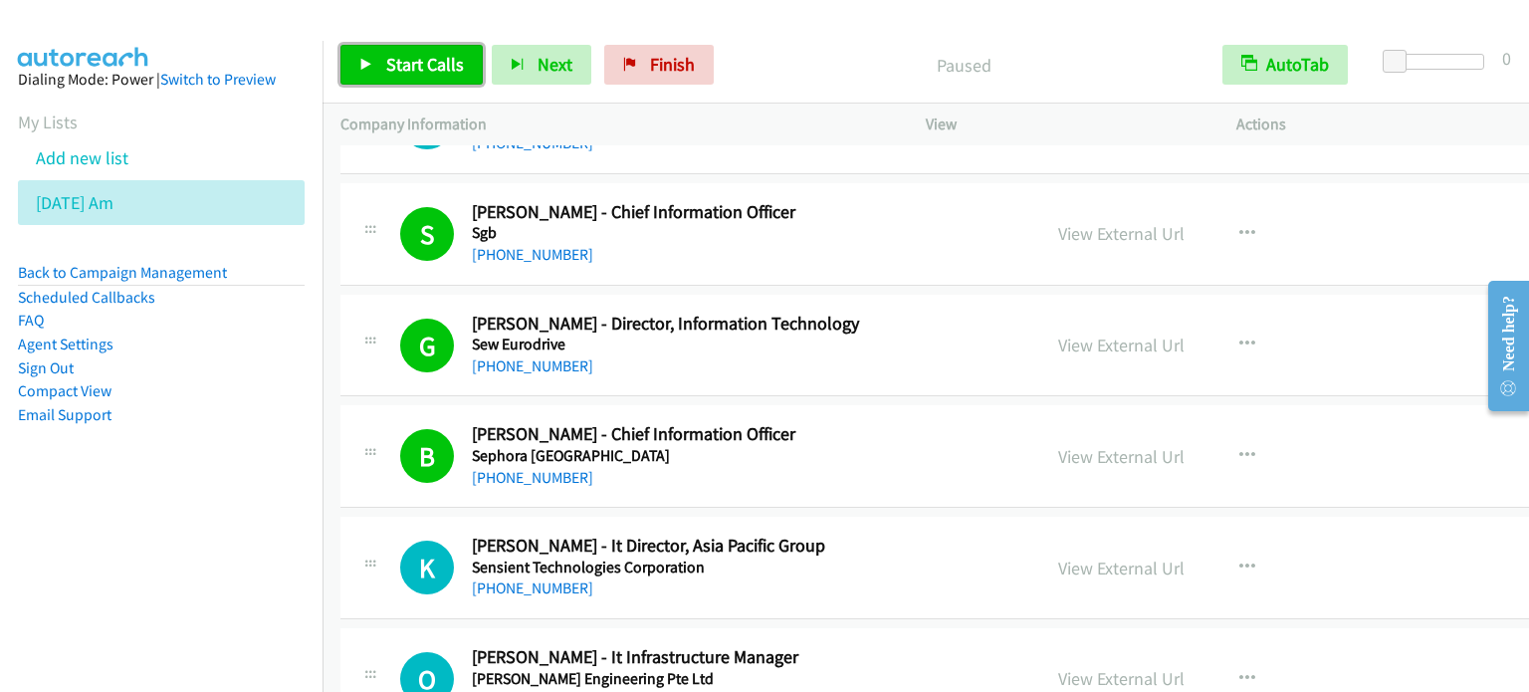
click at [405, 65] on span "Start Calls" at bounding box center [425, 64] width 78 height 23
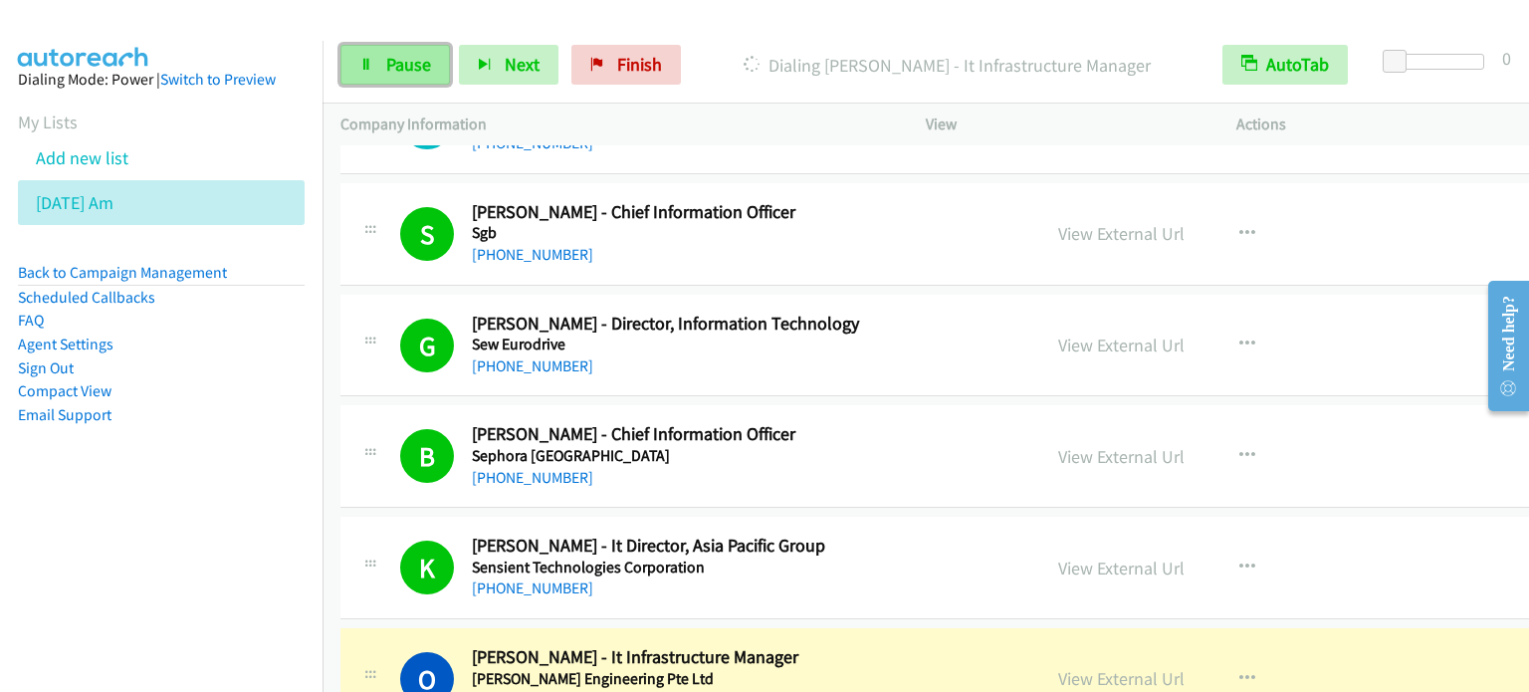
click at [412, 65] on span "Pause" at bounding box center [408, 64] width 45 height 23
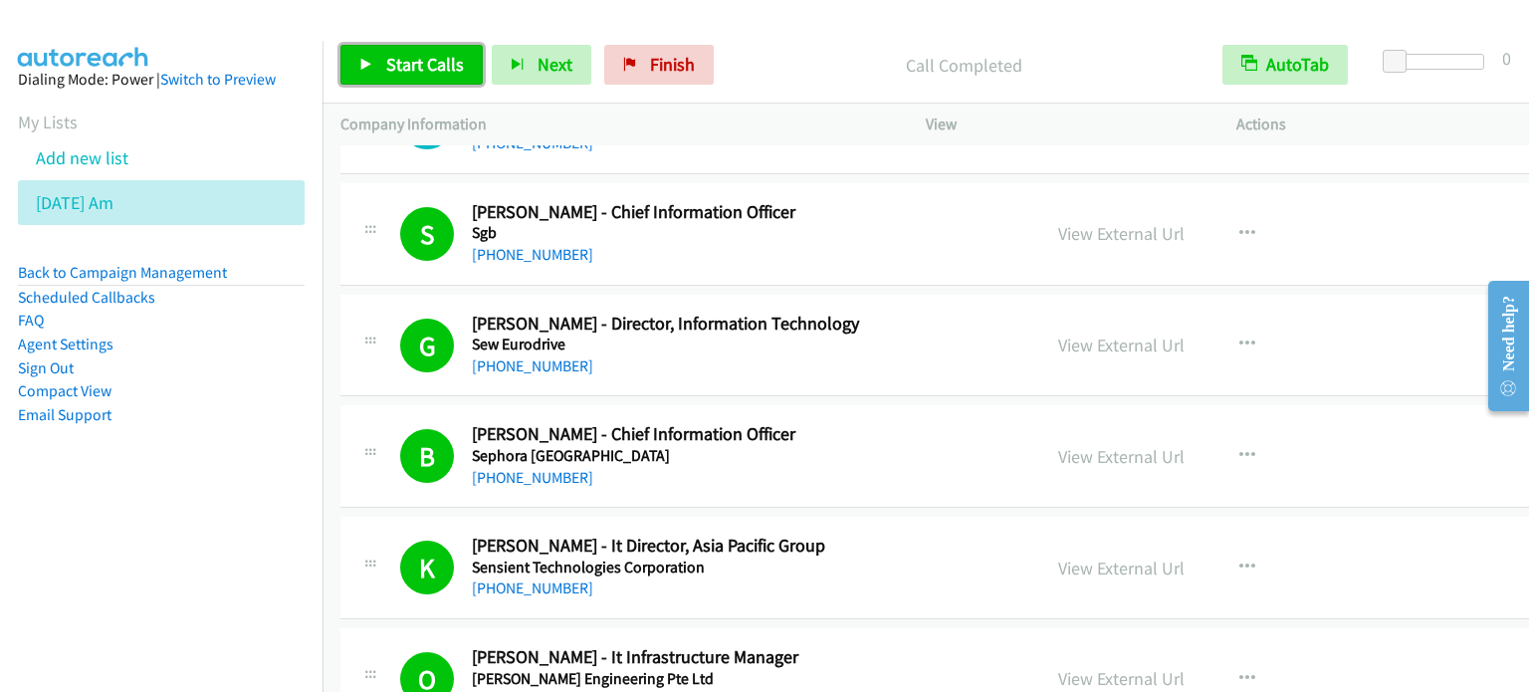
click at [375, 63] on link "Start Calls" at bounding box center [411, 65] width 142 height 40
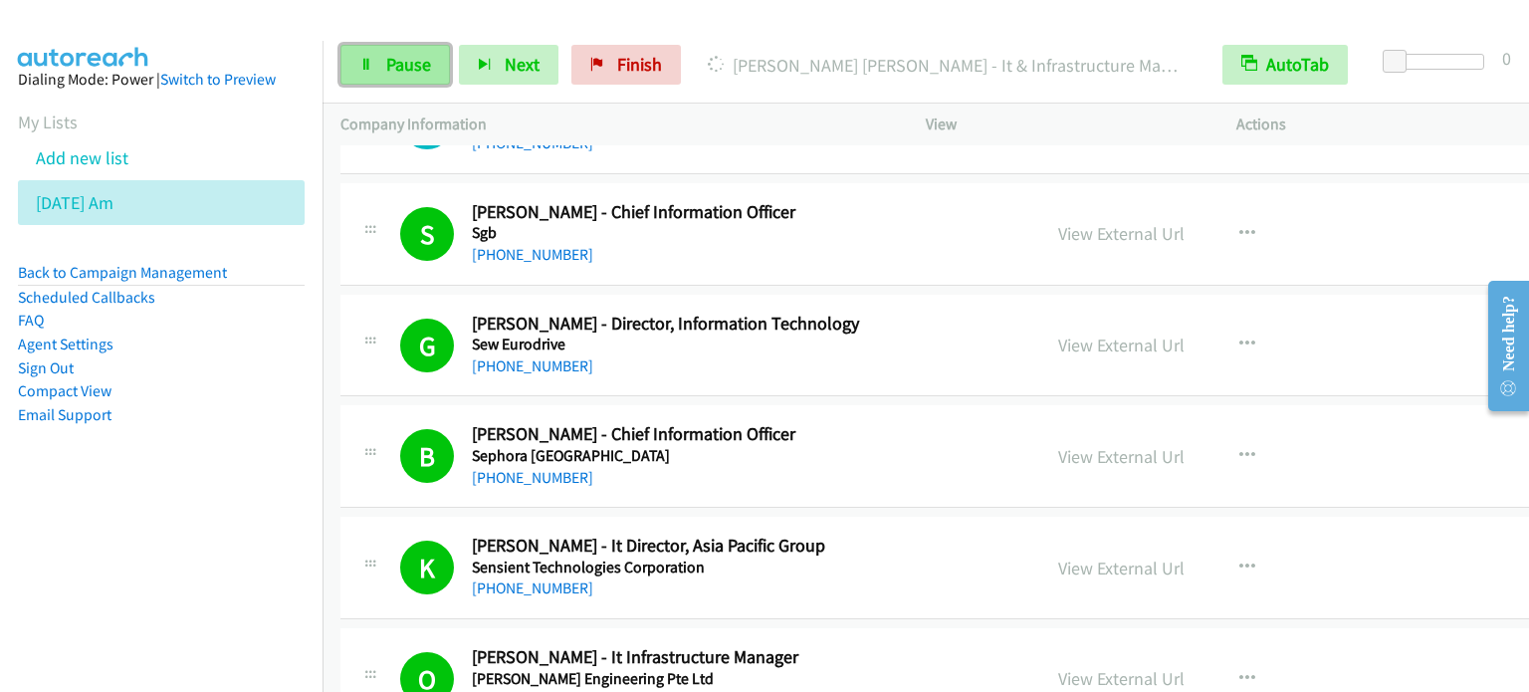
click at [387, 82] on link "Pause" at bounding box center [394, 65] width 109 height 40
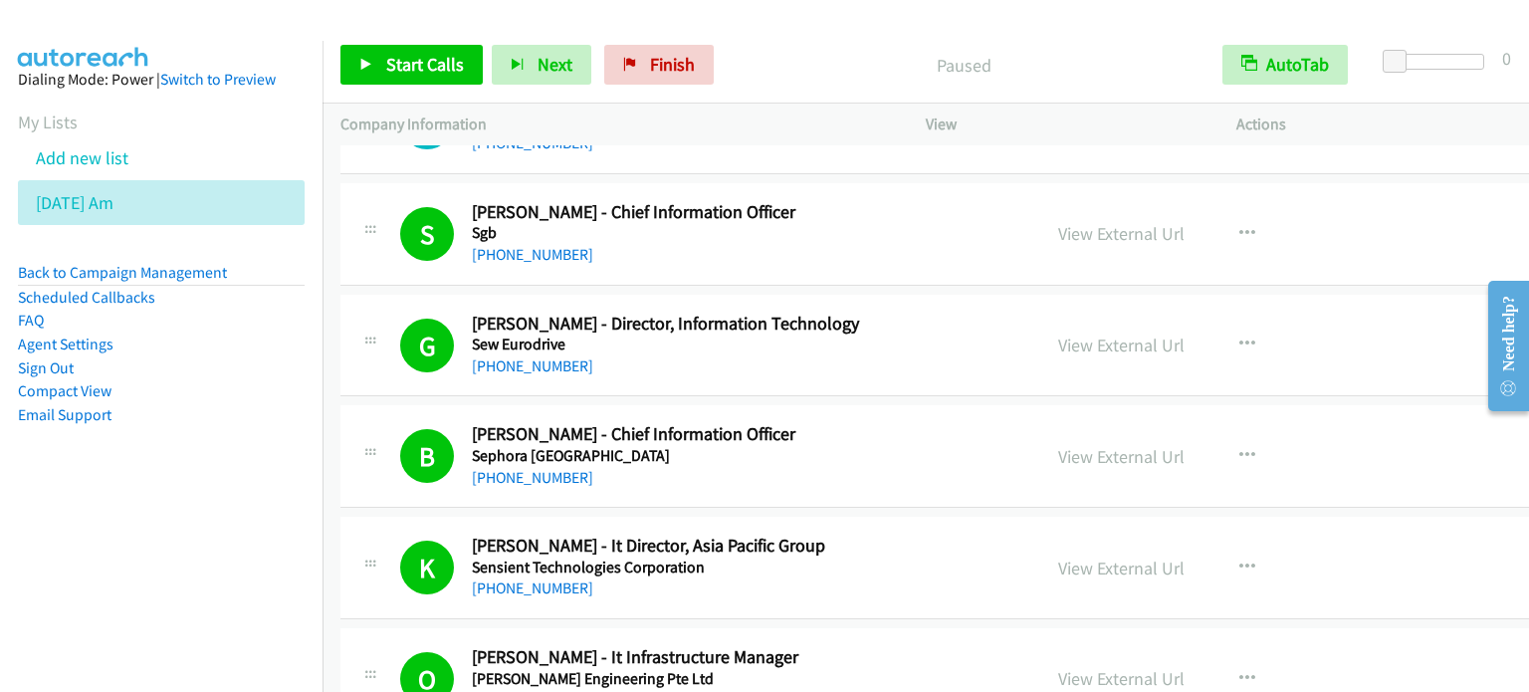
click at [210, 470] on aside "Dialing Mode: Power | Switch to Preview My Lists Add new list Aug 13 Am Back to…" at bounding box center [161, 279] width 322 height 476
click at [395, 53] on span "Start Calls" at bounding box center [425, 64] width 78 height 23
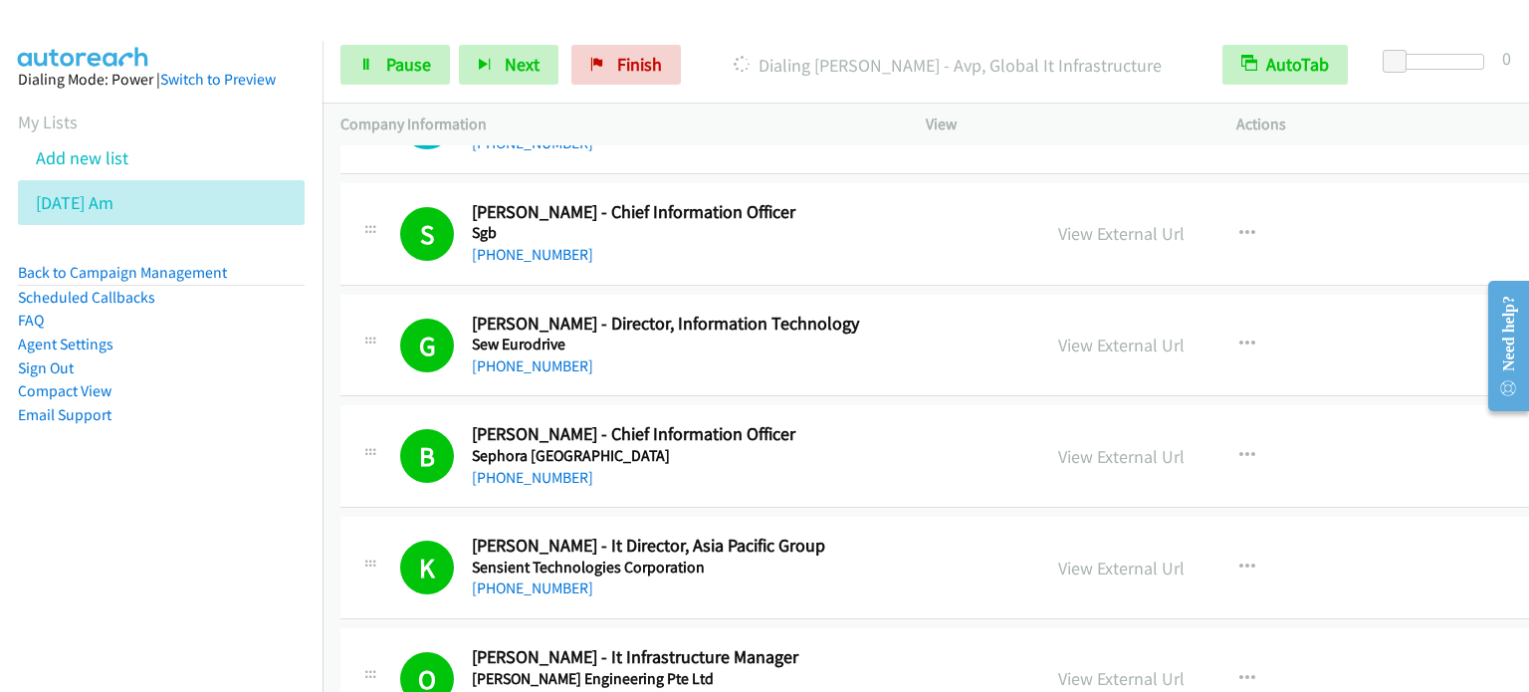
click at [258, 446] on aside "Dialing Mode: Power | Switch to Preview My Lists Add new list Aug 13 Am Back to…" at bounding box center [161, 279] width 322 height 476
click at [401, 60] on span "Pause" at bounding box center [408, 64] width 45 height 23
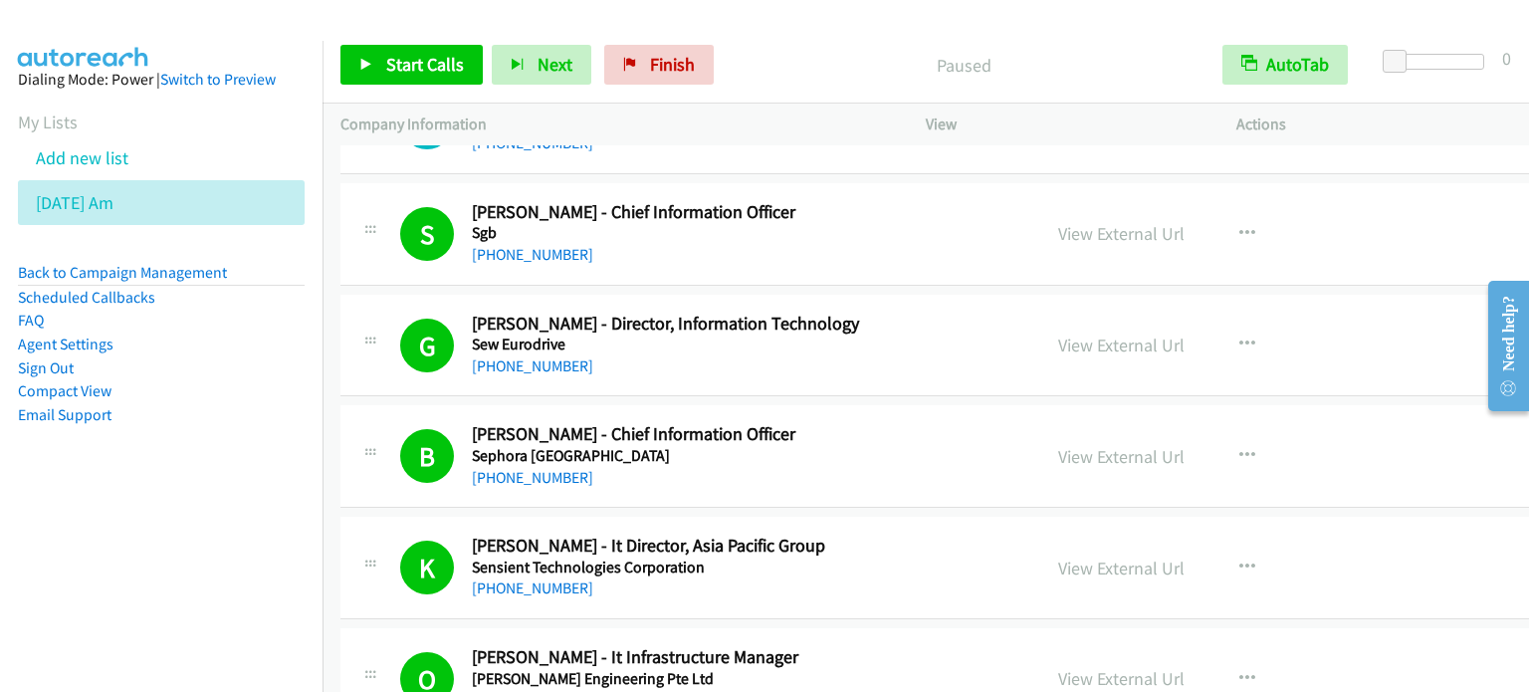
click at [131, 516] on aside "Dialing Mode: Power | Switch to Preview My Lists Add new list Aug 13 Am Back to…" at bounding box center [161, 279] width 322 height 476
click at [452, 68] on span "Start Calls" at bounding box center [425, 64] width 78 height 23
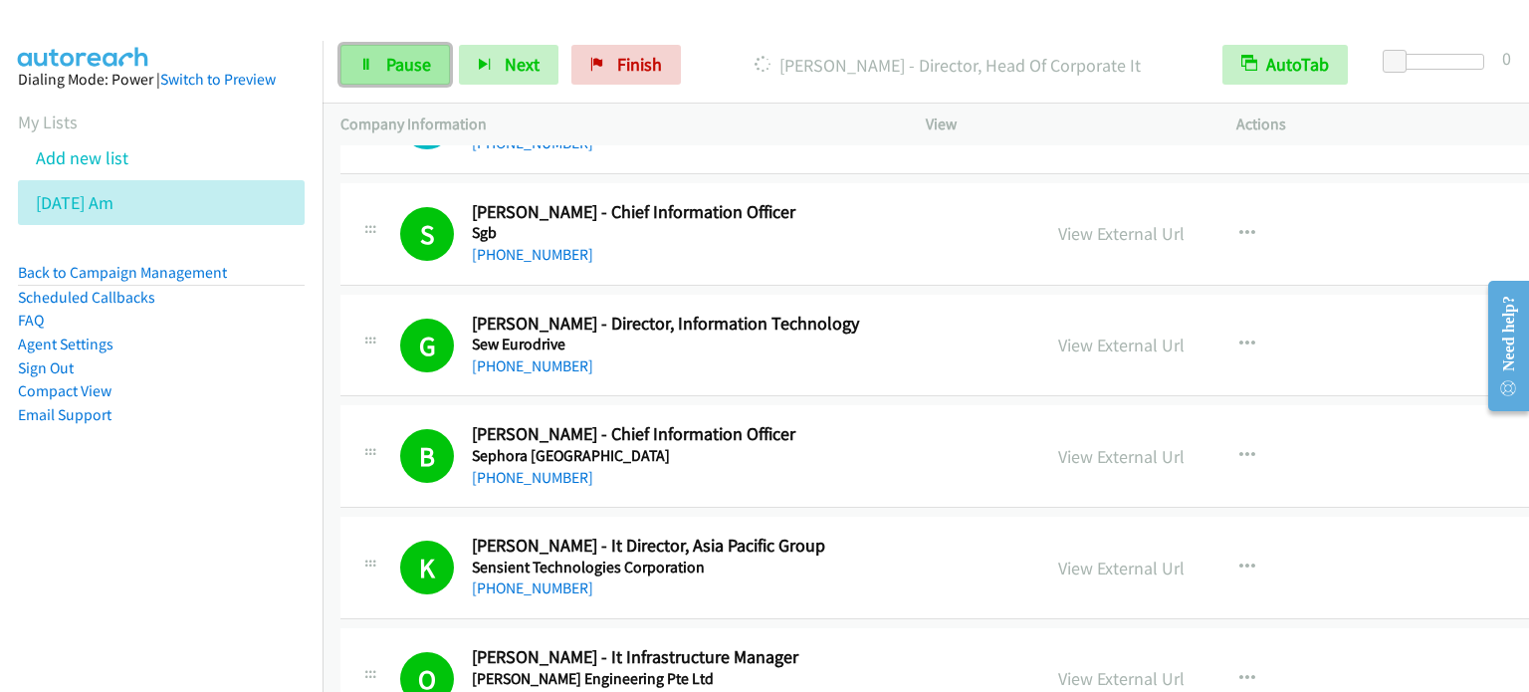
click at [391, 59] on span "Pause" at bounding box center [408, 64] width 45 height 23
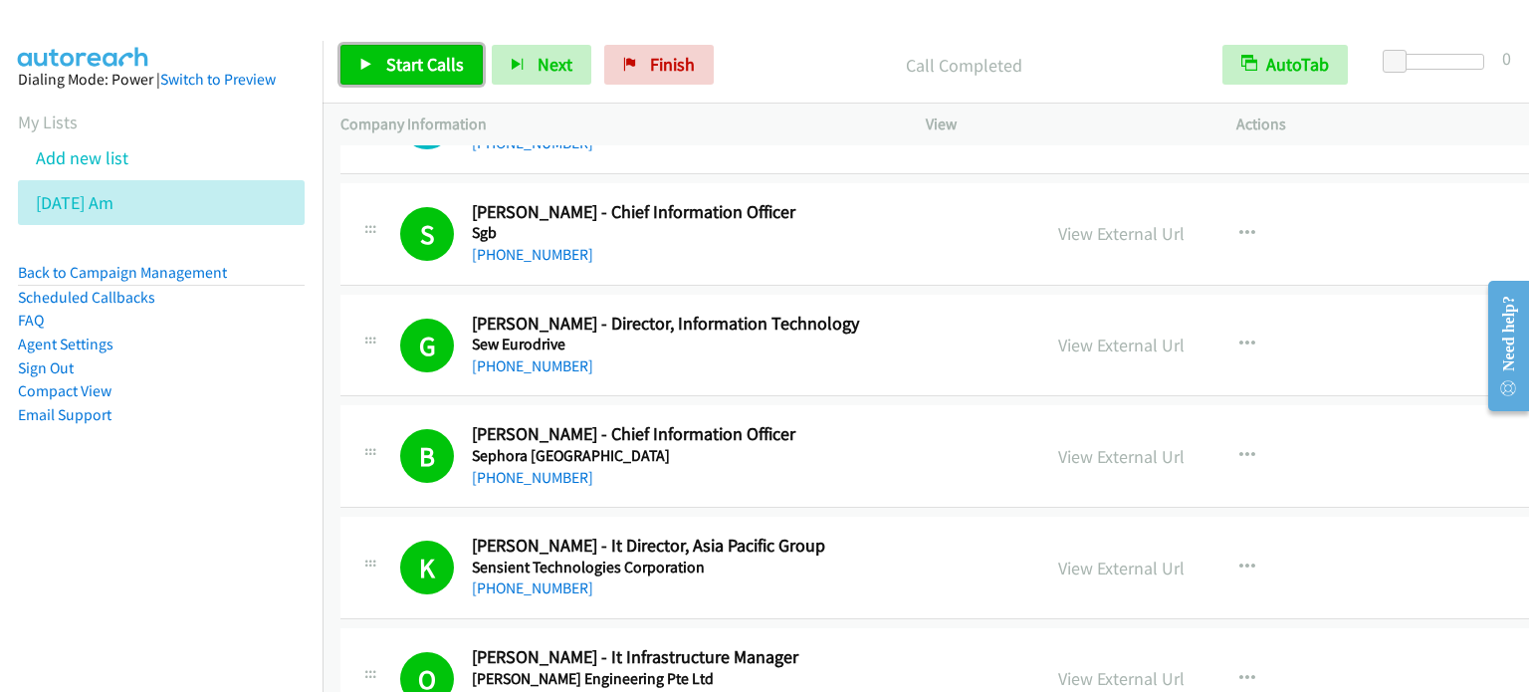
click at [397, 59] on span "Start Calls" at bounding box center [425, 64] width 78 height 23
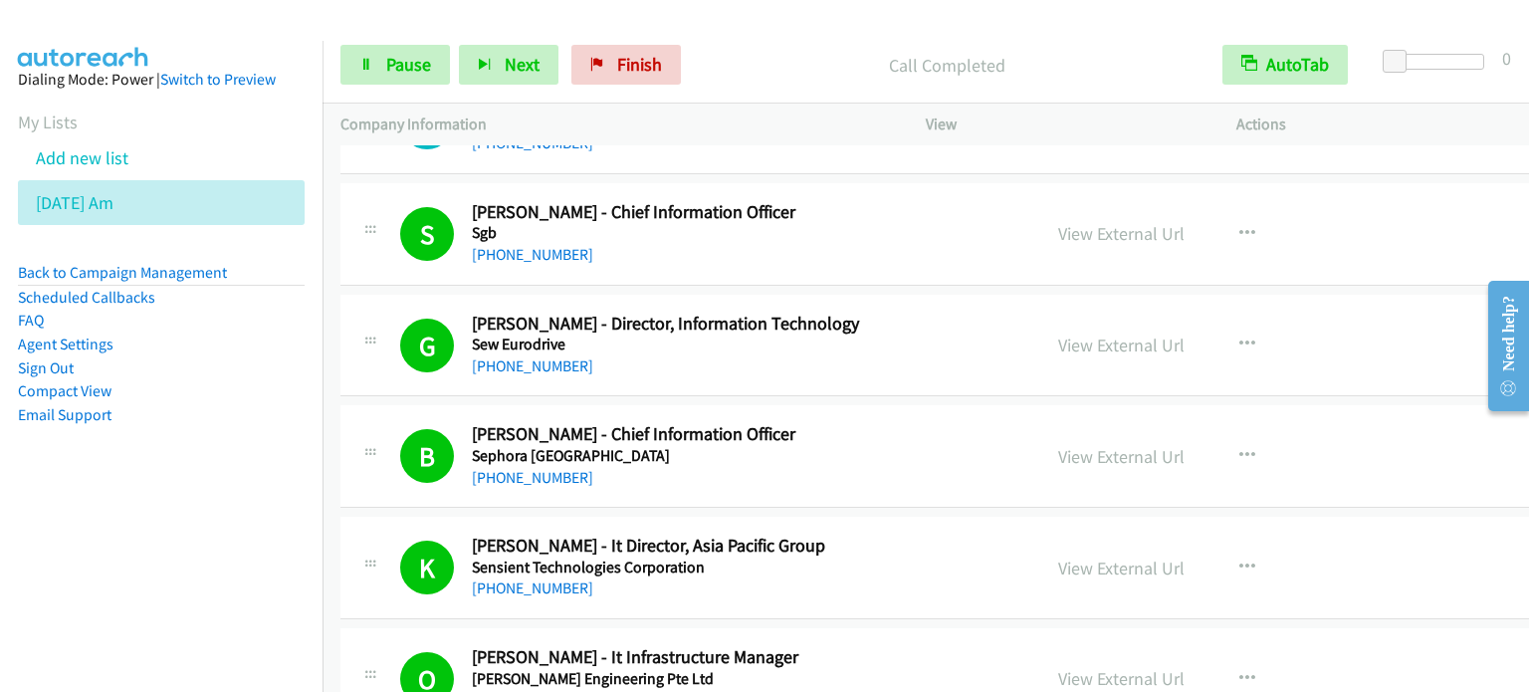
click at [229, 373] on li "Sign Out" at bounding box center [161, 368] width 287 height 24
click at [429, 59] on span "Pause" at bounding box center [408, 64] width 45 height 23
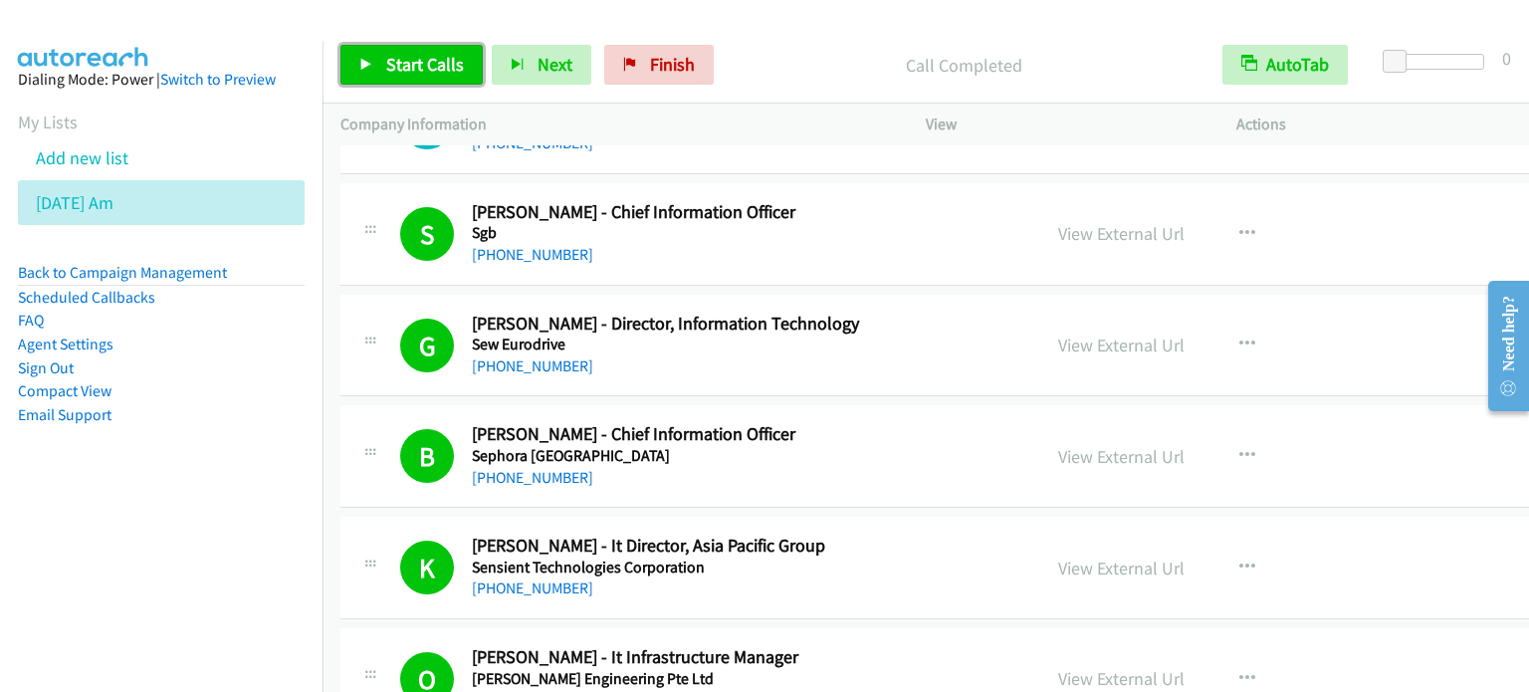
click at [445, 65] on span "Start Calls" at bounding box center [425, 64] width 78 height 23
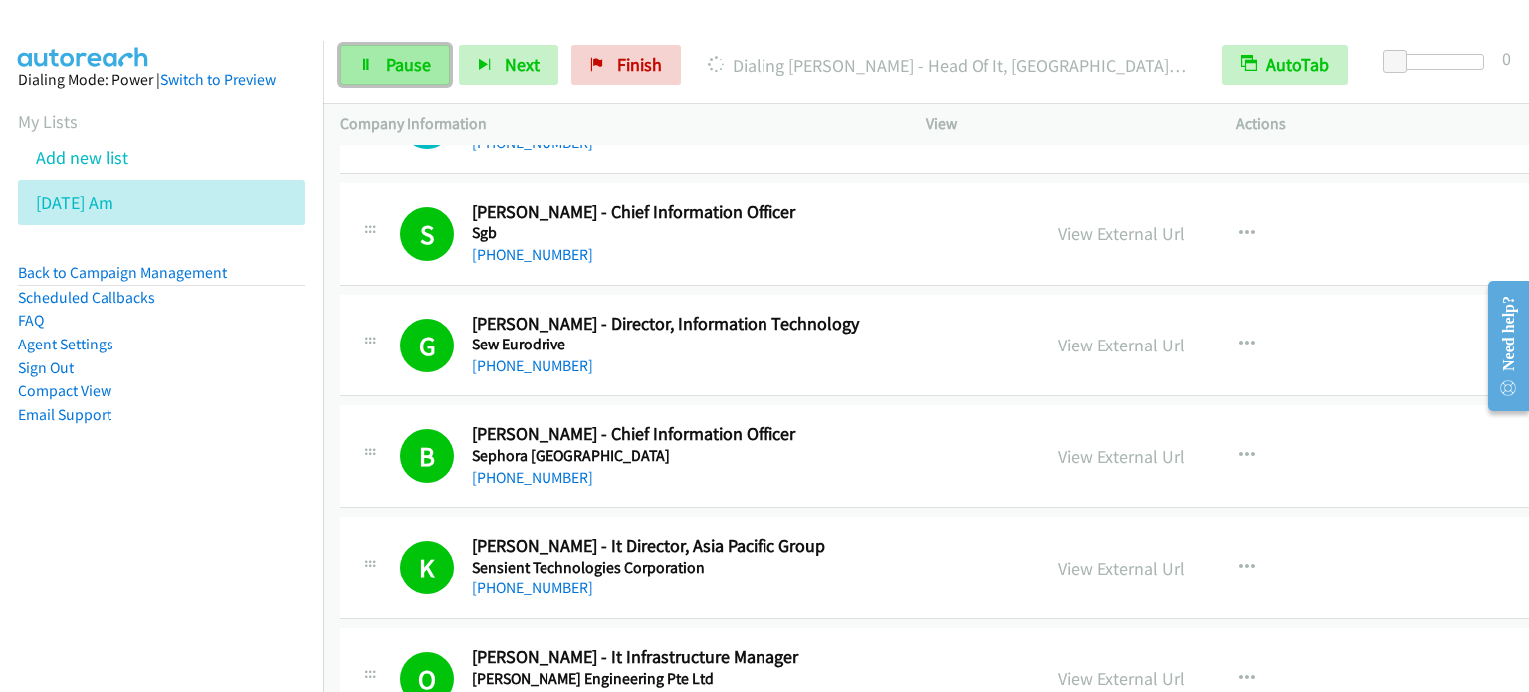
click at [407, 59] on span "Pause" at bounding box center [408, 64] width 45 height 23
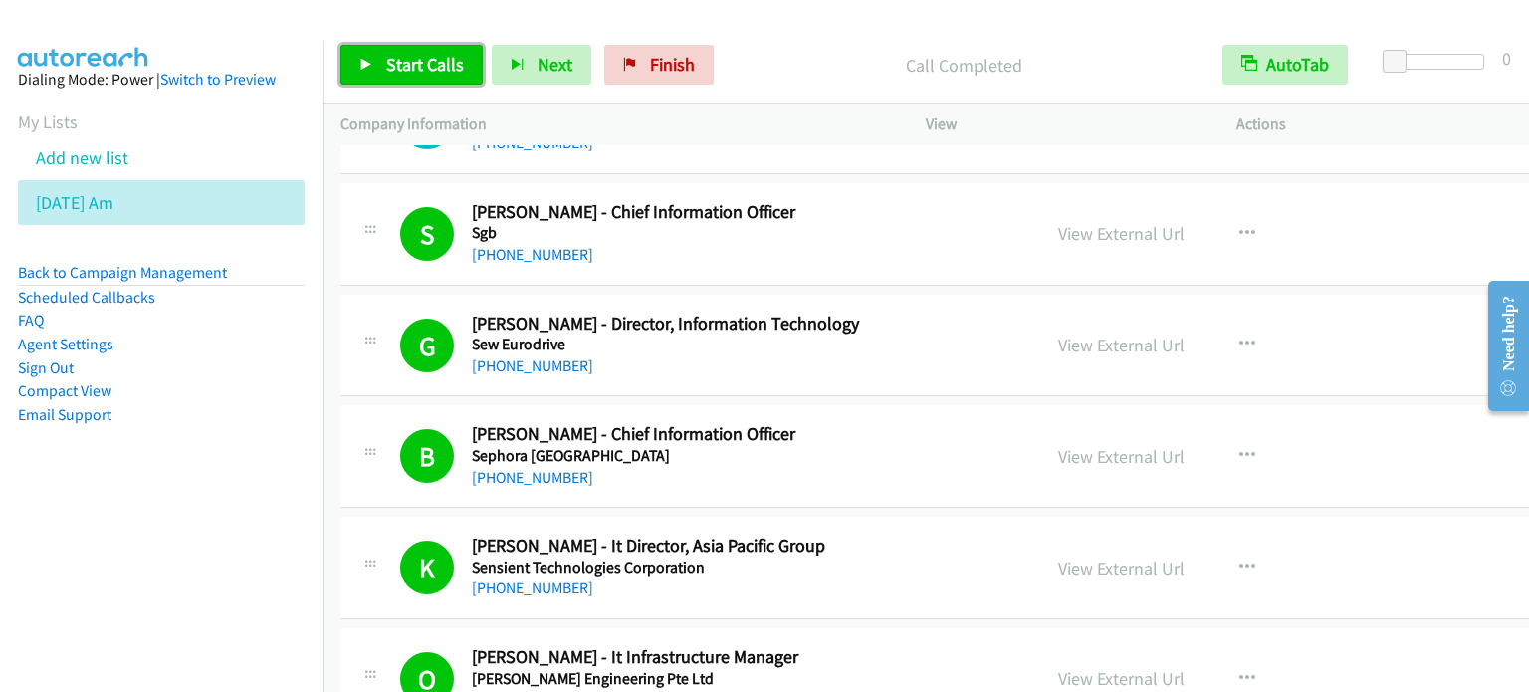
click at [428, 62] on span "Start Calls" at bounding box center [425, 64] width 78 height 23
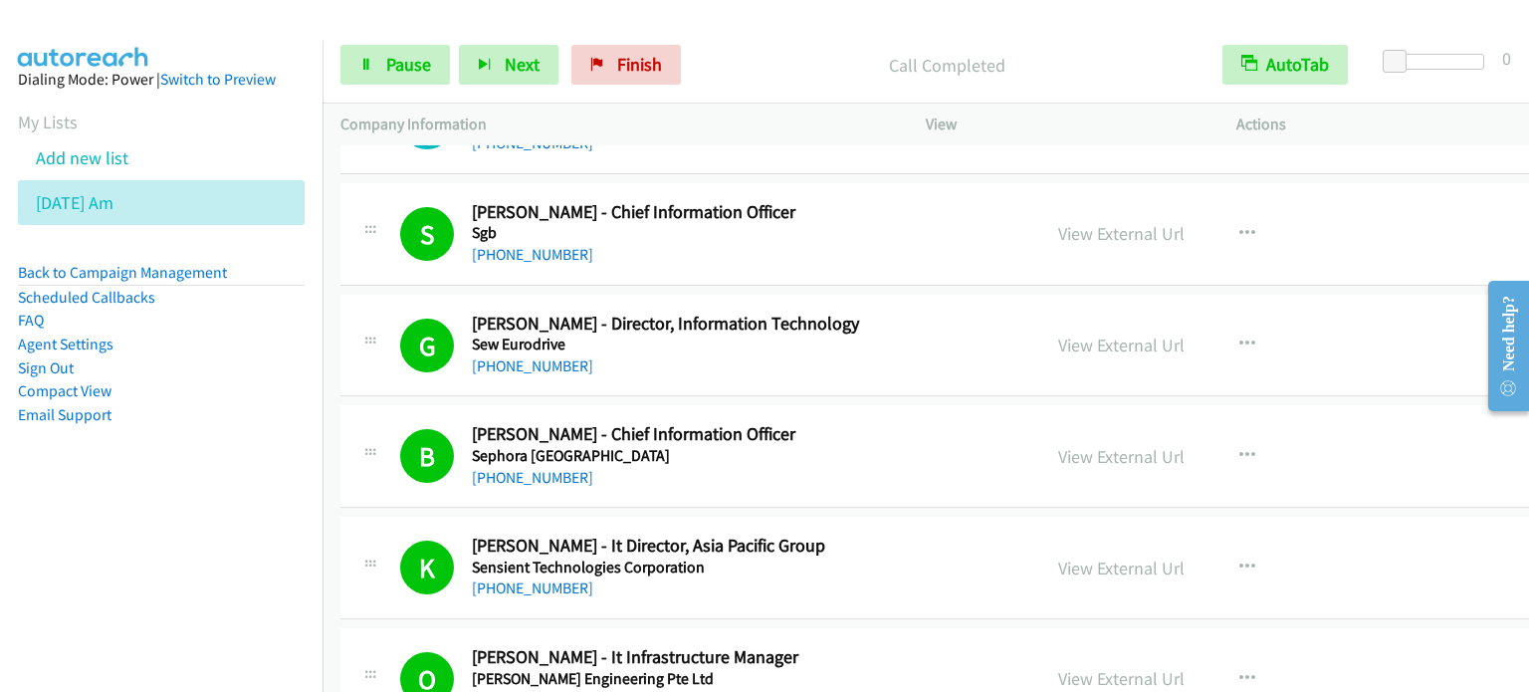
drag, startPoint x: 232, startPoint y: 401, endPoint x: 495, endPoint y: 10, distance: 471.2
click at [234, 402] on ul "Back to Campaign Management Scheduled Callbacks FAQ Agent Settings Sign Out Com…" at bounding box center [161, 343] width 287 height 165
click at [386, 91] on div "Start Calls Pause Next Finish Call Completed AutoTab AutoTab 0" at bounding box center [925, 65] width 1206 height 77
click at [390, 72] on span "Pause" at bounding box center [408, 64] width 45 height 23
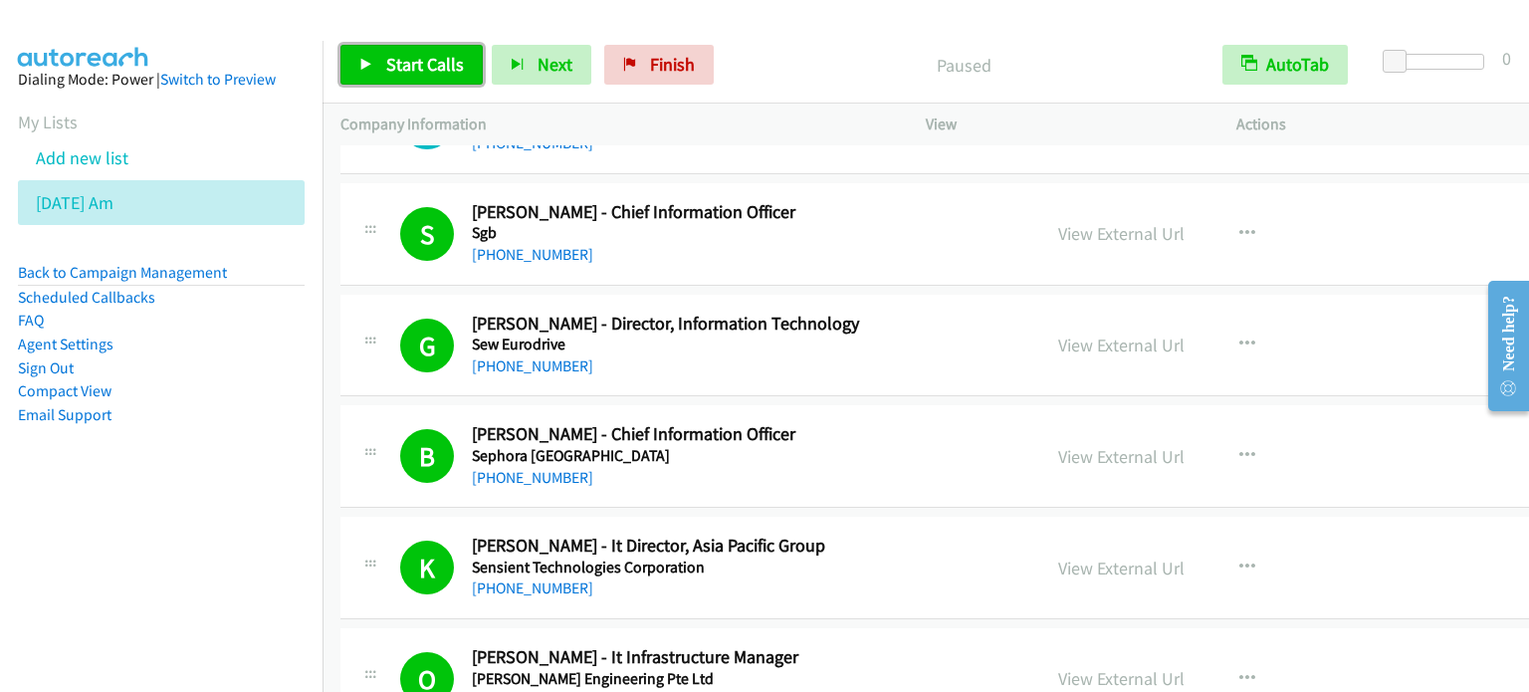
click at [390, 72] on span "Start Calls" at bounding box center [425, 64] width 78 height 23
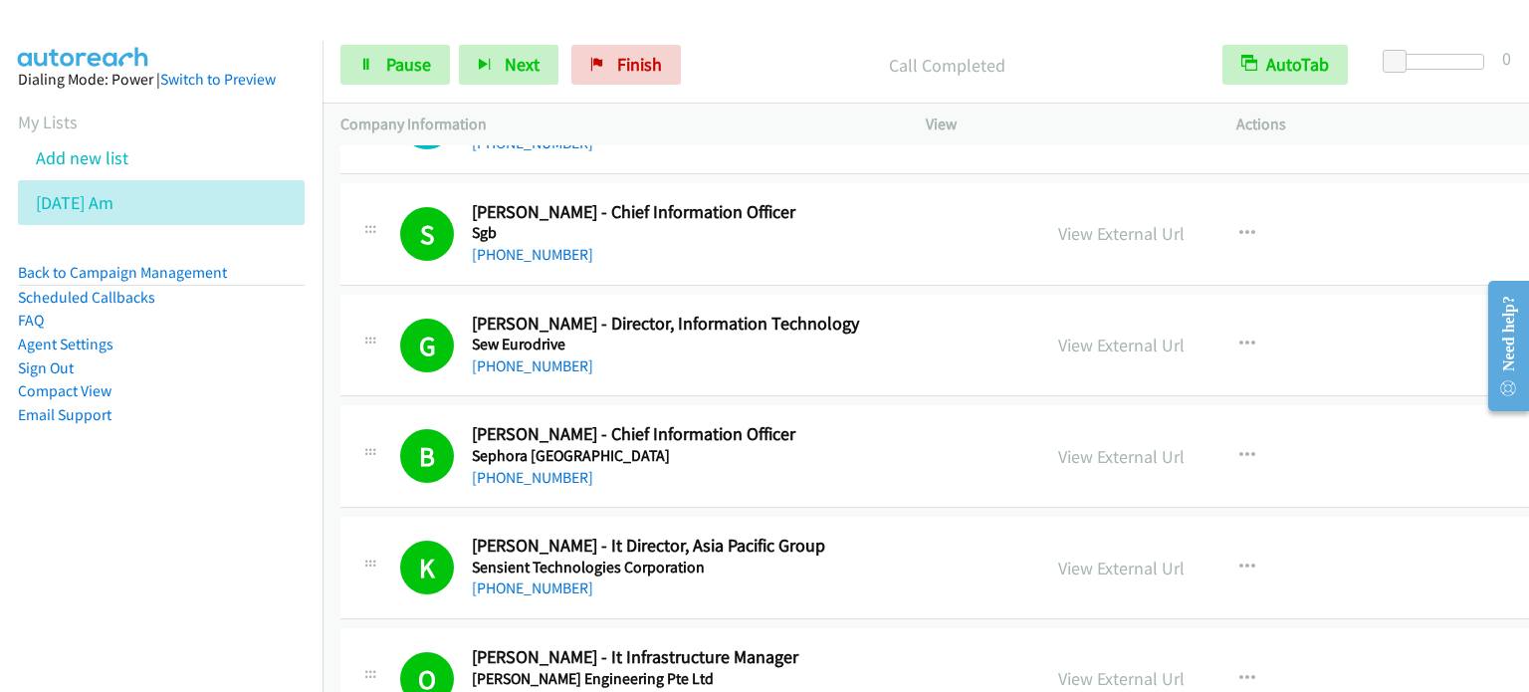
click at [151, 522] on nav "Dialing Mode: Power | Switch to Preview My Lists Add new list Aug 13 Am Back to…" at bounding box center [161, 387] width 323 height 692
click at [381, 70] on link "Pause" at bounding box center [394, 65] width 109 height 40
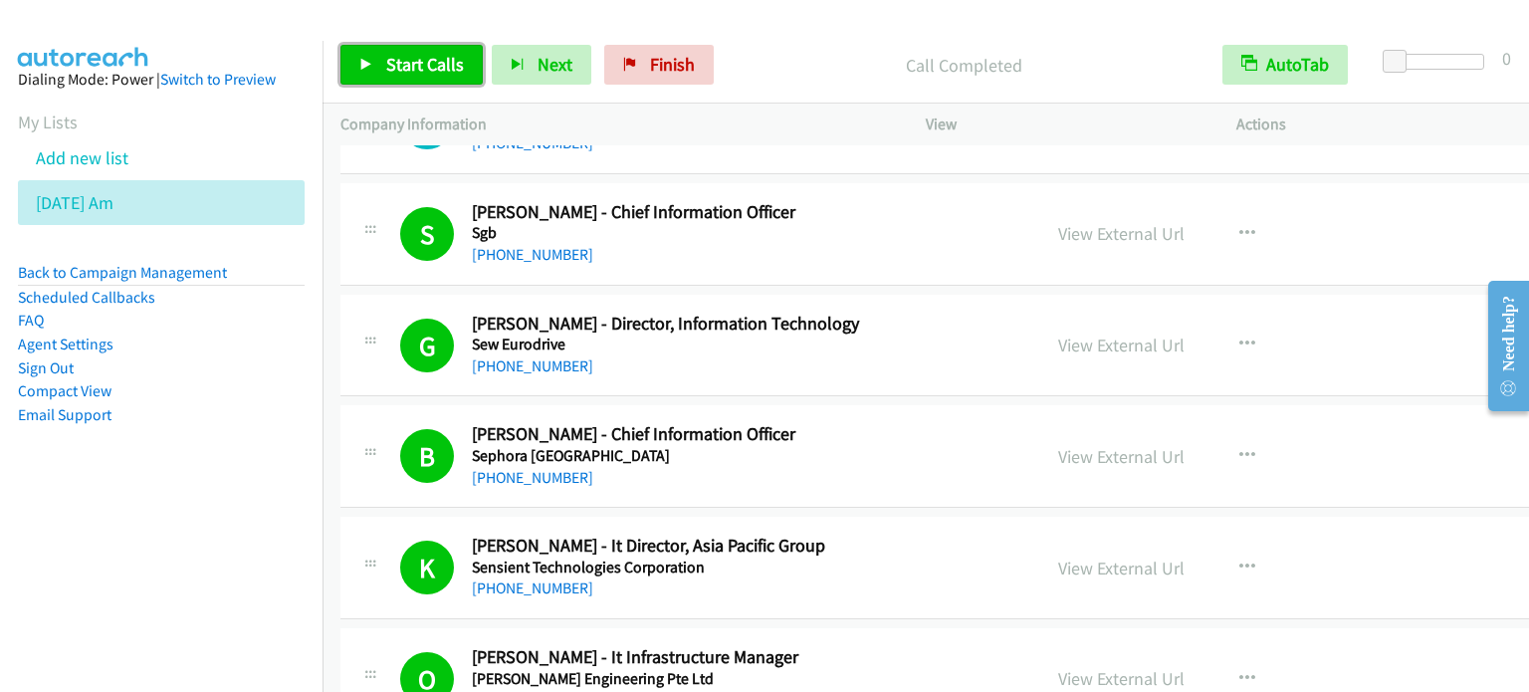
click at [434, 64] on span "Start Calls" at bounding box center [425, 64] width 78 height 23
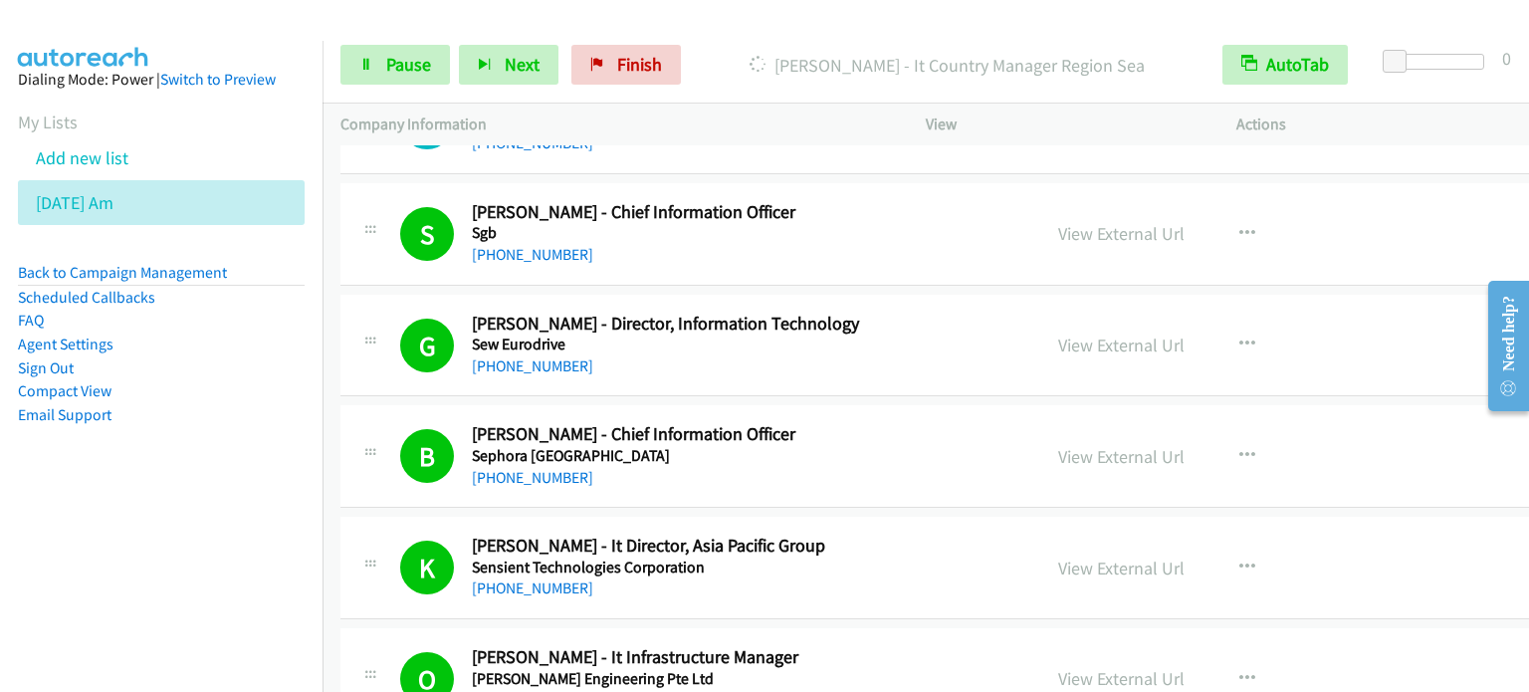
drag, startPoint x: 131, startPoint y: 553, endPoint x: 307, endPoint y: 262, distance: 340.2
click at [134, 554] on nav "Dialing Mode: Power | Switch to Preview My Lists Add new list Aug 13 Am Back to…" at bounding box center [161, 387] width 323 height 692
click at [387, 73] on span "Pause" at bounding box center [408, 64] width 45 height 23
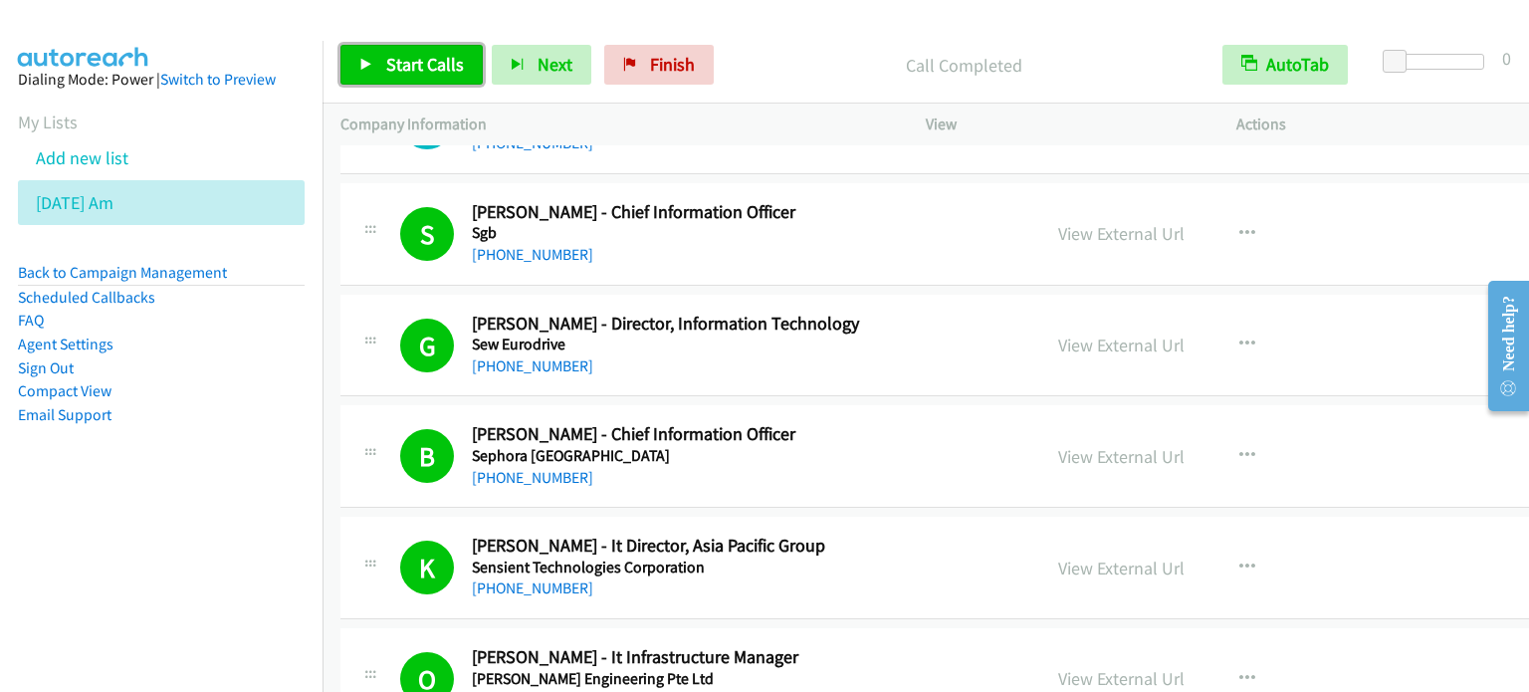
click at [412, 64] on span "Start Calls" at bounding box center [425, 64] width 78 height 23
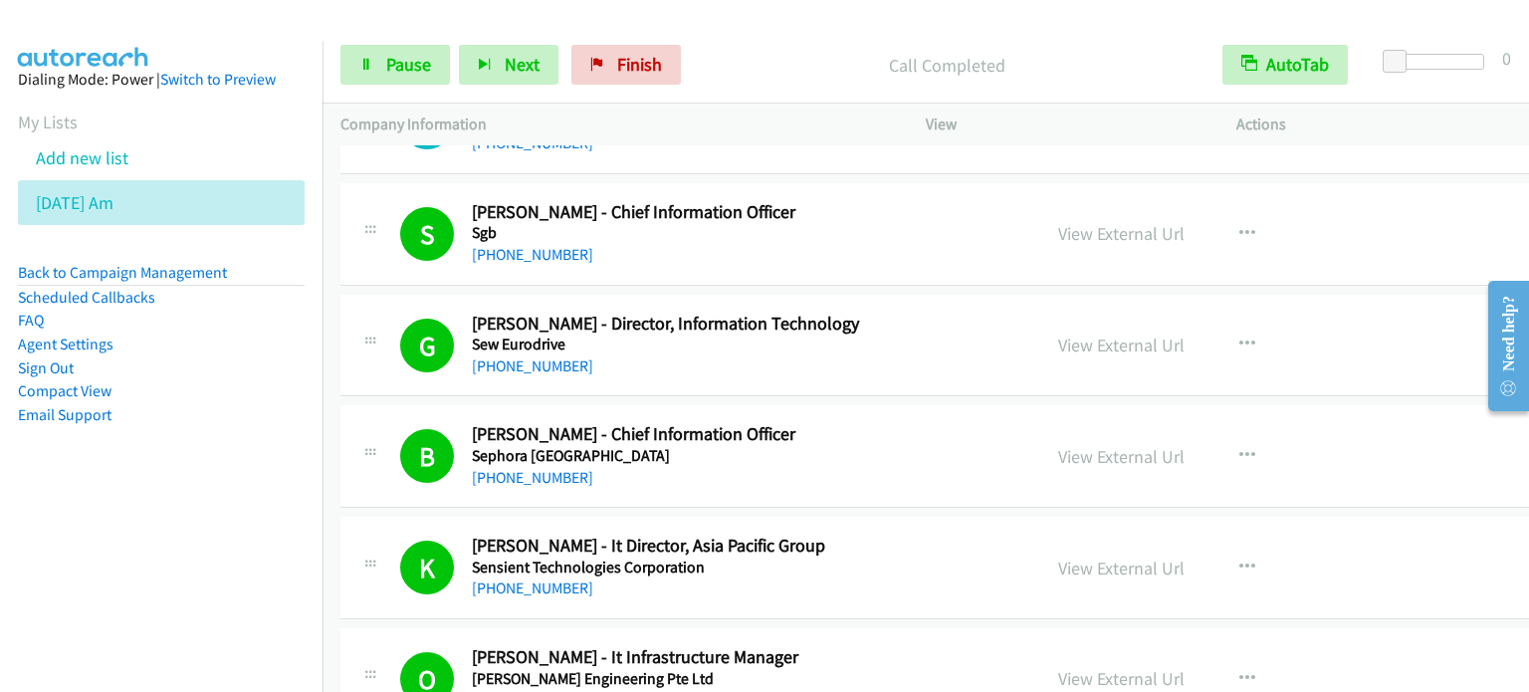
drag, startPoint x: 177, startPoint y: 457, endPoint x: 574, endPoint y: 20, distance: 590.4
click at [179, 455] on aside "Dialing Mode: Power | Switch to Preview My Lists Add new list Aug 13 Am Back to…" at bounding box center [161, 279] width 322 height 476
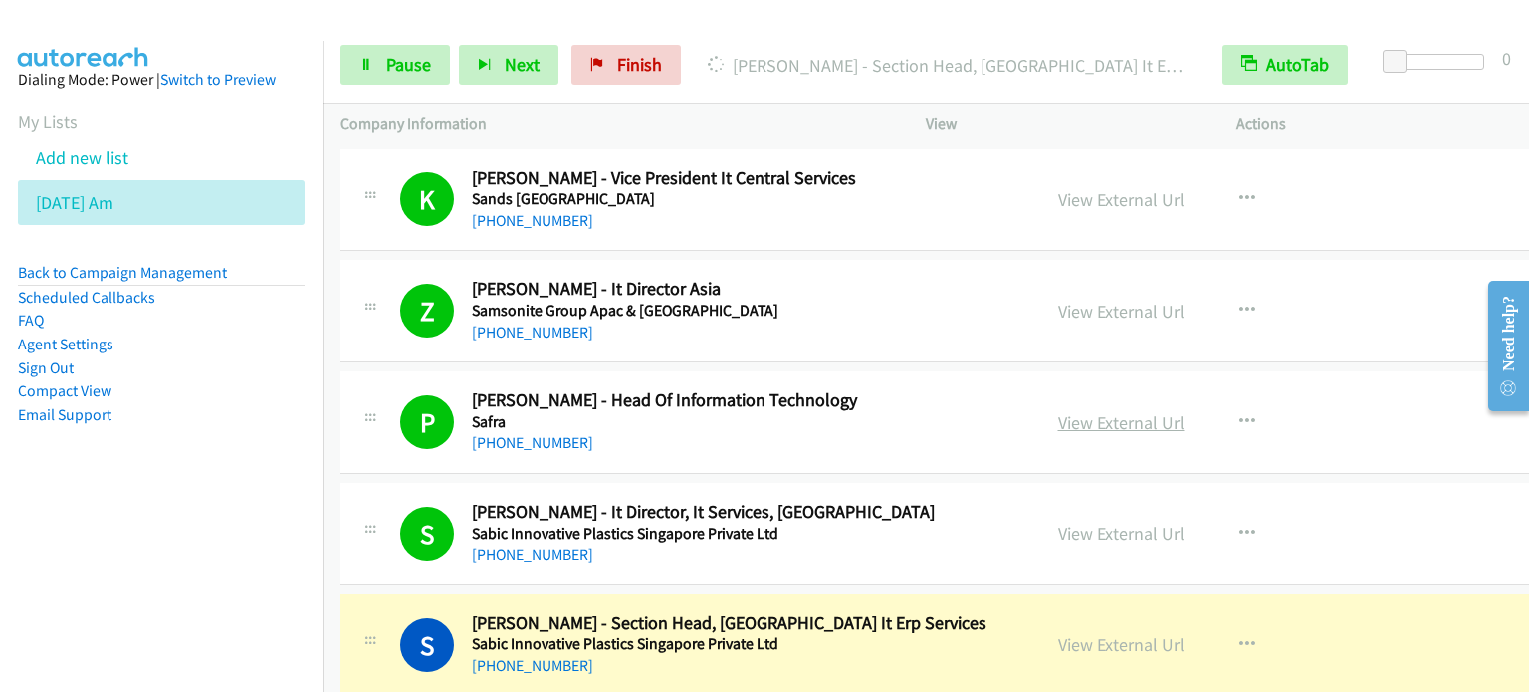
click at [1087, 411] on link "View External Url" at bounding box center [1121, 422] width 126 height 23
click at [398, 63] on span "Pause" at bounding box center [408, 64] width 45 height 23
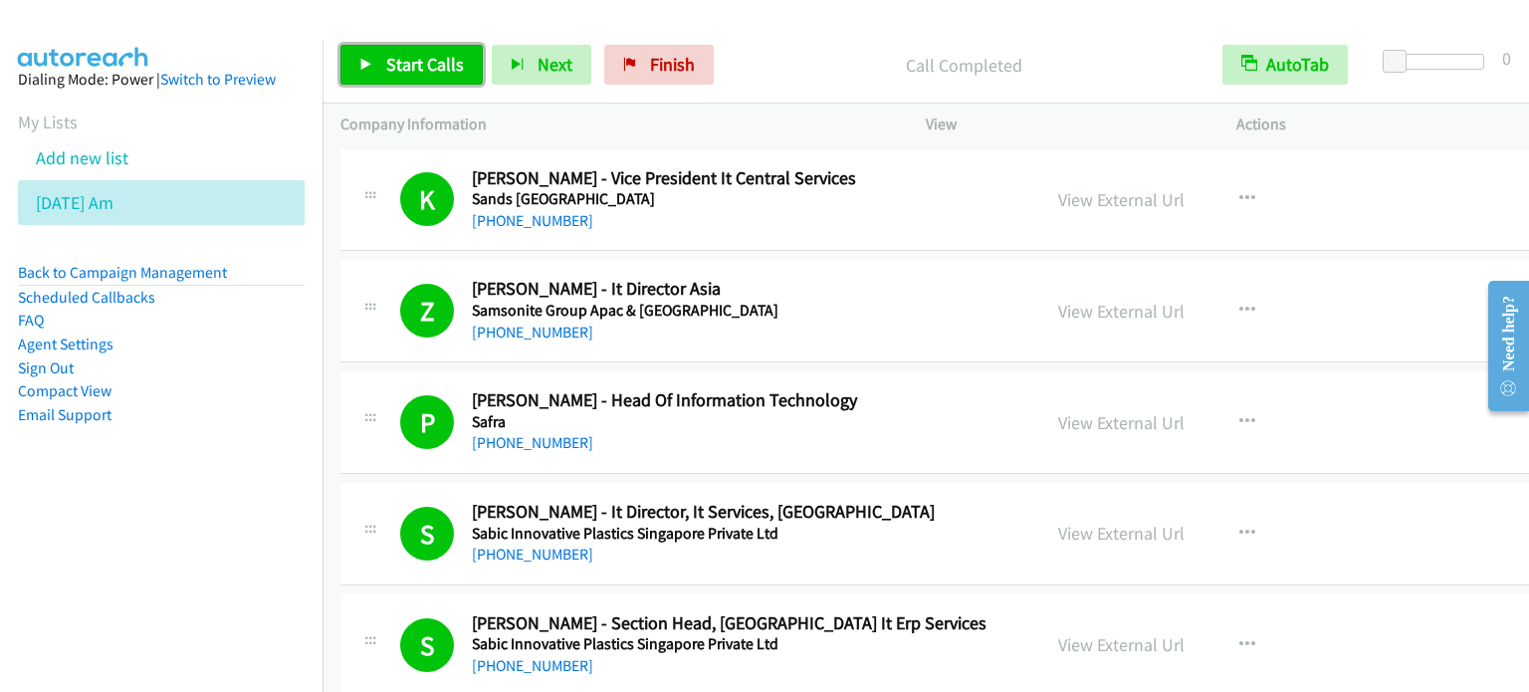
click at [428, 63] on span "Start Calls" at bounding box center [425, 64] width 78 height 23
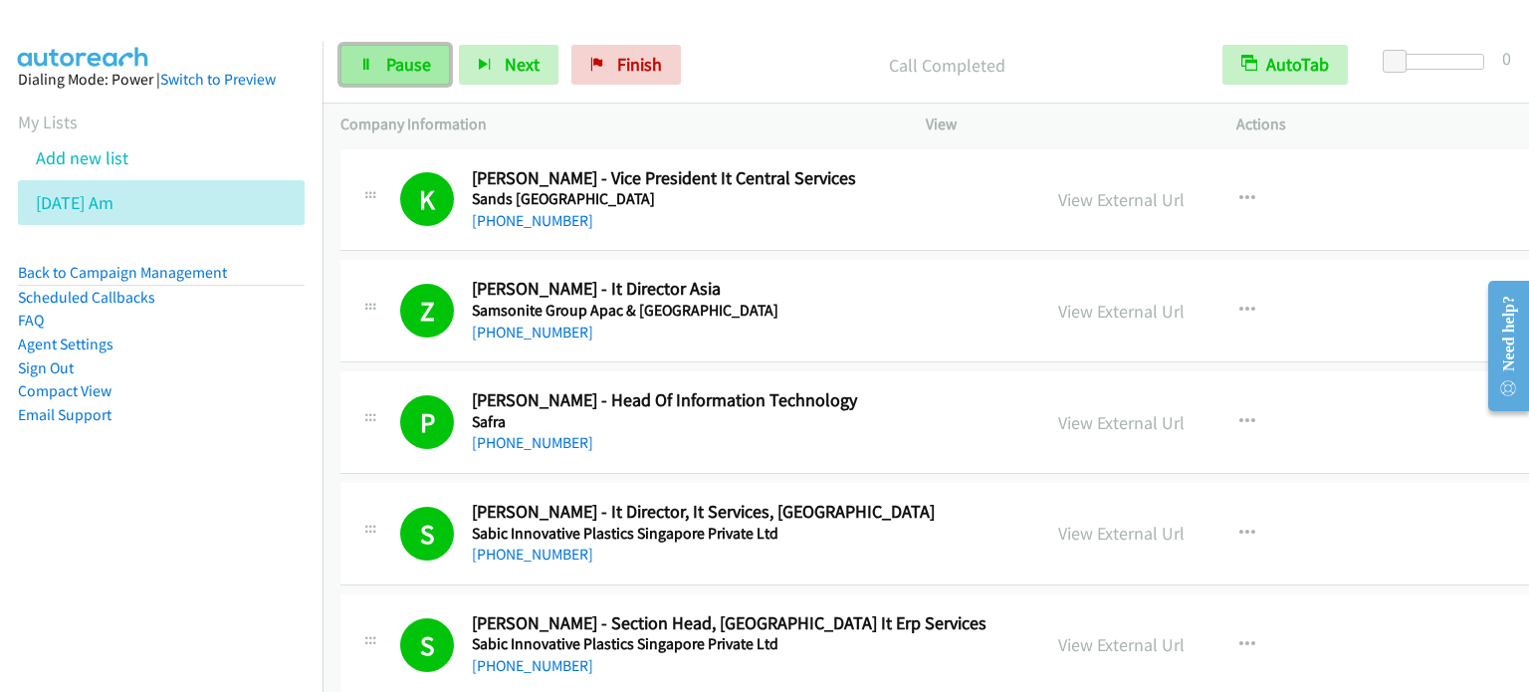
click at [421, 67] on span "Pause" at bounding box center [408, 64] width 45 height 23
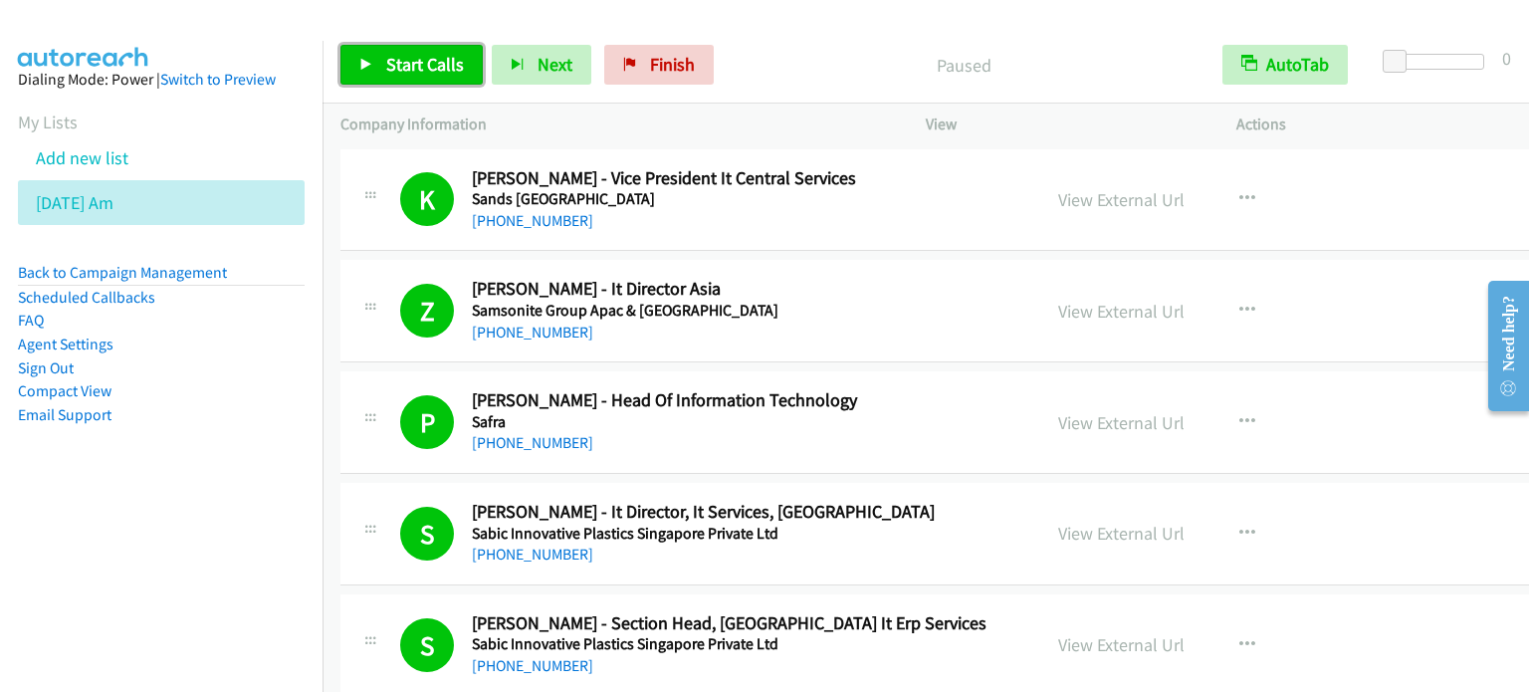
click at [421, 67] on span "Start Calls" at bounding box center [425, 64] width 78 height 23
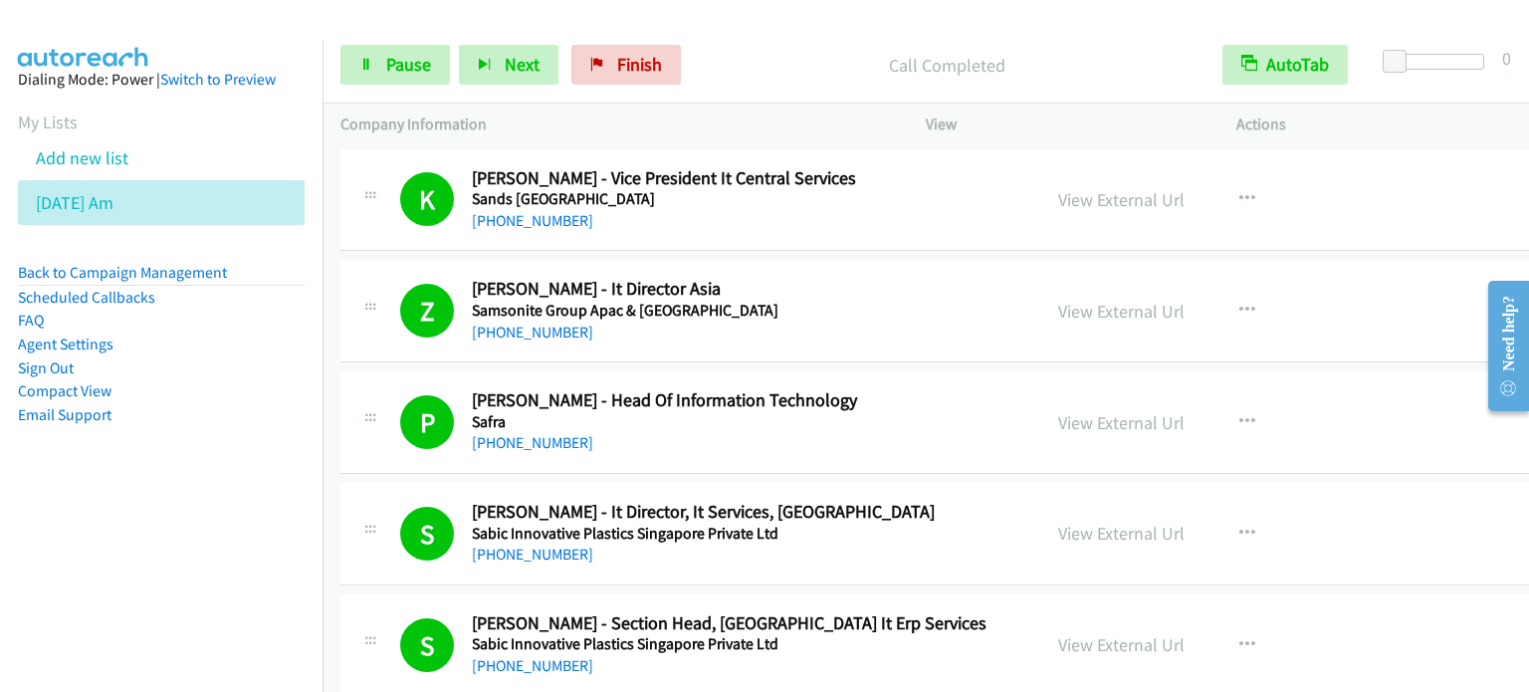
click at [231, 445] on aside "Dialing Mode: Power | Switch to Preview My Lists Add new list Aug 13 Am Back to…" at bounding box center [161, 279] width 322 height 476
click at [394, 59] on span "Pause" at bounding box center [408, 64] width 45 height 23
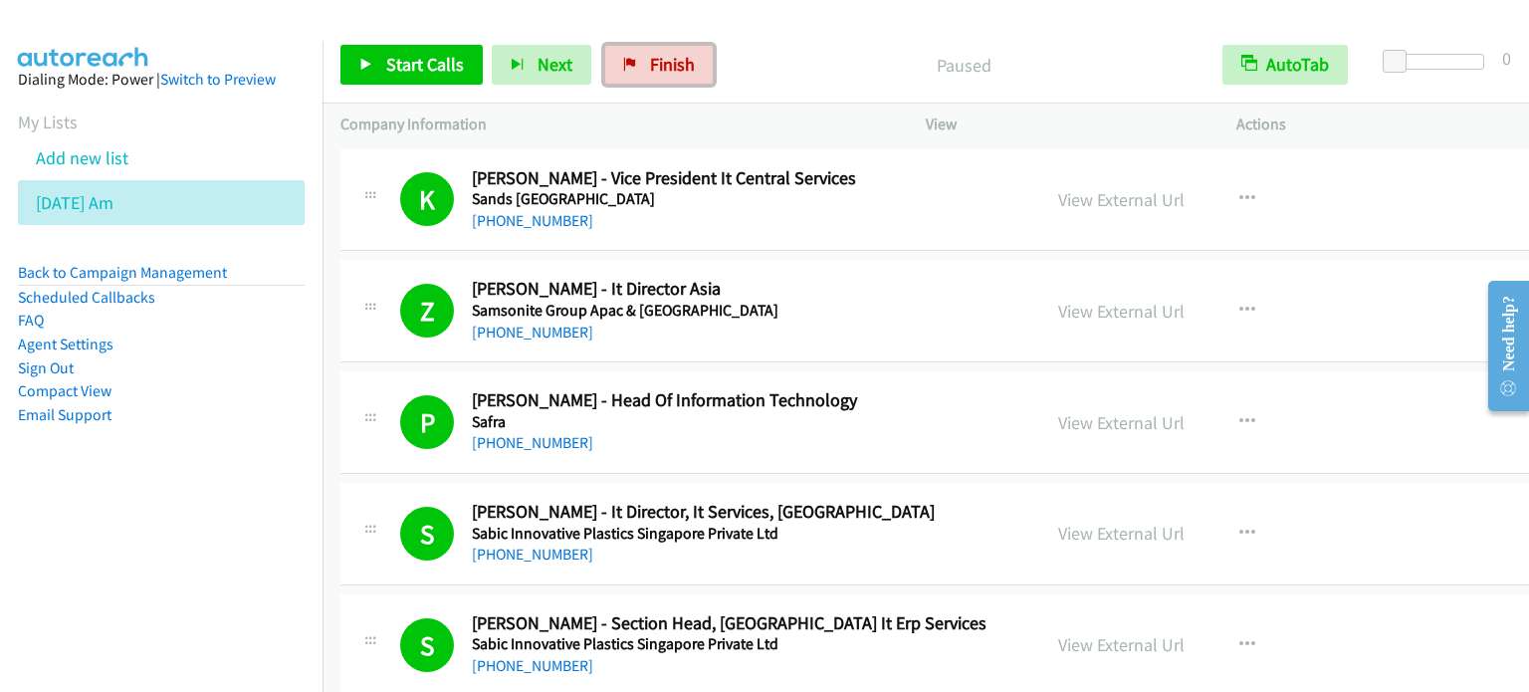
click at [669, 59] on span "Finish" at bounding box center [672, 64] width 45 height 23
